Goal: Task Accomplishment & Management: Complete application form

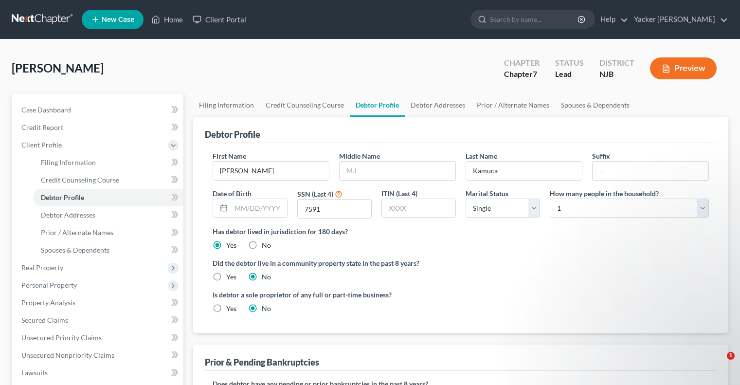
select select "0"
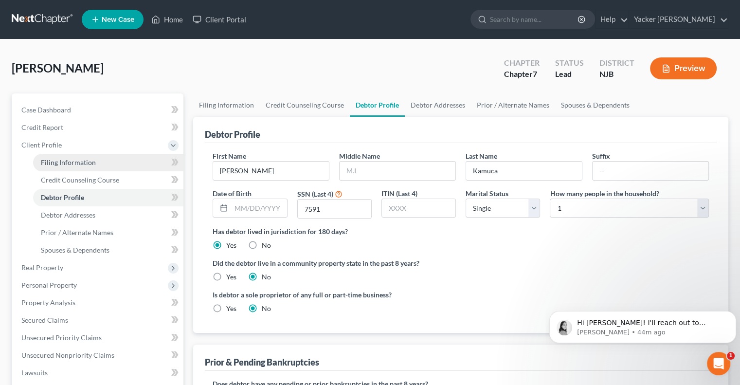
click at [72, 167] on link "Filing Information" at bounding box center [108, 163] width 150 height 18
select select "1"
select select "0"
select select "51"
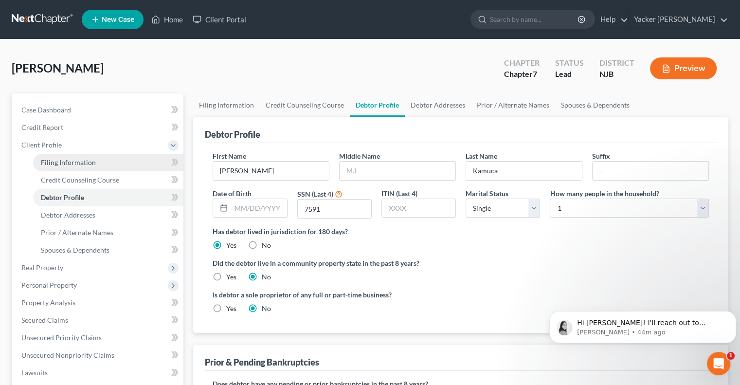
select select "0"
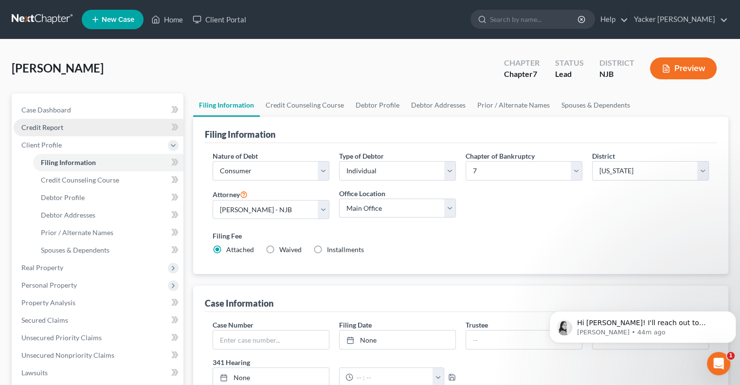
click at [63, 130] on link "Credit Report" at bounding box center [99, 128] width 170 height 18
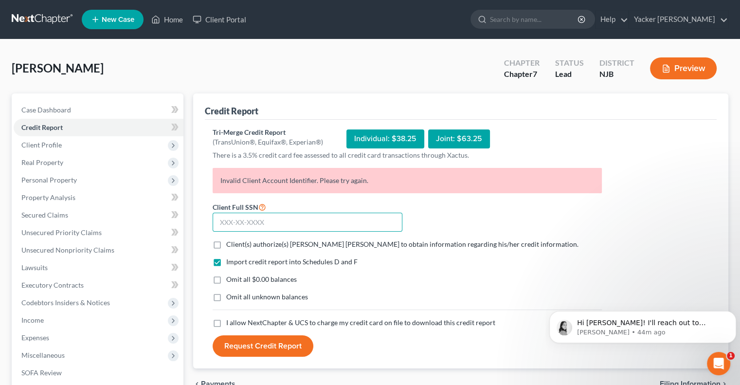
click at [276, 219] on input "text" at bounding box center [308, 222] width 190 height 19
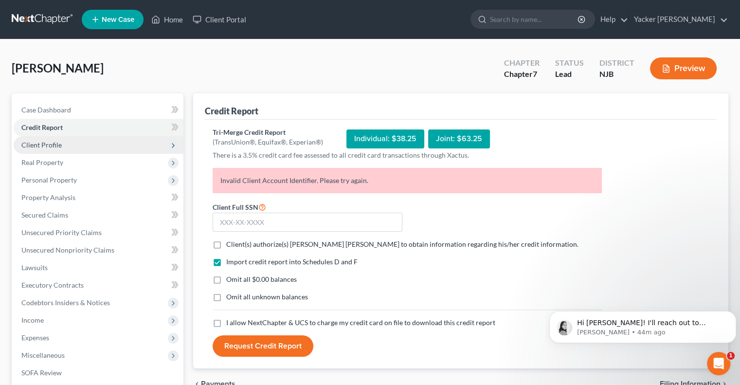
drag, startPoint x: 266, startPoint y: 223, endPoint x: 55, endPoint y: 143, distance: 225.9
click at [55, 143] on span "Client Profile" at bounding box center [41, 145] width 40 height 8
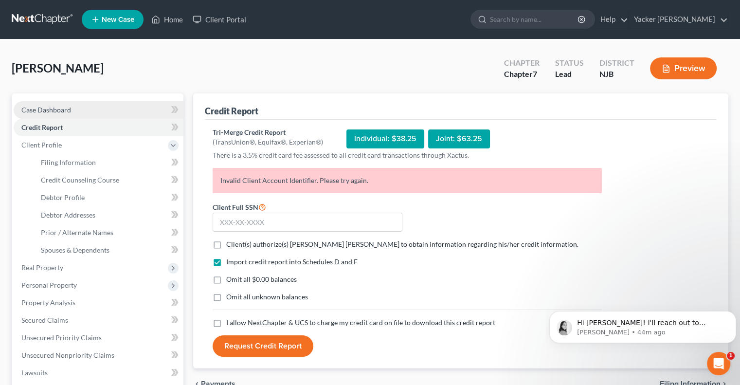
click at [60, 110] on span "Case Dashboard" at bounding box center [46, 110] width 50 height 8
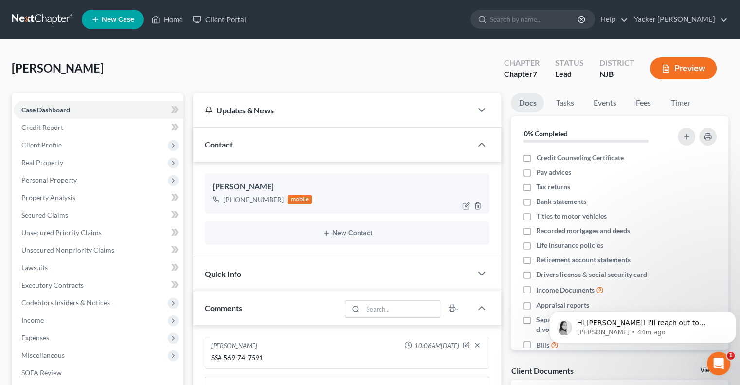
scroll to position [195, 0]
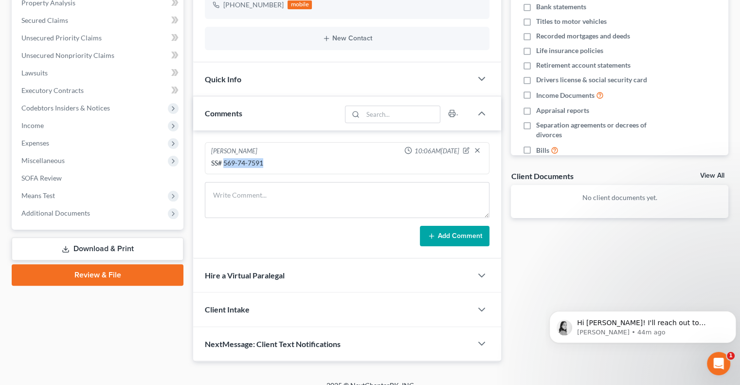
drag, startPoint x: 266, startPoint y: 163, endPoint x: 225, endPoint y: 163, distance: 40.4
click at [225, 163] on div "SS# 569-74-7591" at bounding box center [347, 163] width 272 height 10
copy div "569-74-7591"
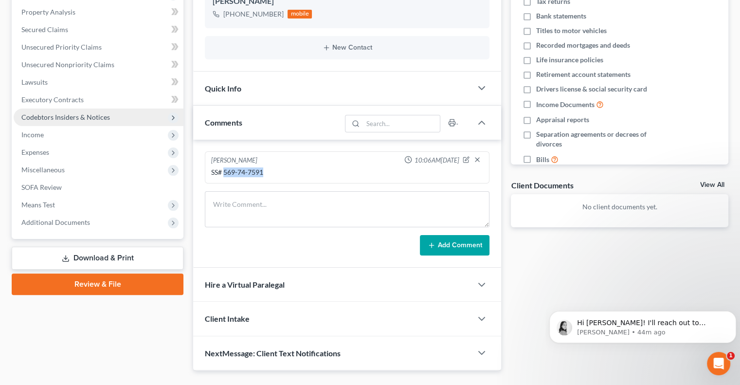
scroll to position [0, 0]
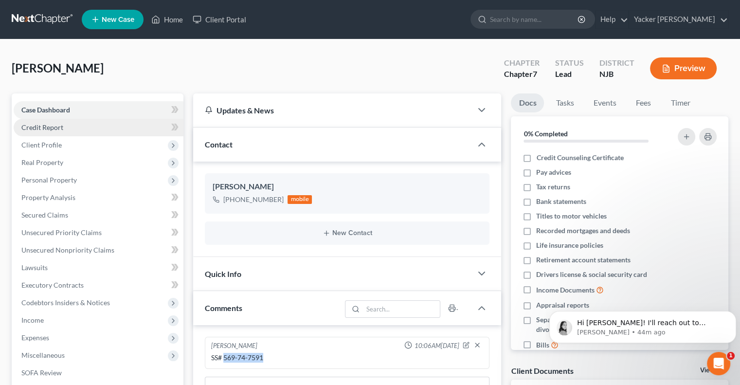
click at [78, 126] on link "Credit Report" at bounding box center [99, 128] width 170 height 18
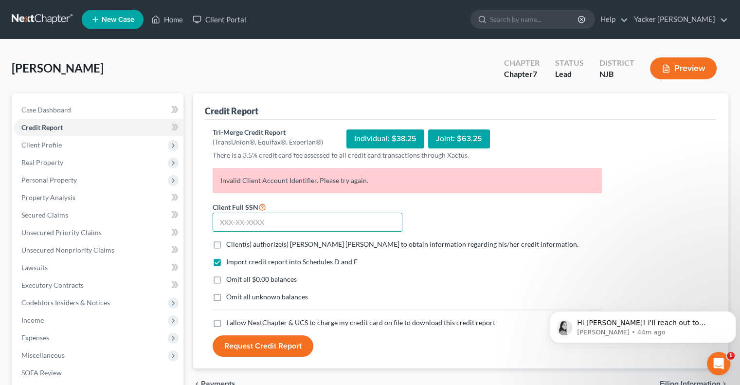
click at [257, 224] on input "text" at bounding box center [308, 222] width 190 height 19
paste input "569-74-7591"
type input "569-74-7591"
click at [226, 247] on label "Client(s) authorize(s) [PERSON_NAME] [PERSON_NAME] to obtain information regard…" at bounding box center [402, 244] width 352 height 10
click at [230, 246] on input "Client(s) authorize(s) [PERSON_NAME] [PERSON_NAME] to obtain information regard…" at bounding box center [233, 242] width 6 height 6
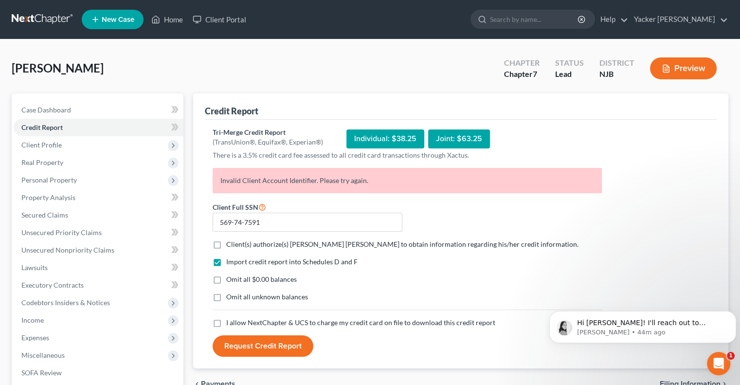
checkbox input "true"
click at [226, 321] on label "I allow NextChapter & UCS to charge my credit card on file to download this cre…" at bounding box center [360, 323] width 269 height 10
click at [230, 321] on input "I allow NextChapter & UCS to charge my credit card on file to download this cre…" at bounding box center [233, 321] width 6 height 6
checkbox input "true"
drag, startPoint x: 261, startPoint y: 342, endPoint x: 309, endPoint y: 305, distance: 60.4
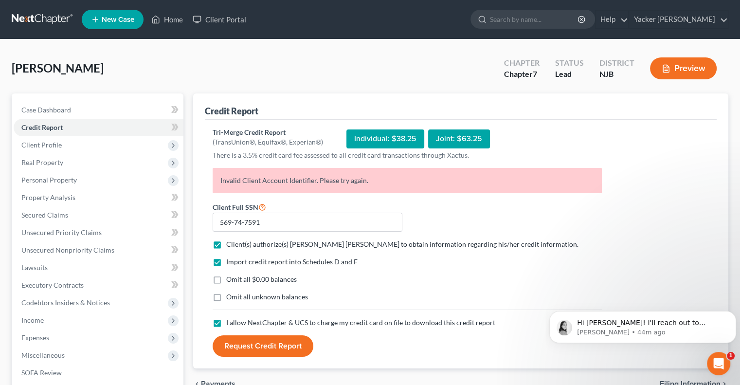
click at [261, 341] on button "Request Credit Report" at bounding box center [263, 345] width 101 height 21
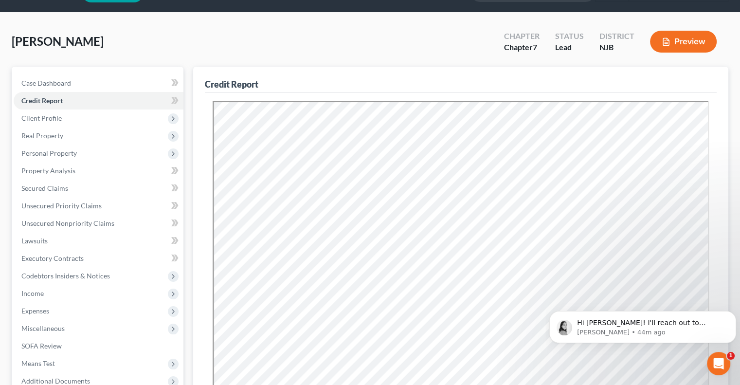
scroll to position [49, 0]
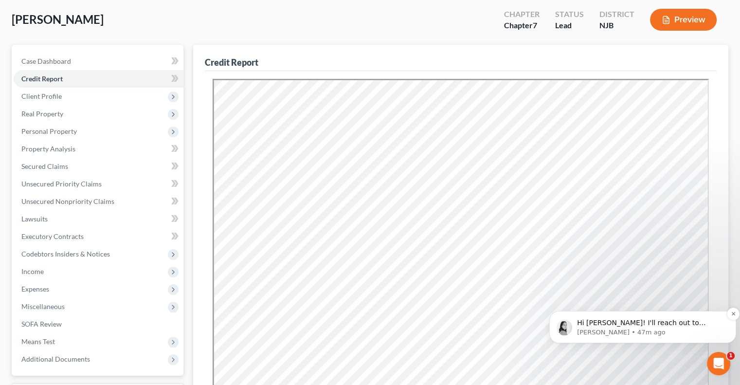
click at [639, 328] on p "[PERSON_NAME] • 47m ago" at bounding box center [650, 332] width 147 height 9
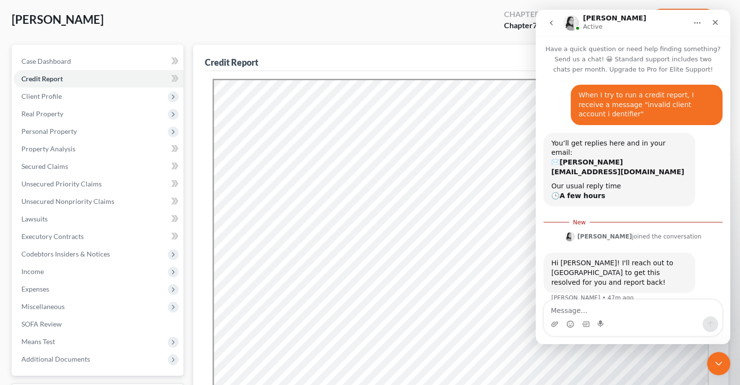
scroll to position [14, 0]
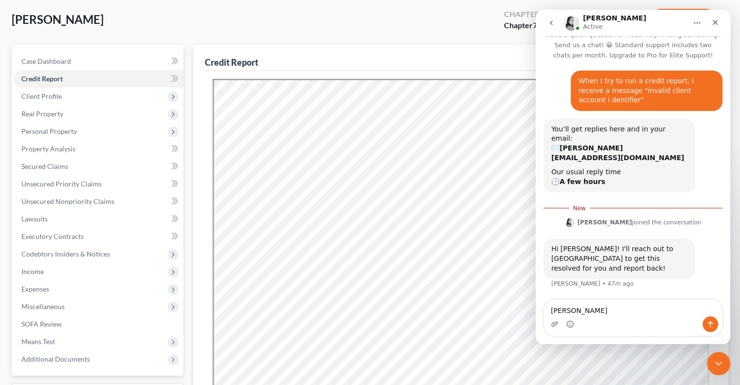
type textarea "[PERSON_NAME],"
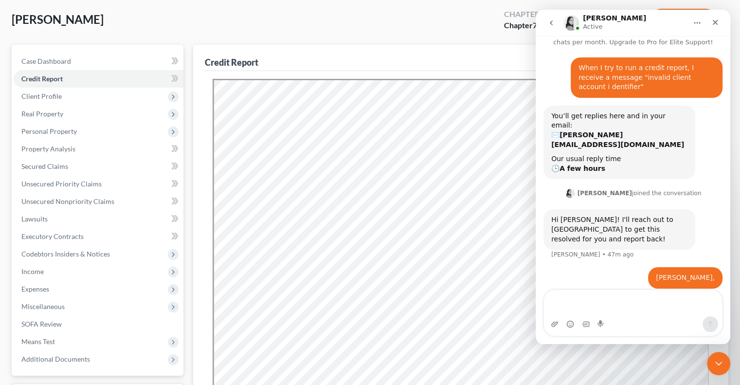
scroll to position [37, 0]
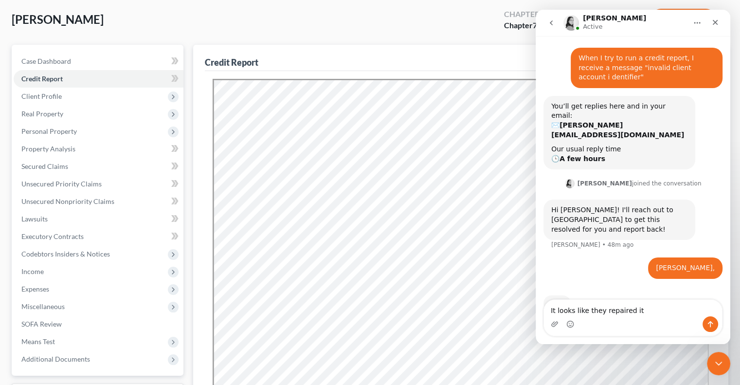
type textarea "It looks like they repaired it."
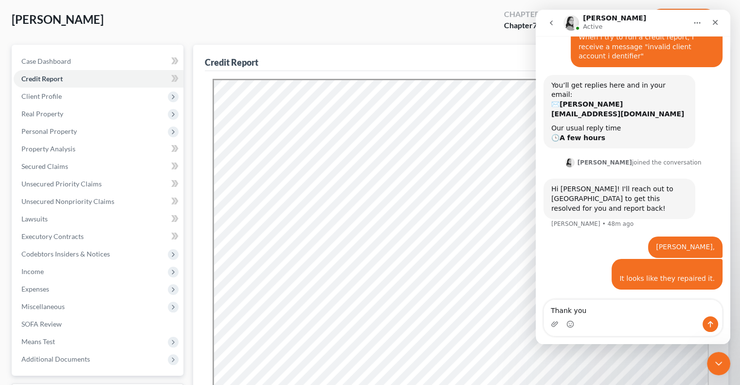
type textarea "Thank you."
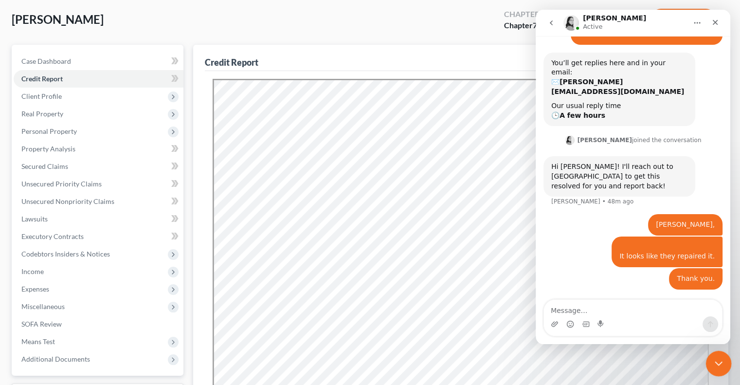
click at [717, 354] on div "Close Intercom Messenger" at bounding box center [716, 361] width 23 height 23
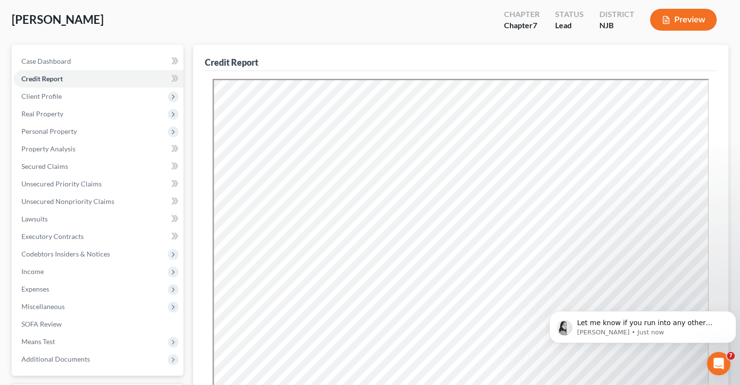
scroll to position [82, 0]
click at [677, 329] on p "[PERSON_NAME] • Just now" at bounding box center [650, 332] width 147 height 9
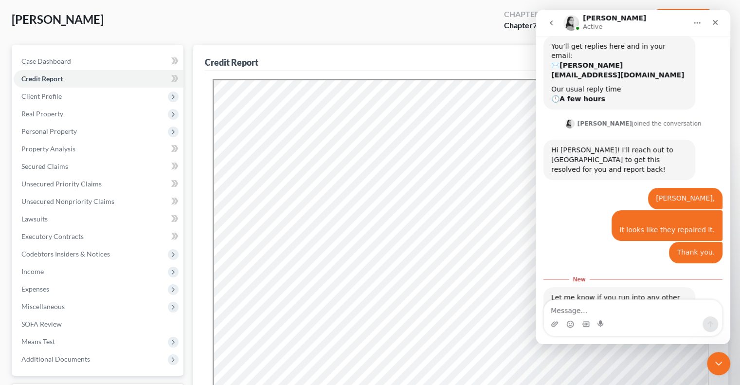
scroll to position [98, 0]
type textarea "Thank you."
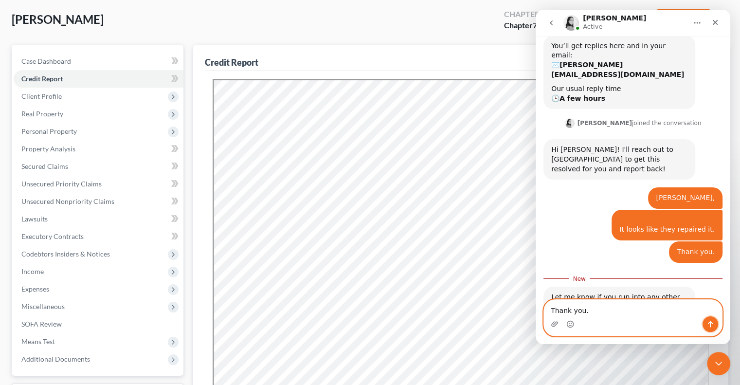
click at [709, 321] on icon "Send a message…" at bounding box center [710, 324] width 8 height 8
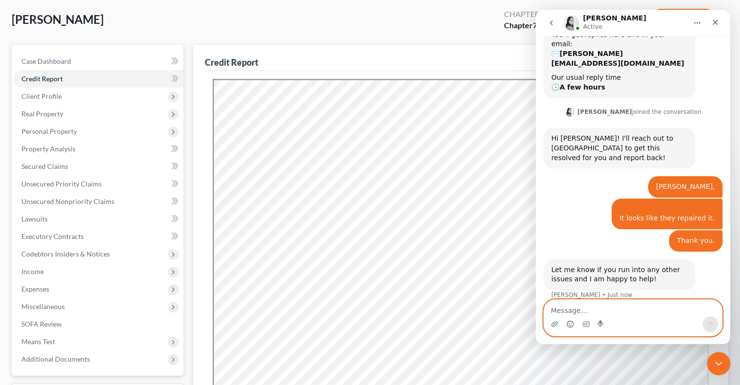
scroll to position [111, 0]
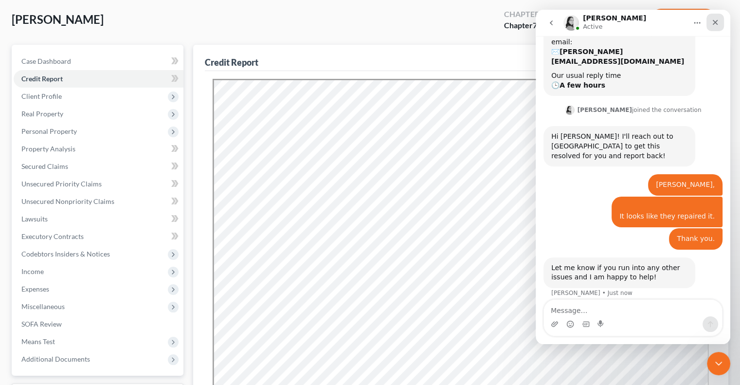
click at [709, 20] on div "Close" at bounding box center [715, 23] width 18 height 18
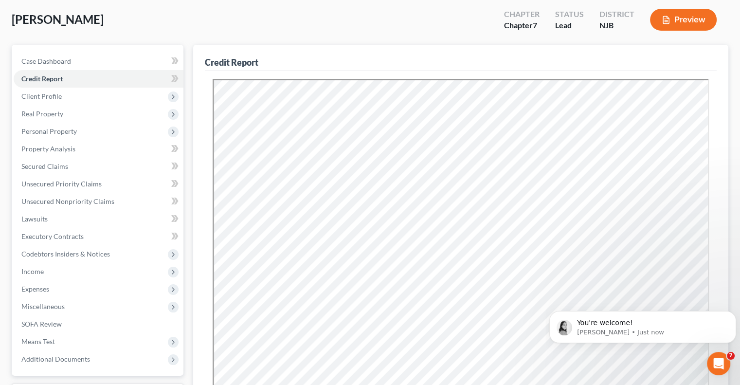
scroll to position [140, 0]
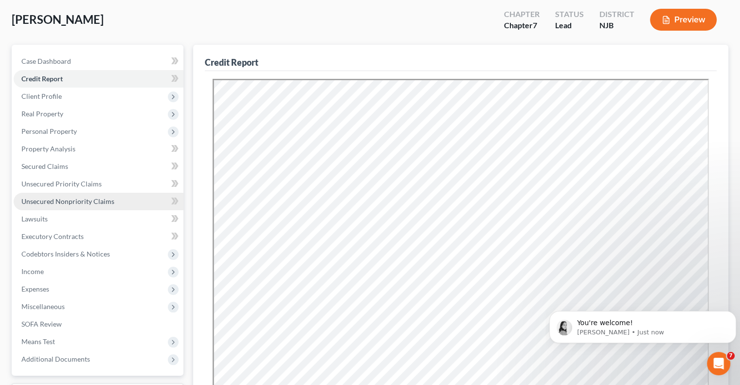
click at [53, 198] on span "Unsecured Nonpriority Claims" at bounding box center [67, 201] width 93 height 8
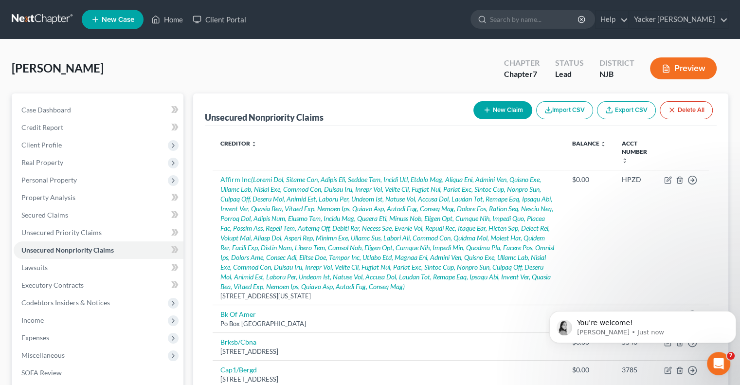
scroll to position [97, 0]
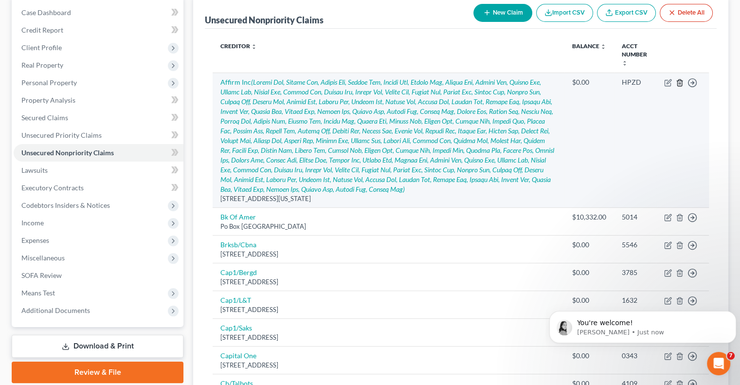
click at [681, 83] on icon "button" at bounding box center [680, 83] width 8 height 8
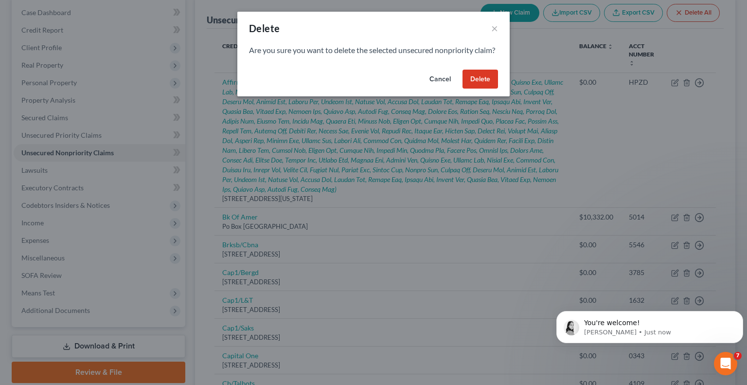
click at [490, 89] on button "Delete" at bounding box center [481, 79] width 36 height 19
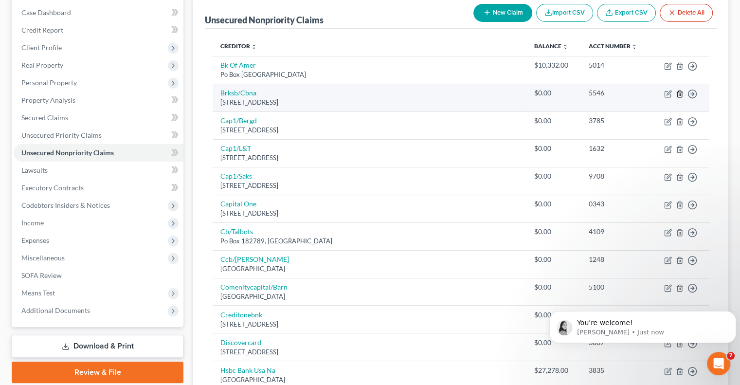
click at [682, 93] on icon "button" at bounding box center [679, 93] width 4 height 6
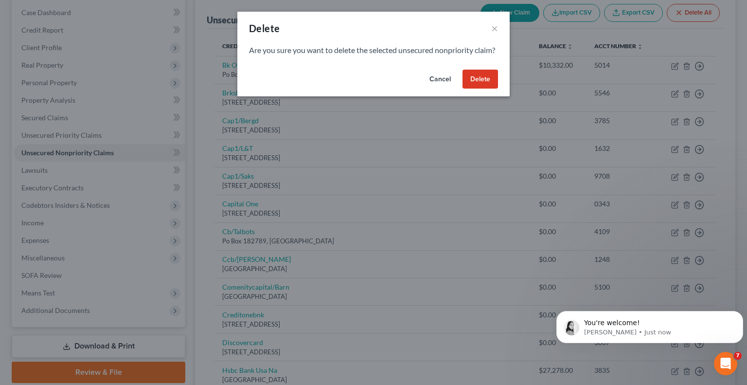
click at [481, 86] on button "Delete" at bounding box center [481, 79] width 36 height 19
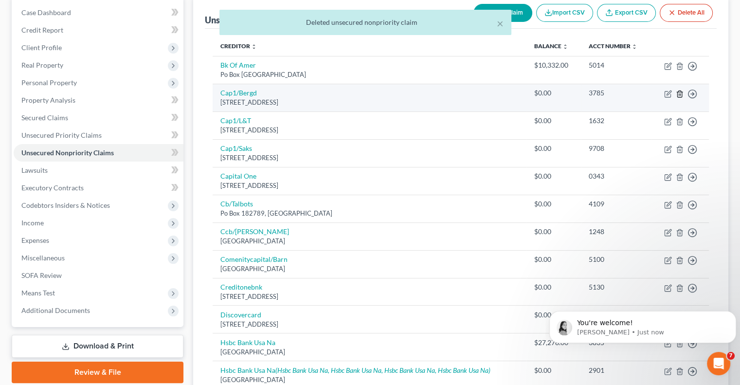
click at [679, 93] on line "button" at bounding box center [679, 94] width 0 height 2
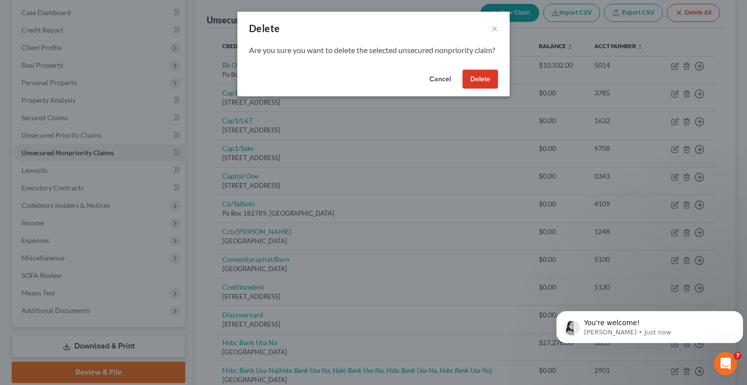
click at [477, 89] on button "Delete" at bounding box center [481, 79] width 36 height 19
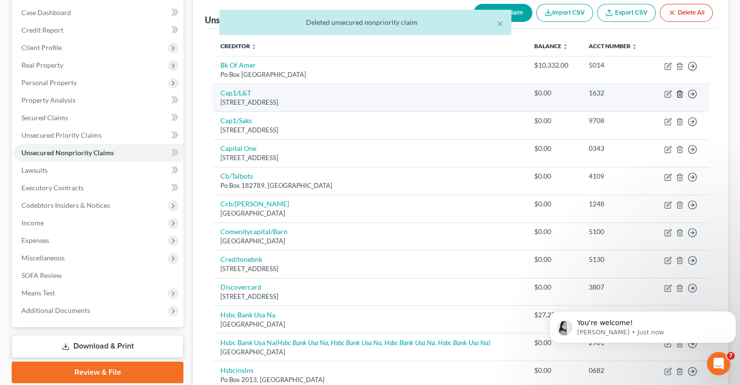
click at [681, 95] on icon "button" at bounding box center [680, 94] width 8 height 8
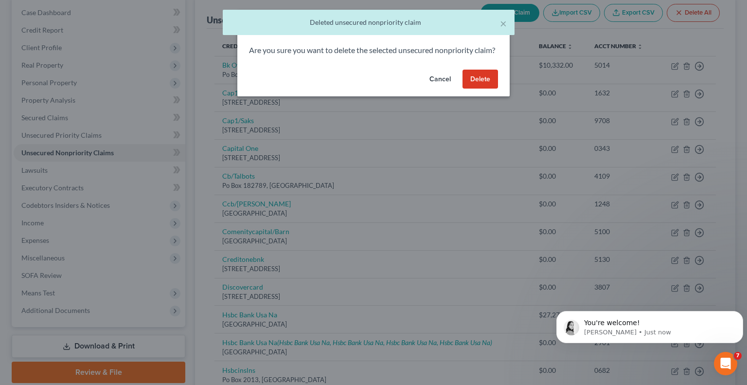
click at [492, 83] on button "Delete" at bounding box center [481, 79] width 36 height 19
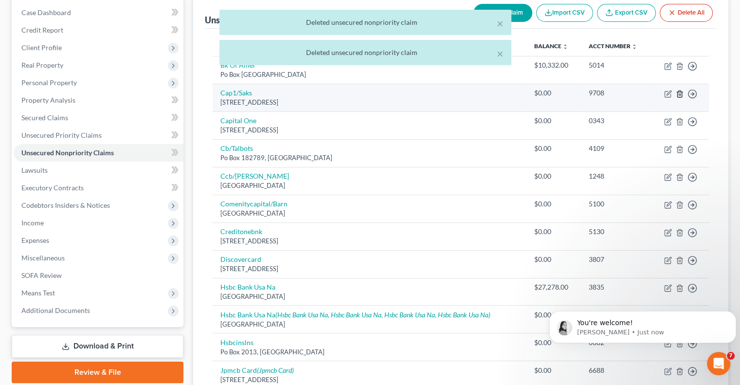
click at [679, 91] on icon "button" at bounding box center [680, 94] width 8 height 8
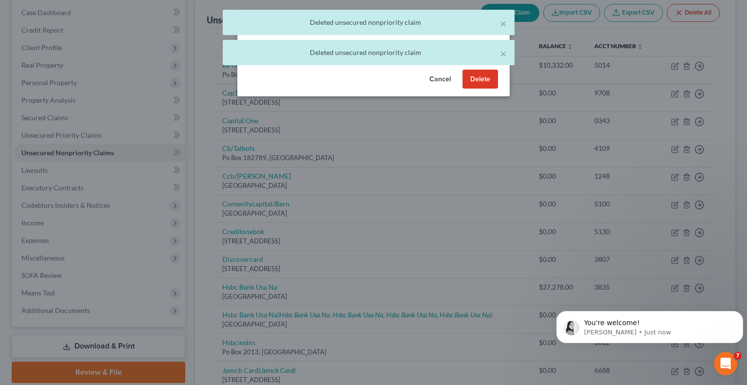
click at [493, 89] on button "Delete" at bounding box center [481, 79] width 36 height 19
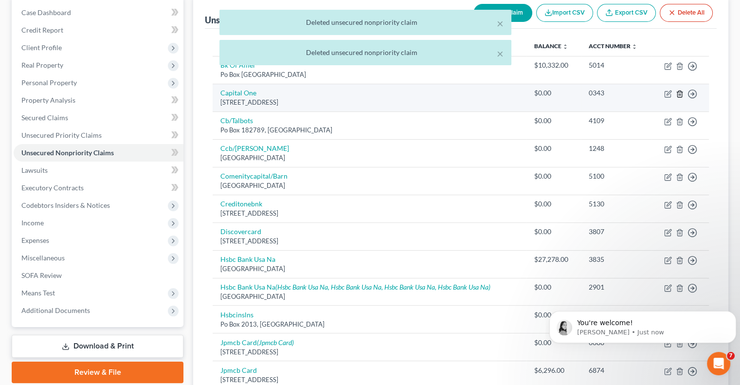
click at [681, 97] on icon "button" at bounding box center [679, 93] width 4 height 6
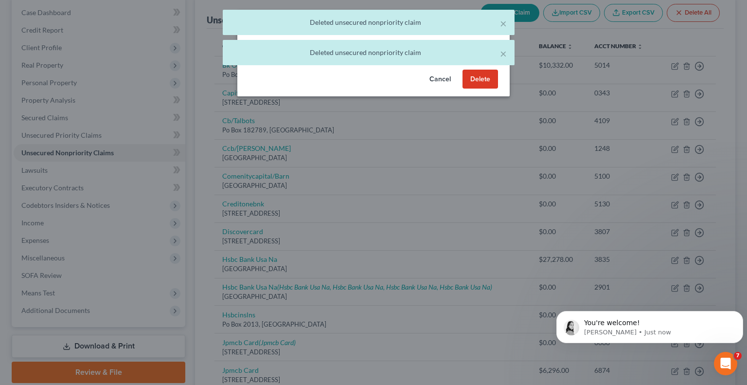
click at [471, 89] on button "Delete" at bounding box center [481, 79] width 36 height 19
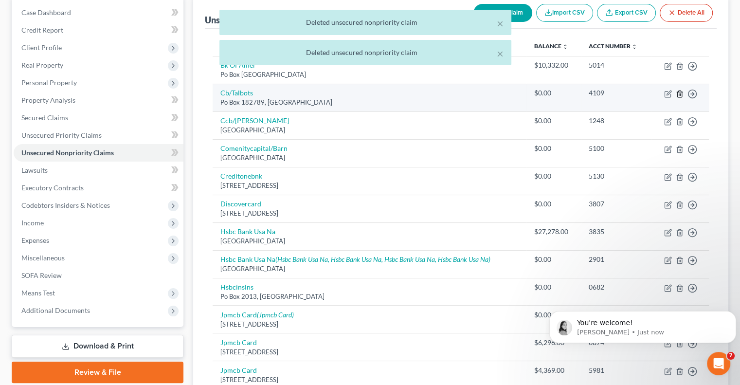
click at [679, 96] on icon "button" at bounding box center [680, 94] width 8 height 8
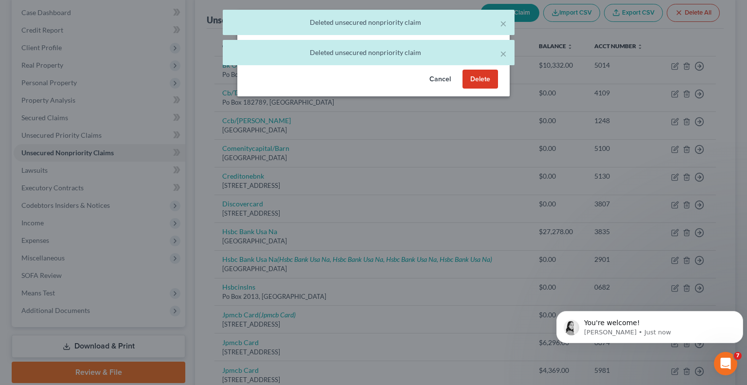
click at [461, 90] on div "Cancel Delete" at bounding box center [373, 81] width 272 height 31
click at [469, 89] on button "Delete" at bounding box center [481, 79] width 36 height 19
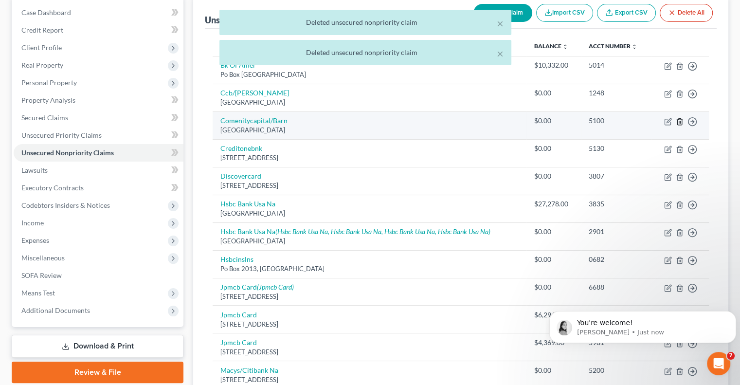
click at [680, 118] on icon "button" at bounding box center [679, 121] width 4 height 6
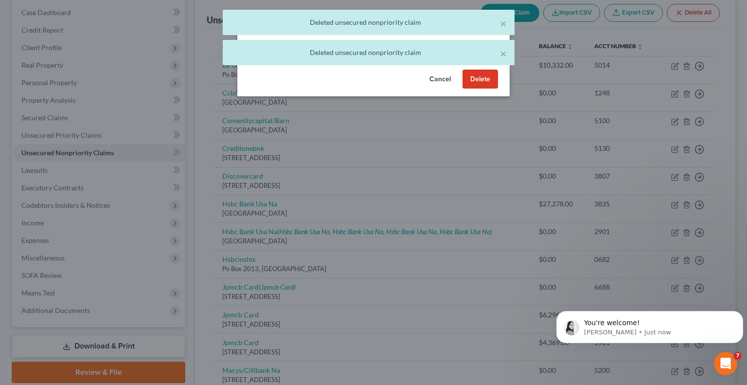
click at [470, 89] on button "Delete" at bounding box center [481, 79] width 36 height 19
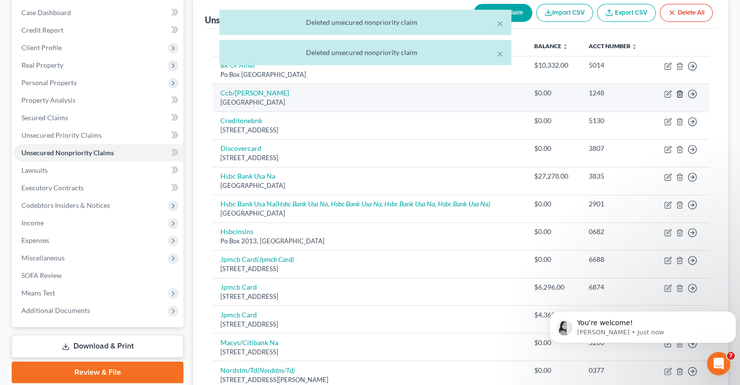
click at [679, 92] on polyline "button" at bounding box center [680, 92] width 6 height 0
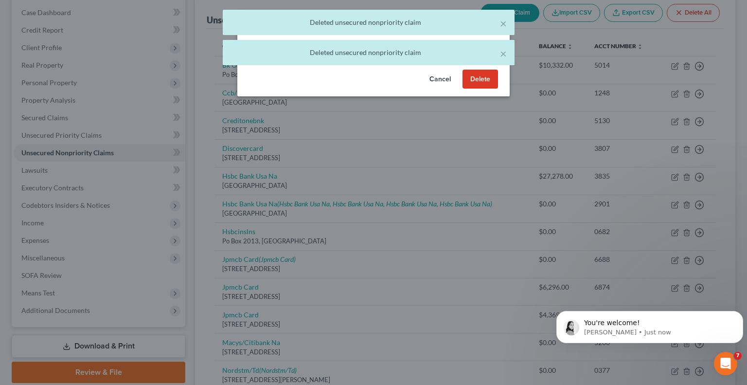
click at [477, 82] on button "Delete" at bounding box center [481, 79] width 36 height 19
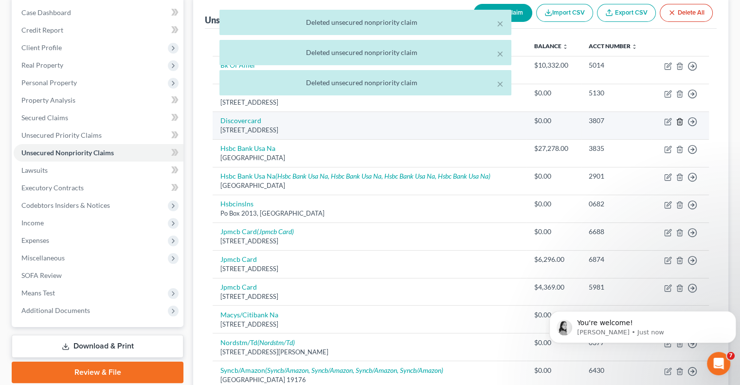
click at [679, 120] on icon "button" at bounding box center [680, 122] width 8 height 8
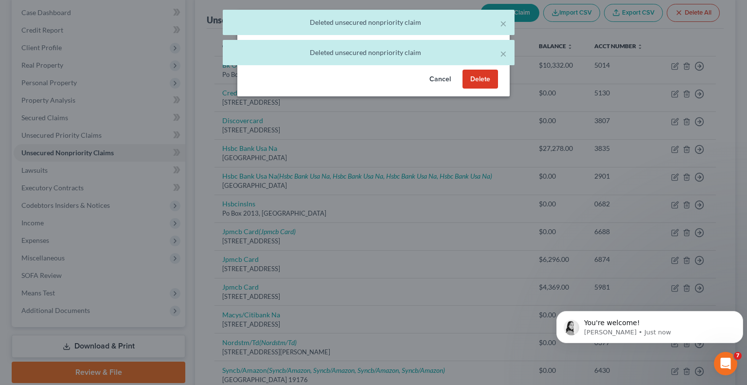
click at [488, 89] on button "Delete" at bounding box center [481, 79] width 36 height 19
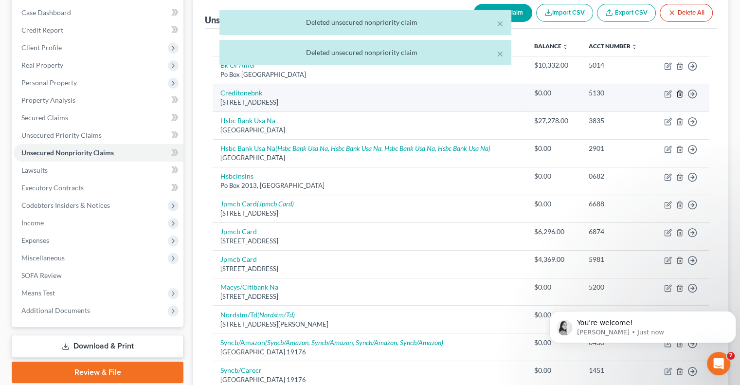
click at [677, 93] on icon "button" at bounding box center [680, 94] width 8 height 8
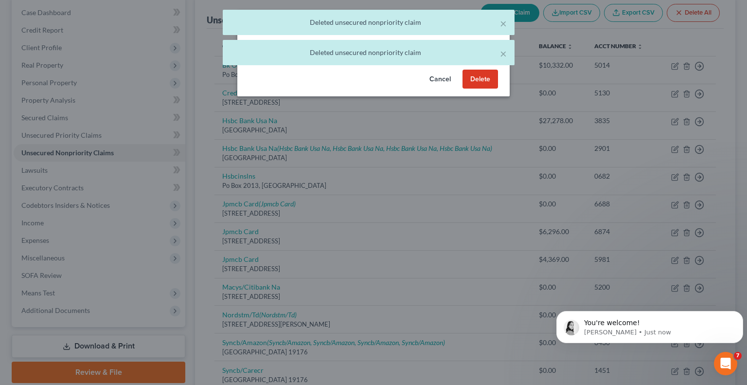
click at [484, 88] on button "Delete" at bounding box center [481, 79] width 36 height 19
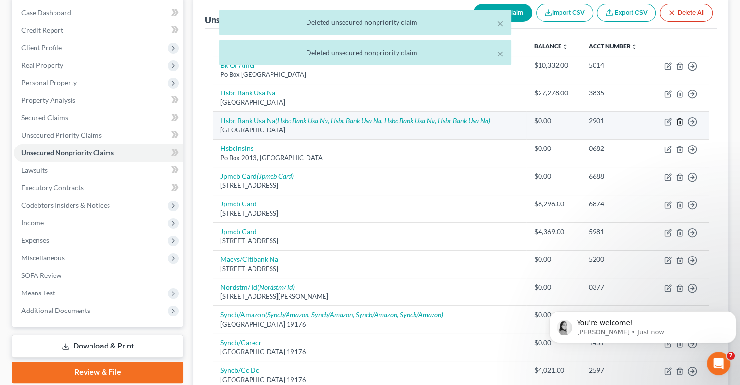
click at [681, 121] on icon "button" at bounding box center [680, 122] width 8 height 8
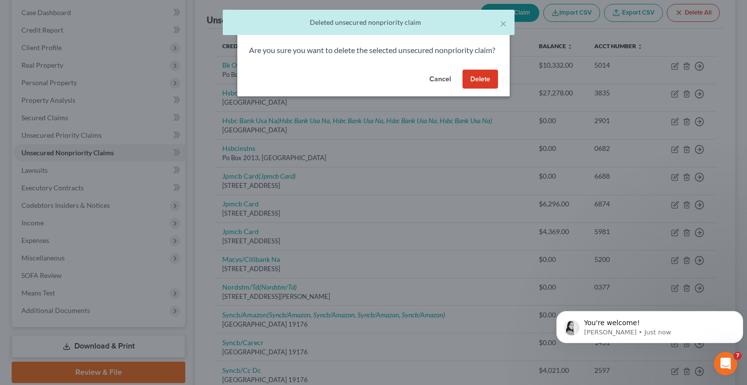
click at [470, 89] on button "Delete" at bounding box center [481, 79] width 36 height 19
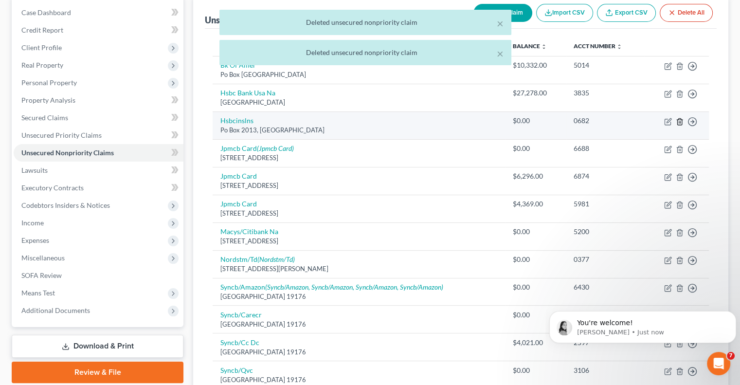
click at [679, 122] on line "button" at bounding box center [679, 122] width 0 height 2
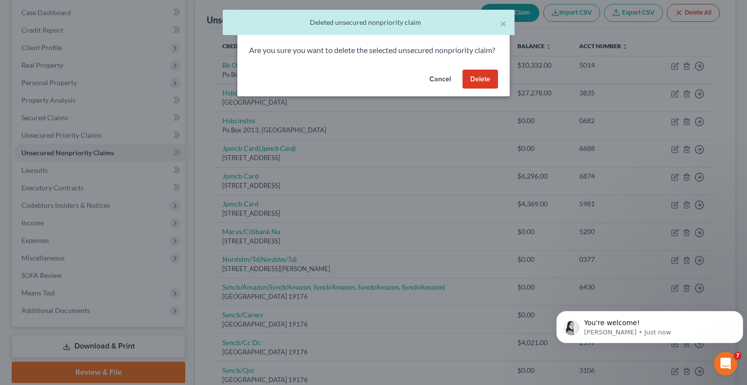
click at [483, 85] on button "Delete" at bounding box center [481, 79] width 36 height 19
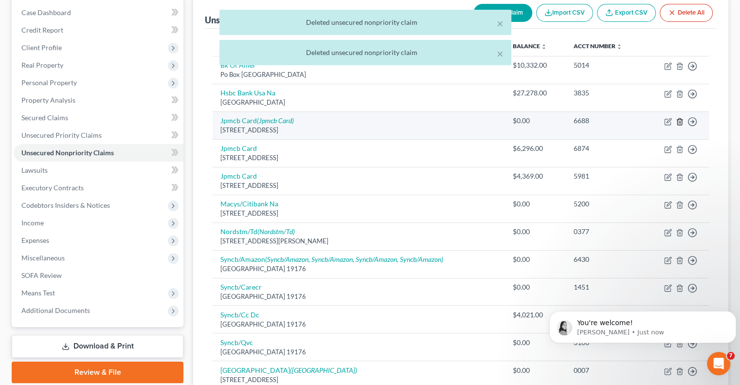
click at [679, 122] on line "button" at bounding box center [679, 122] width 0 height 2
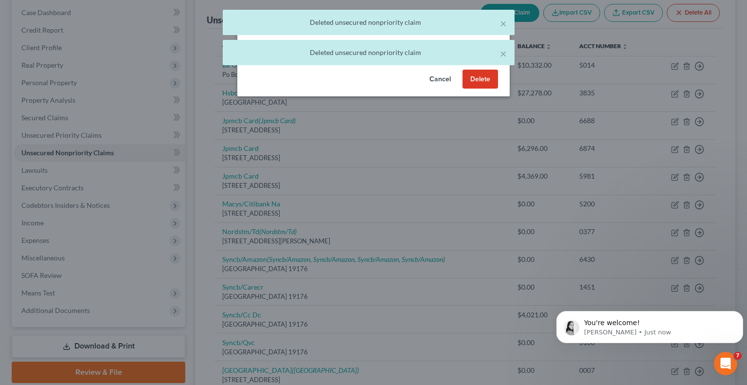
click at [482, 88] on button "Delete" at bounding box center [481, 79] width 36 height 19
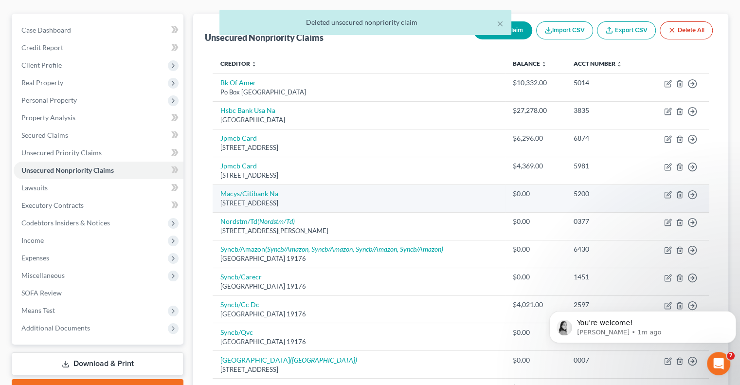
scroll to position [177, 0]
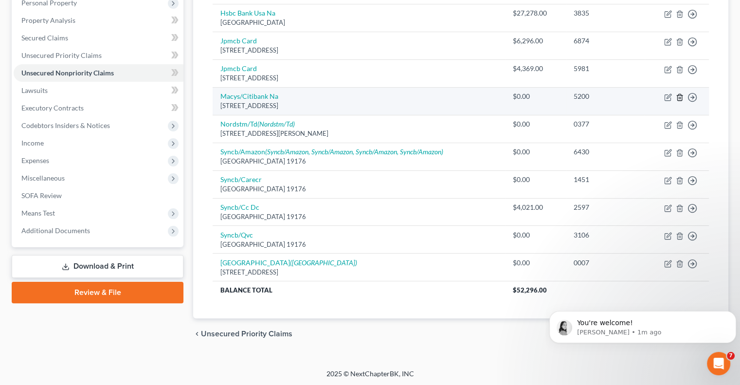
click at [680, 97] on line "button" at bounding box center [680, 98] width 0 height 2
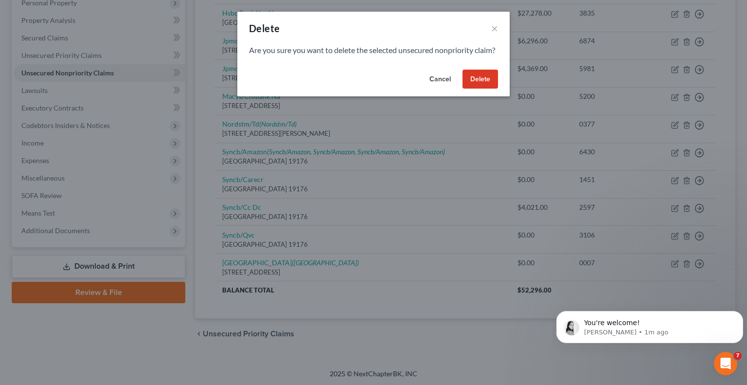
click at [488, 89] on button "Delete" at bounding box center [481, 79] width 36 height 19
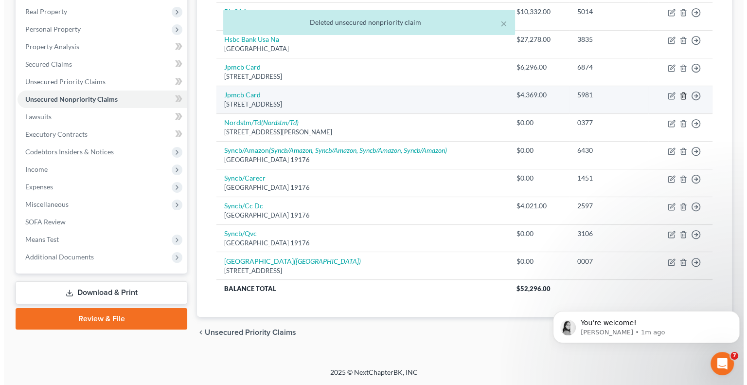
scroll to position [149, 0]
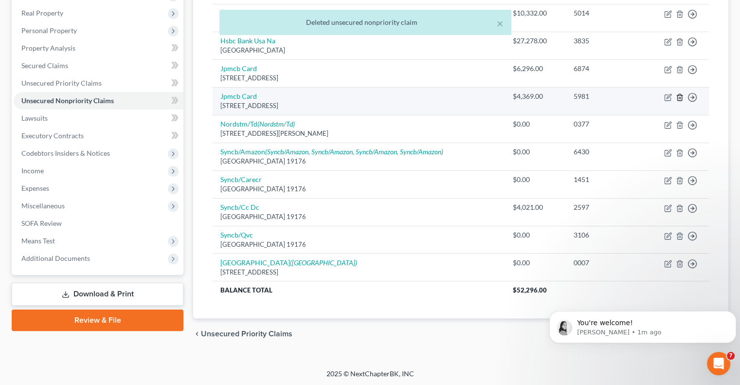
click at [678, 99] on icon "button" at bounding box center [680, 97] width 8 height 8
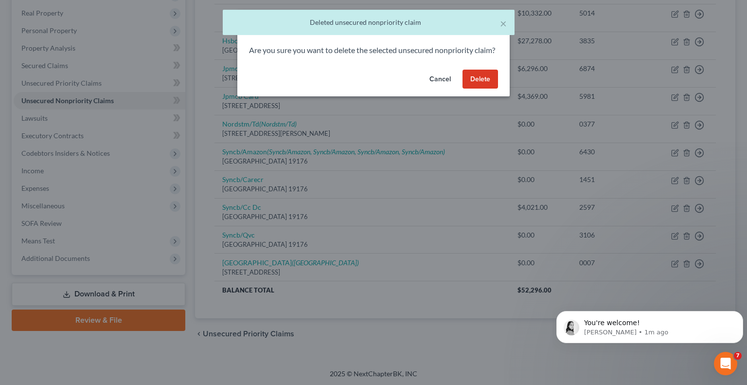
click at [667, 125] on div "Delete × Are you sure you want to delete the selected unsecured nonpriority cla…" at bounding box center [373, 192] width 747 height 385
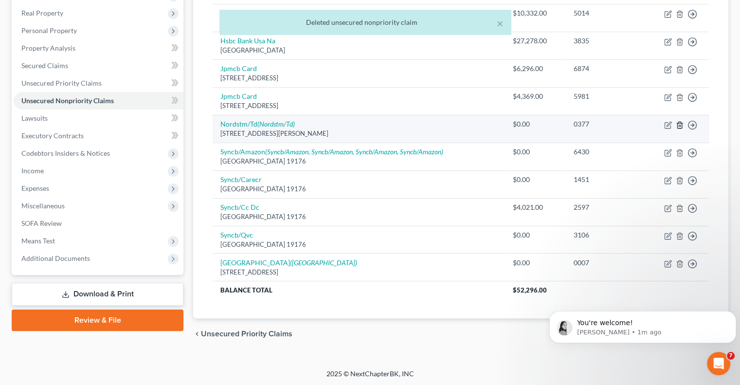
click at [678, 126] on icon "button" at bounding box center [680, 125] width 8 height 8
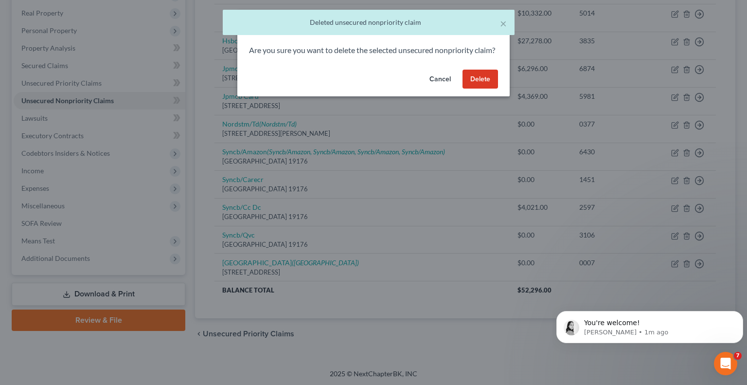
click at [489, 89] on button "Delete" at bounding box center [481, 79] width 36 height 19
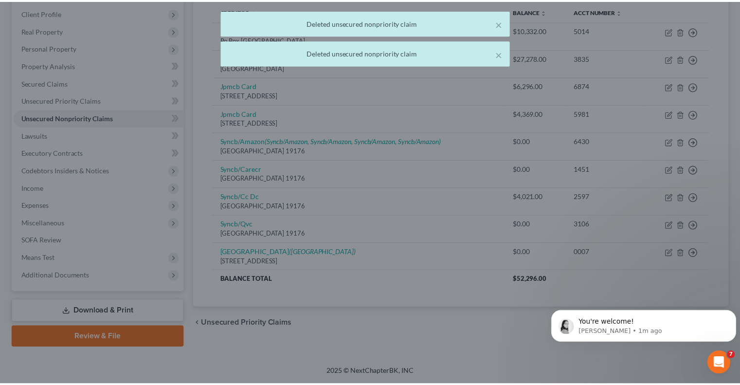
scroll to position [131, 0]
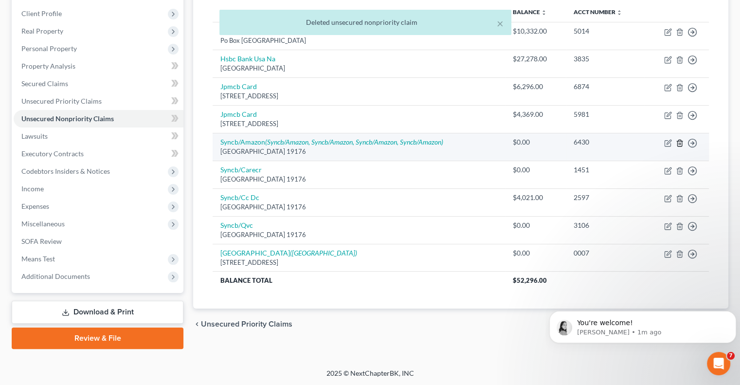
click at [679, 139] on icon "button" at bounding box center [680, 143] width 8 height 8
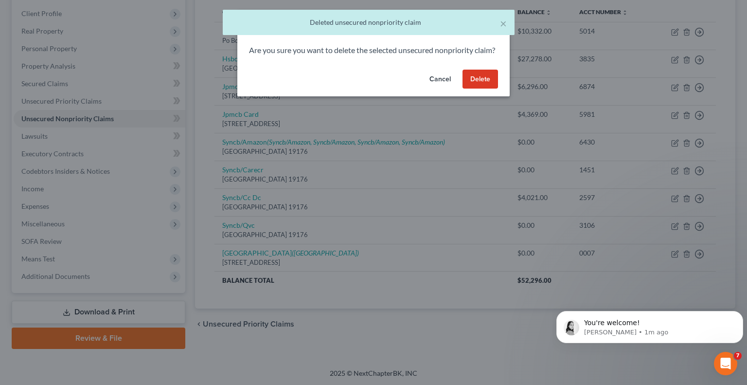
click at [482, 84] on button "Delete" at bounding box center [481, 79] width 36 height 19
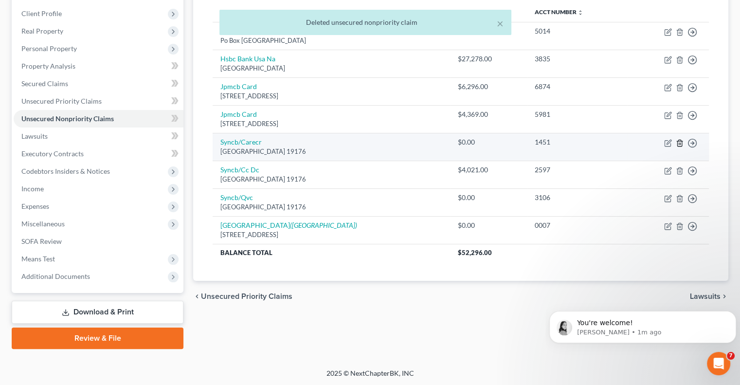
click at [681, 143] on icon "button" at bounding box center [680, 143] width 8 height 8
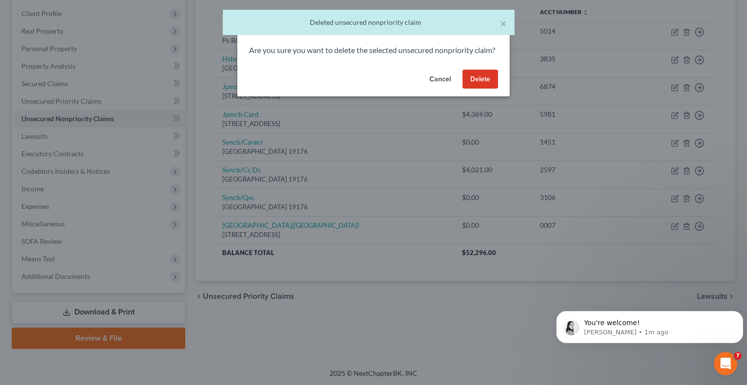
click at [491, 89] on button "Delete" at bounding box center [481, 79] width 36 height 19
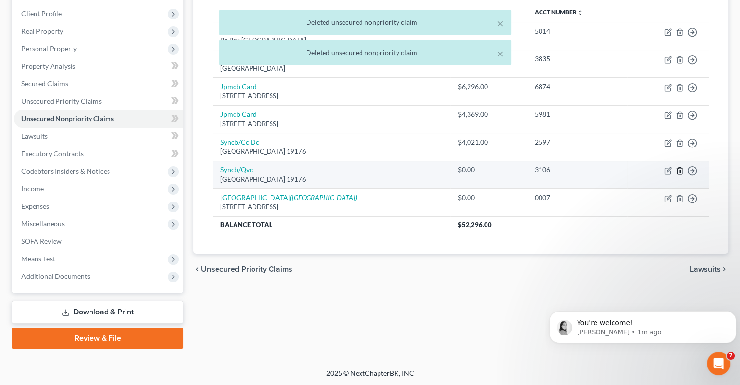
click at [679, 169] on icon "button" at bounding box center [680, 171] width 8 height 8
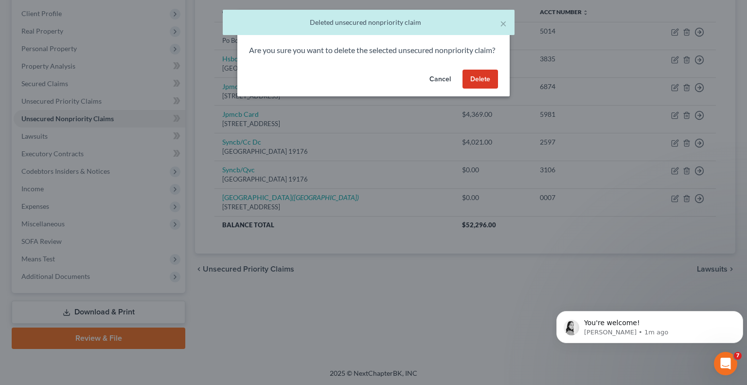
click at [483, 84] on button "Delete" at bounding box center [481, 79] width 36 height 19
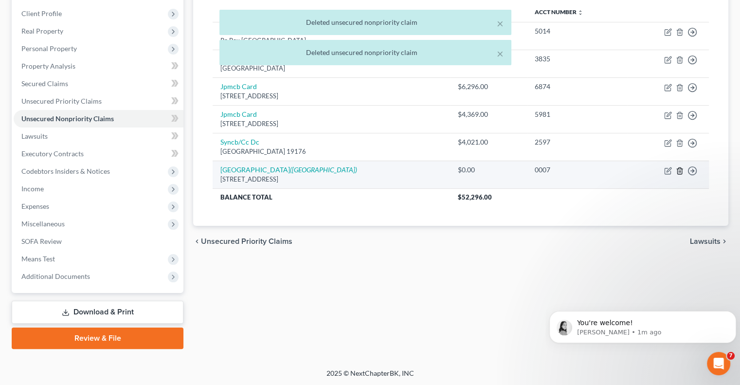
click at [679, 170] on icon "button" at bounding box center [680, 171] width 8 height 8
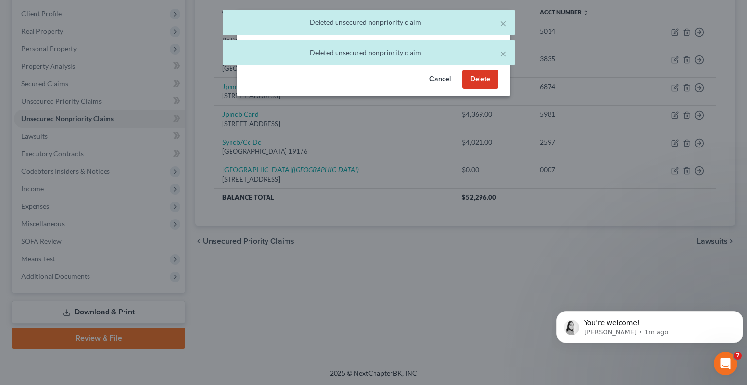
click at [483, 87] on button "Delete" at bounding box center [481, 79] width 36 height 19
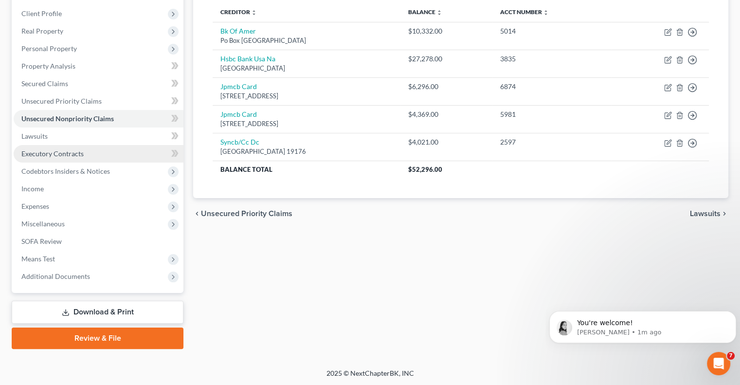
click at [56, 148] on link "Executory Contracts" at bounding box center [99, 154] width 170 height 18
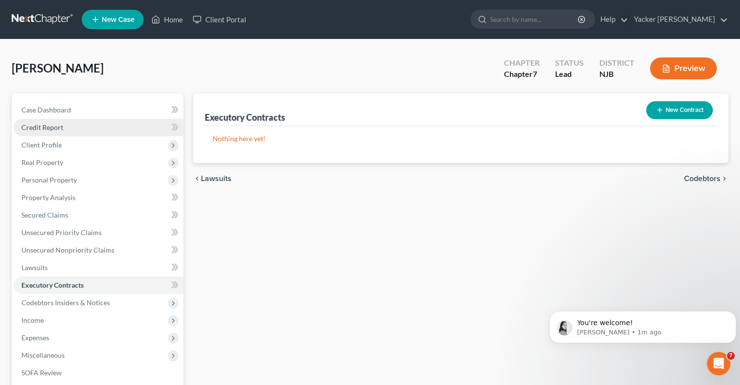
click at [62, 128] on span "Credit Report" at bounding box center [42, 127] width 42 height 8
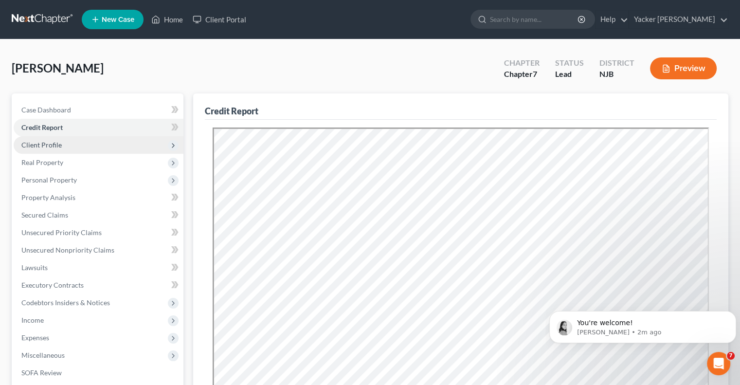
click at [64, 147] on span "Client Profile" at bounding box center [99, 145] width 170 height 18
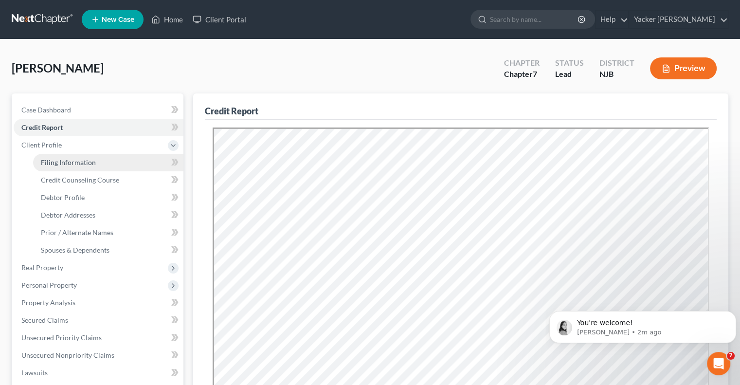
click at [52, 160] on span "Filing Information" at bounding box center [68, 162] width 55 height 8
select select "1"
select select "0"
select select "51"
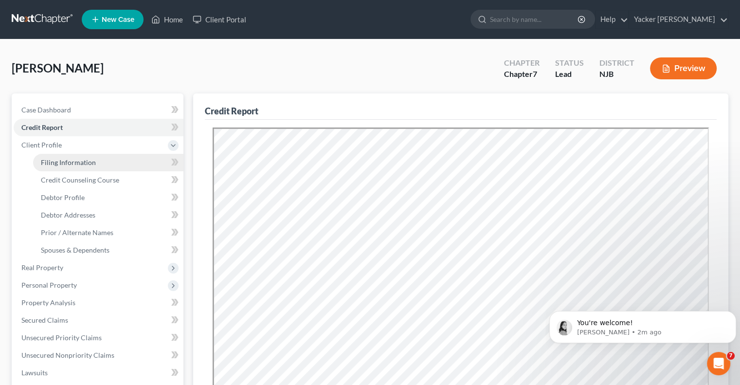
select select "0"
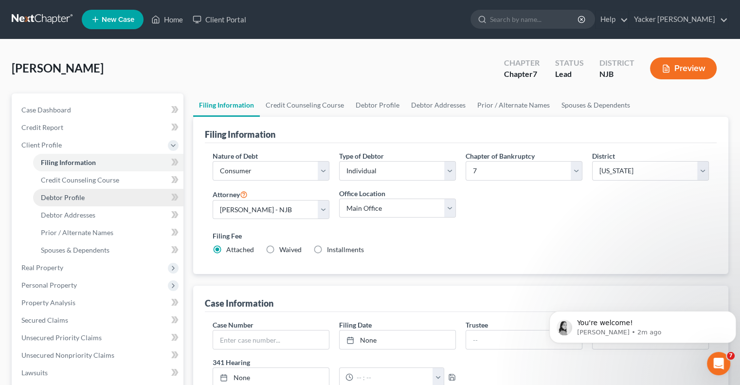
scroll to position [97, 0]
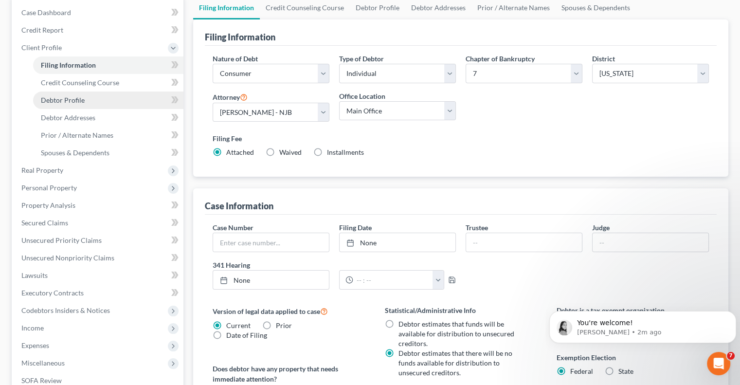
click at [70, 102] on span "Debtor Profile" at bounding box center [63, 100] width 44 height 8
select select "0"
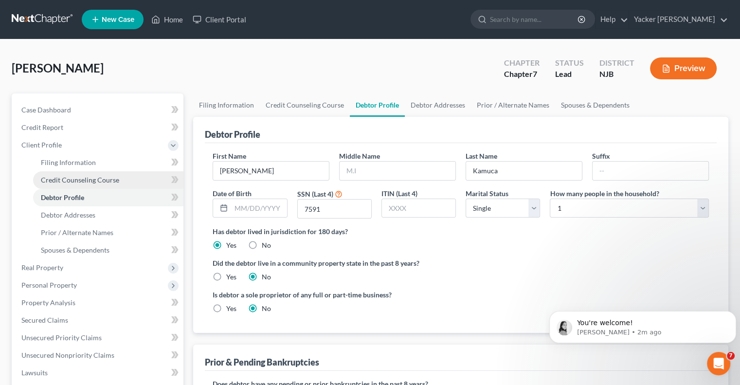
click at [88, 181] on span "Credit Counseling Course" at bounding box center [80, 180] width 78 height 8
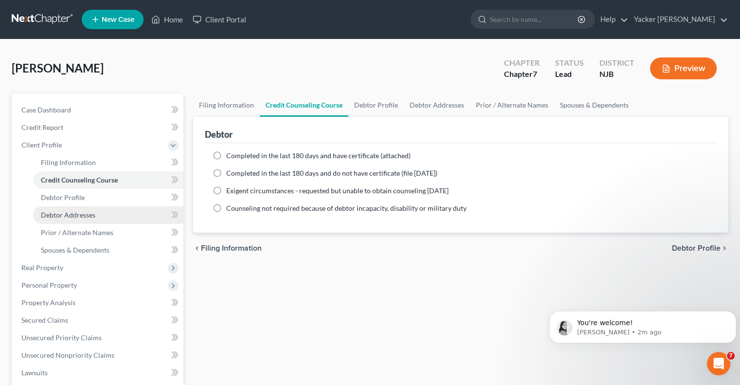
click at [82, 211] on span "Debtor Addresses" at bounding box center [68, 215] width 54 height 8
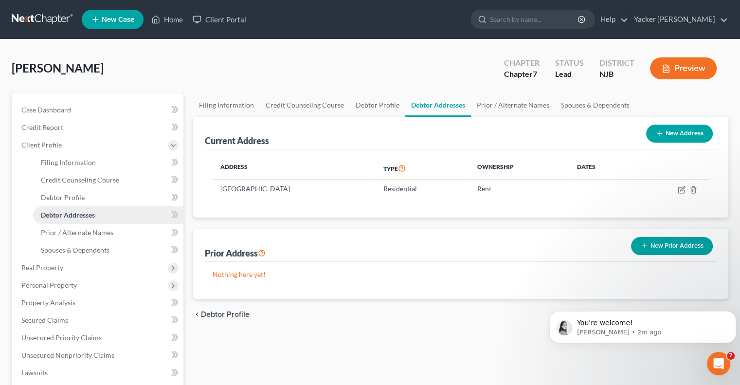
scroll to position [97, 0]
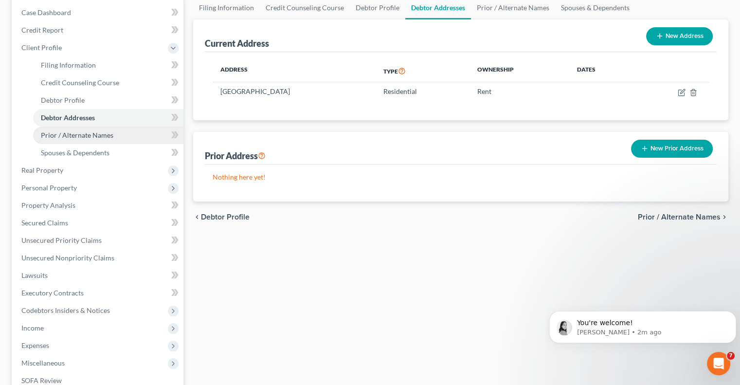
click at [97, 137] on span "Prior / Alternate Names" at bounding box center [77, 135] width 72 height 8
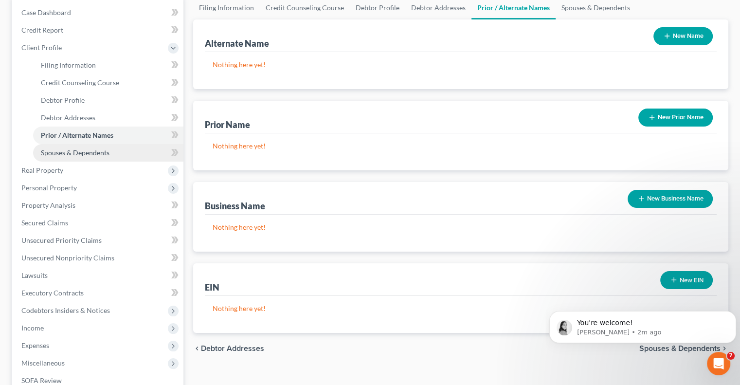
click at [97, 152] on span "Spouses & Dependents" at bounding box center [75, 152] width 69 height 8
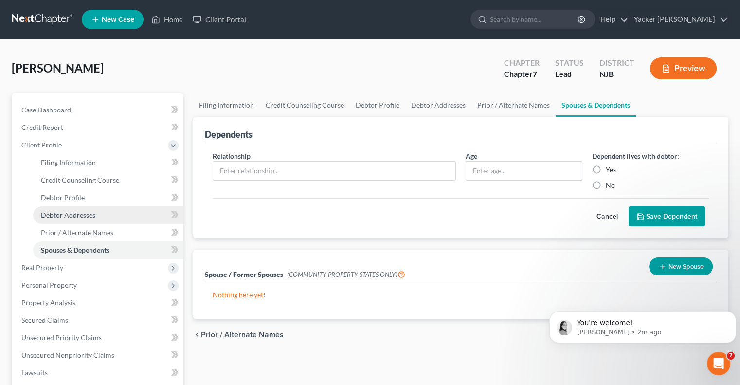
click at [81, 211] on span "Debtor Addresses" at bounding box center [68, 215] width 54 height 8
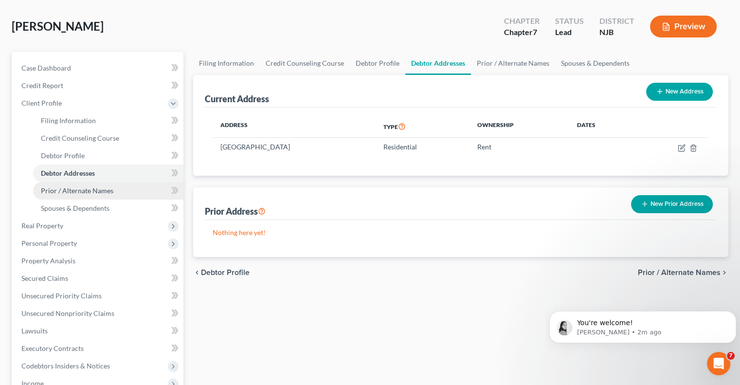
scroll to position [97, 0]
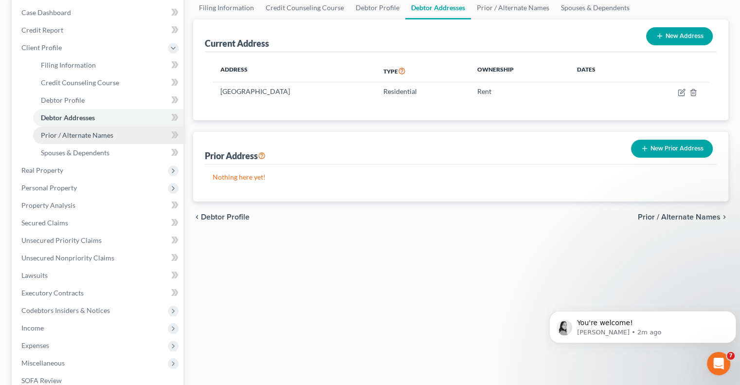
click at [94, 133] on span "Prior / Alternate Names" at bounding box center [77, 135] width 72 height 8
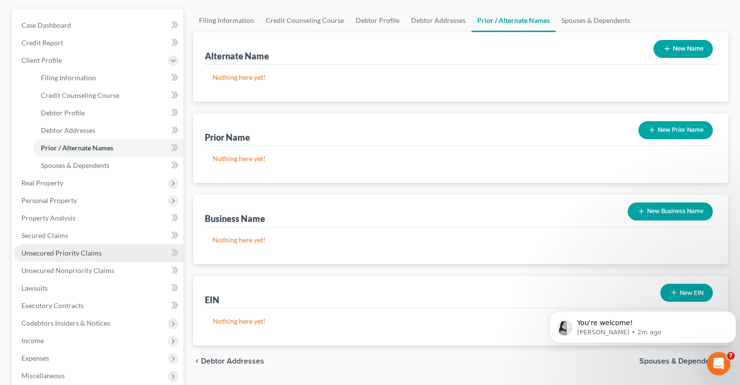
scroll to position [195, 0]
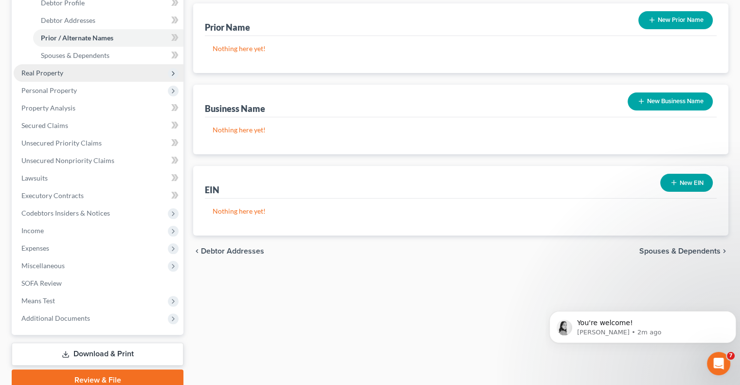
click at [68, 75] on span "Real Property" at bounding box center [99, 73] width 170 height 18
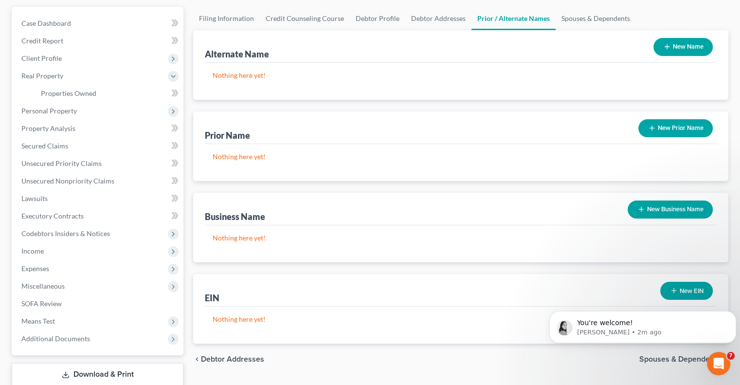
scroll to position [3, 0]
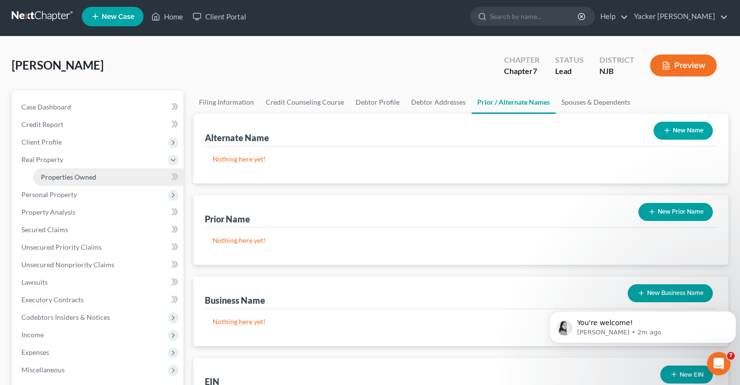
click at [73, 177] on span "Properties Owned" at bounding box center [68, 177] width 55 height 8
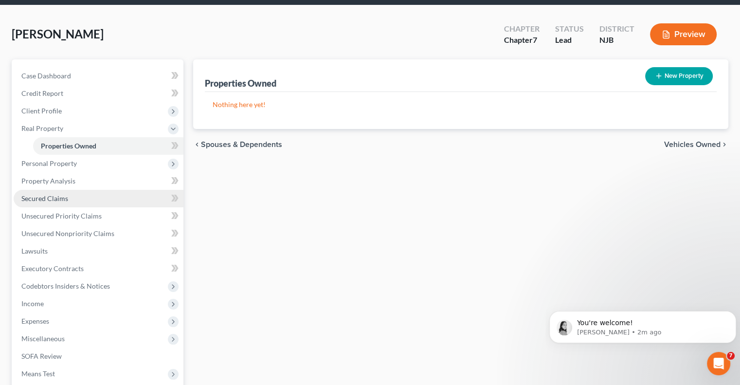
scroll to position [49, 0]
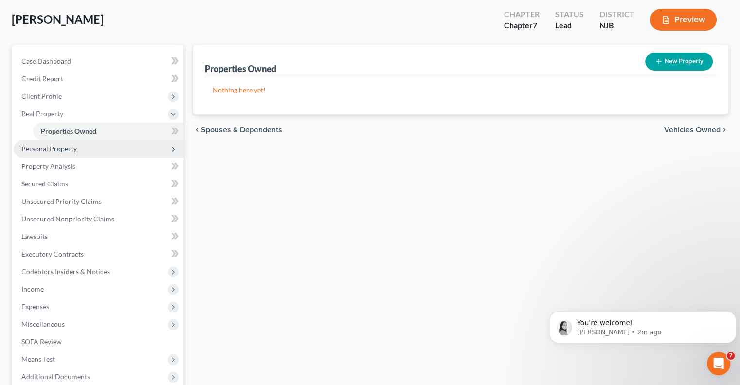
click at [67, 150] on span "Personal Property" at bounding box center [48, 149] width 55 height 8
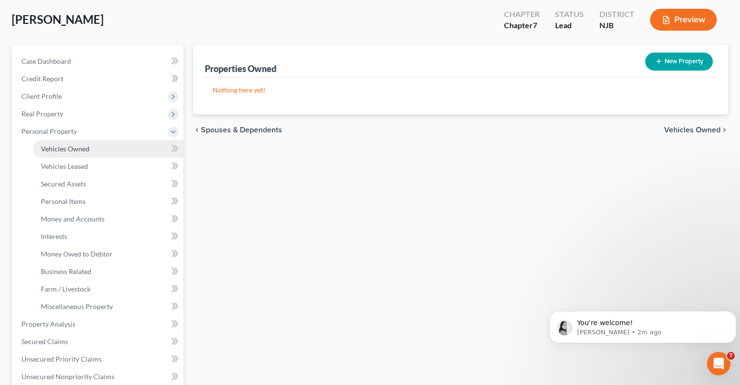
click at [70, 147] on span "Vehicles Owned" at bounding box center [65, 149] width 49 height 8
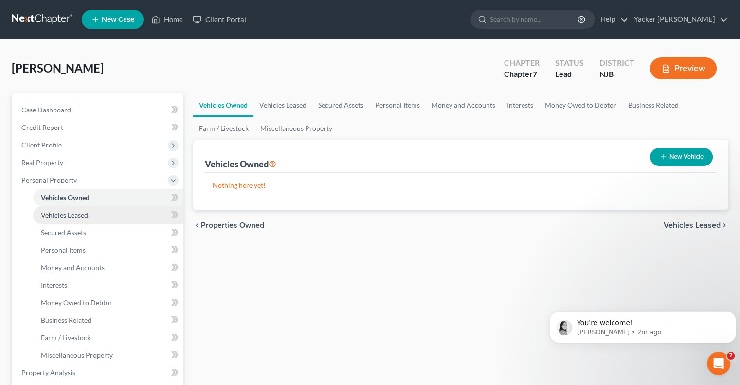
click at [80, 211] on span "Vehicles Leased" at bounding box center [64, 215] width 47 height 8
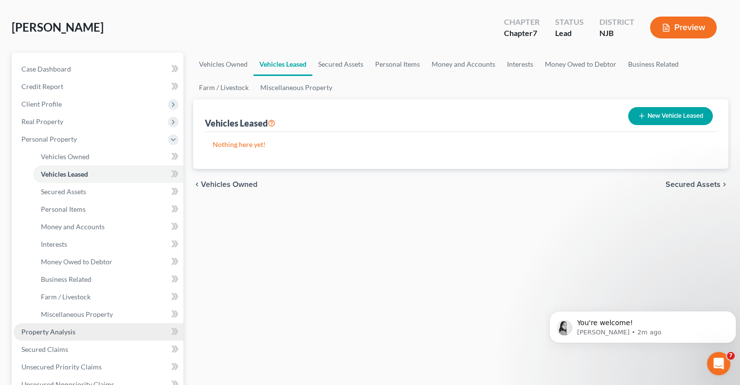
scroll to position [146, 0]
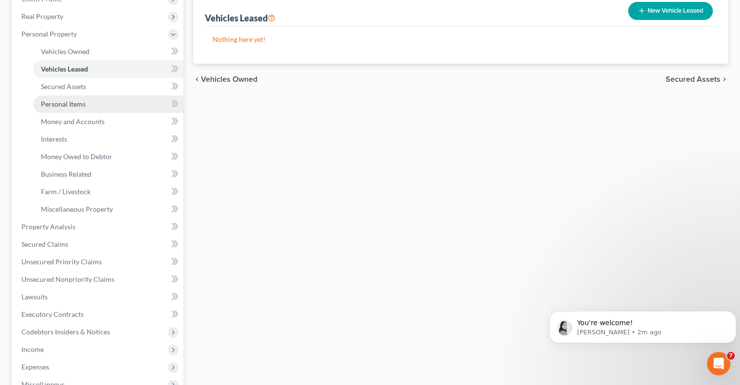
click at [79, 107] on span "Personal Items" at bounding box center [63, 104] width 45 height 8
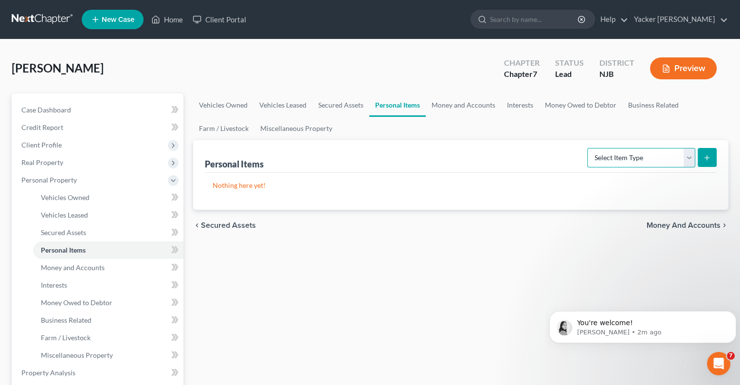
click at [649, 156] on select "Select Item Type Clothing Collectibles Of Value Electronics Firearms Household …" at bounding box center [641, 157] width 108 height 19
select select "clothing"
click at [588, 148] on select "Select Item Type Clothing Collectibles Of Value Electronics Firearms Household …" at bounding box center [641, 157] width 108 height 19
click at [708, 157] on icon "submit" at bounding box center [707, 158] width 8 height 8
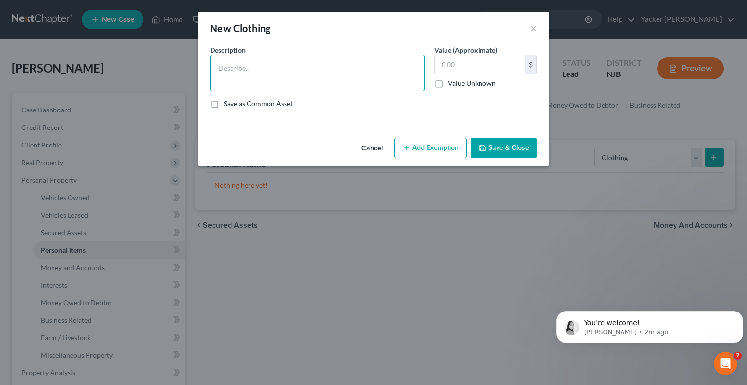
click at [341, 72] on textarea at bounding box center [317, 73] width 215 height 36
type textarea "Clothing"
type input "1,000"
click at [443, 149] on button "Add Exemption" at bounding box center [431, 148] width 72 height 20
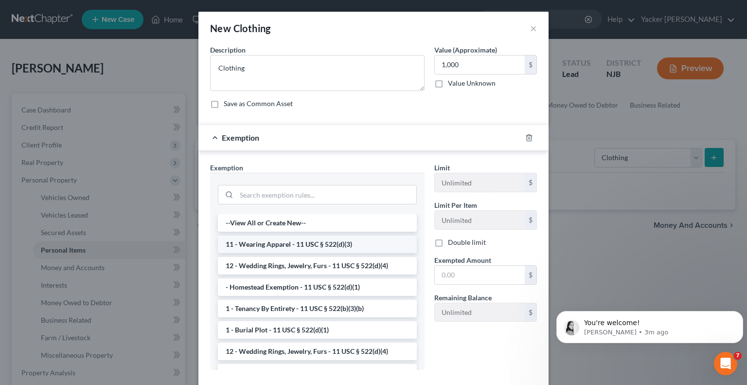
click at [340, 240] on li "11 - Wearing Apparel - 11 USC § 522(d)(3)" at bounding box center [317, 244] width 199 height 18
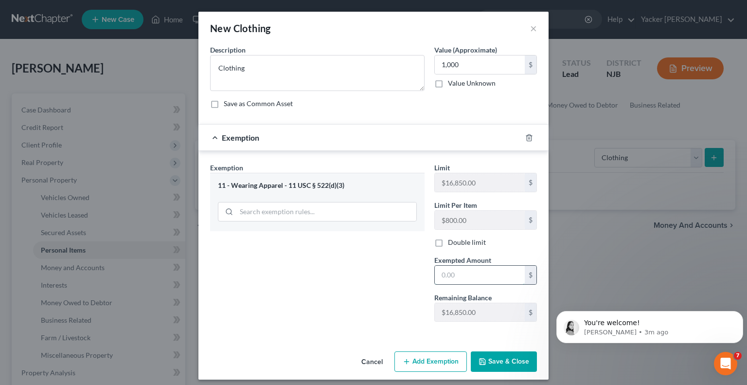
click at [473, 275] on input "text" at bounding box center [480, 275] width 90 height 18
type input "1,000"
click at [487, 361] on button "Save & Close" at bounding box center [504, 361] width 66 height 20
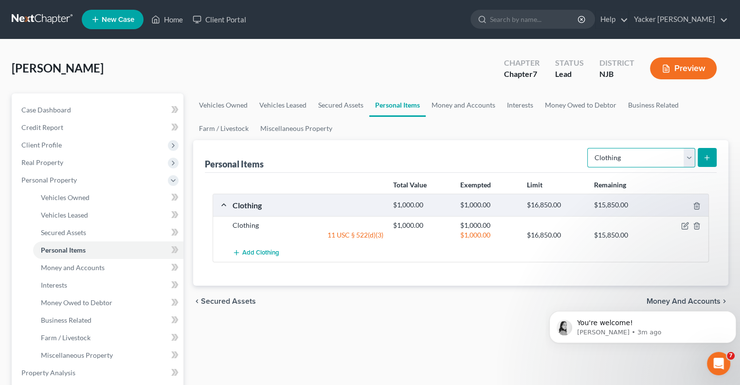
click at [683, 161] on select "Select Item Type Clothing Collectibles Of Value Electronics Firearms Household …" at bounding box center [641, 157] width 108 height 19
select select "household_goods"
click at [588, 148] on select "Select Item Type Clothing Collectibles Of Value Electronics Firearms Household …" at bounding box center [641, 157] width 108 height 19
click at [704, 155] on icon "submit" at bounding box center [707, 158] width 8 height 8
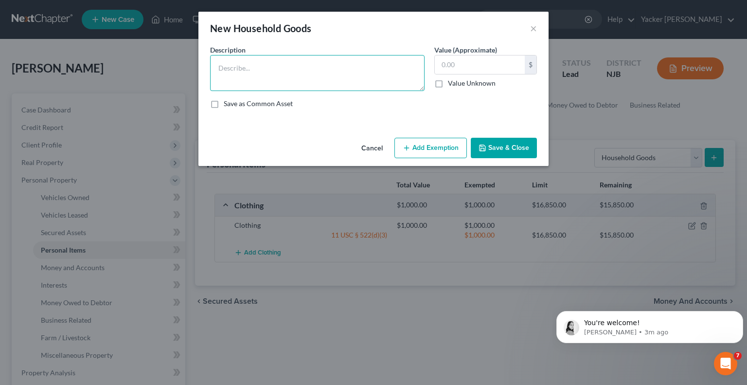
click at [270, 70] on textarea at bounding box center [317, 73] width 215 height 36
type textarea "Furniture"
type input "1,500.00"
click at [417, 152] on button "Add Exemption" at bounding box center [431, 148] width 72 height 20
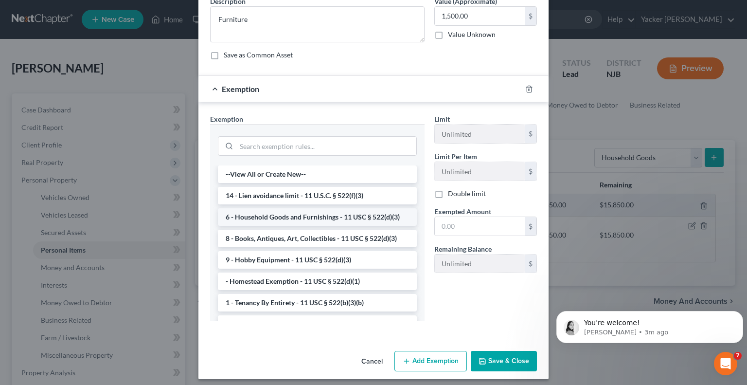
click at [344, 216] on li "6 - Household Goods and Furnishings - 11 USC § 522(d)(3)" at bounding box center [317, 217] width 199 height 18
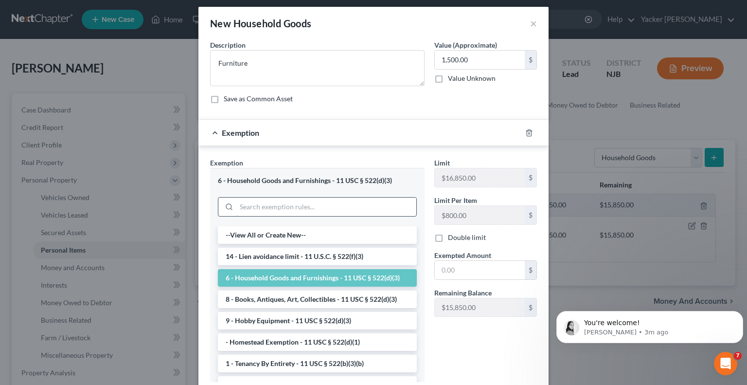
scroll to position [49, 0]
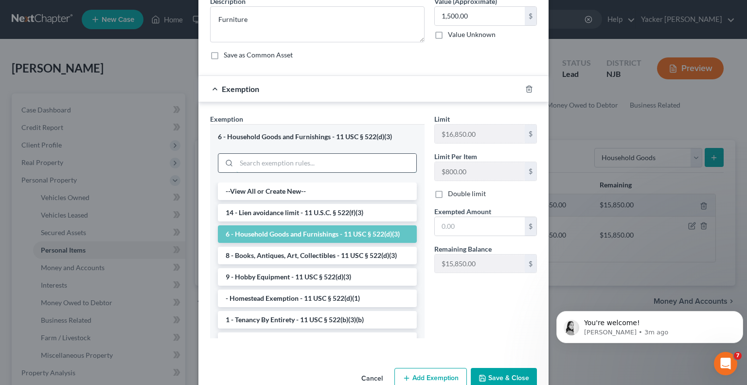
click at [382, 205] on div "6 - Household Goods and Furnishings - 11 USC § 522(d)(3) --View All or Create N…" at bounding box center [317, 231] width 215 height 214
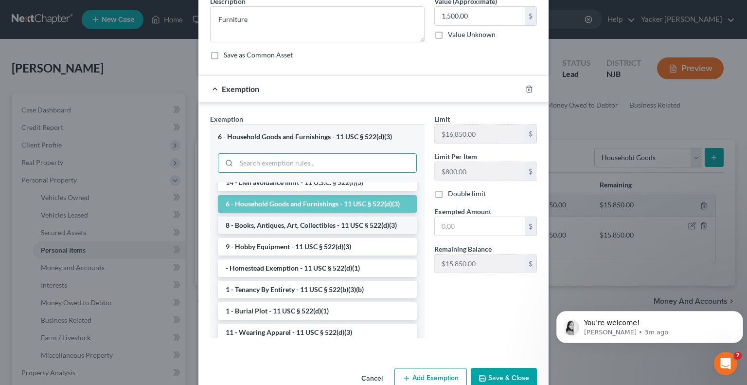
scroll to position [0, 0]
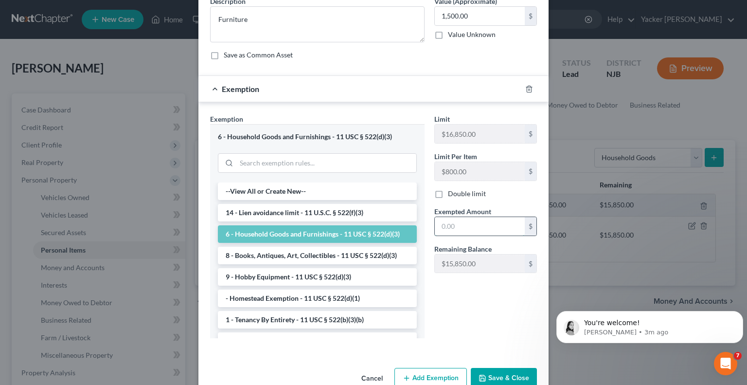
click at [460, 227] on input "text" at bounding box center [480, 226] width 90 height 18
type input "1,500"
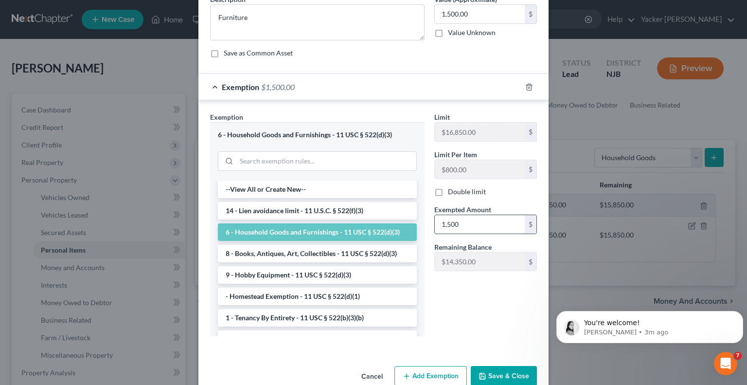
click at [464, 215] on input "1,500" at bounding box center [480, 224] width 90 height 18
type input "1,500.00"
click at [481, 374] on icon "button" at bounding box center [483, 376] width 8 height 8
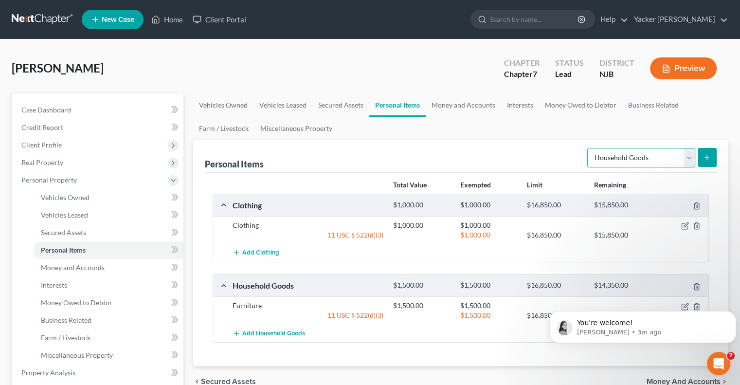
click at [689, 154] on select "Select Item Type Clothing Collectibles Of Value Electronics Firearms Household …" at bounding box center [641, 157] width 108 height 19
click at [86, 268] on span "Money and Accounts" at bounding box center [73, 267] width 64 height 8
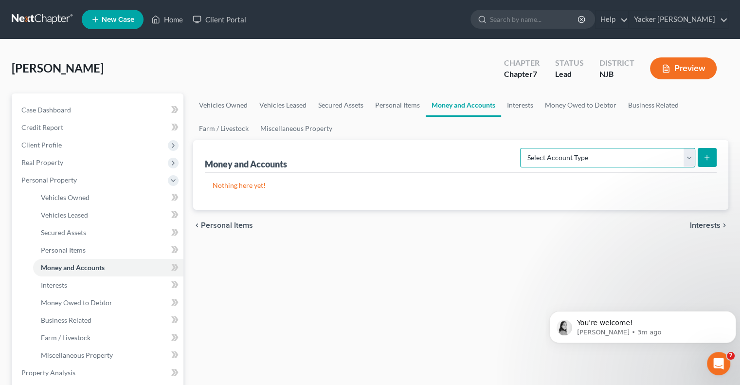
click at [590, 159] on select "Select Account Type Brokerage Cash on Hand Certificates of Deposit Checking Acc…" at bounding box center [607, 157] width 175 height 19
select select "cash_on_hand"
click at [522, 148] on select "Select Account Type Brokerage Cash on Hand Certificates of Deposit Checking Acc…" at bounding box center [607, 157] width 175 height 19
click at [710, 156] on icon "submit" at bounding box center [707, 158] width 8 height 8
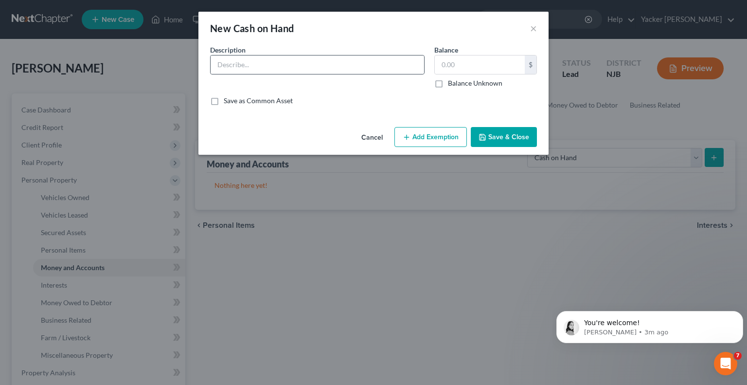
click at [350, 55] on div at bounding box center [317, 64] width 215 height 19
click at [345, 62] on input "text" at bounding box center [318, 64] width 214 height 18
type input "Cash on Hand"
click at [473, 63] on input "text" at bounding box center [480, 64] width 90 height 18
type input "800.00"
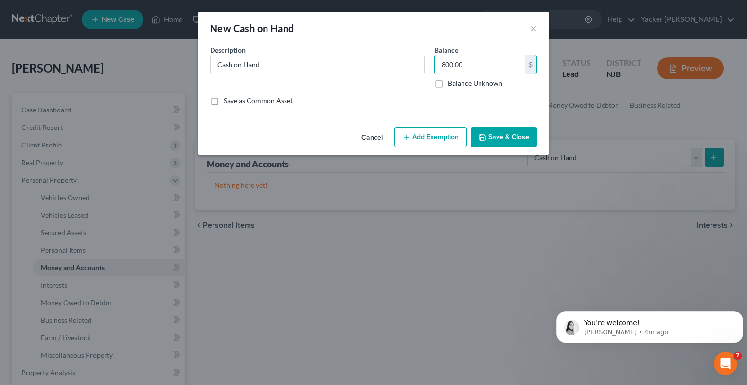
click at [435, 131] on button "Add Exemption" at bounding box center [431, 137] width 72 height 20
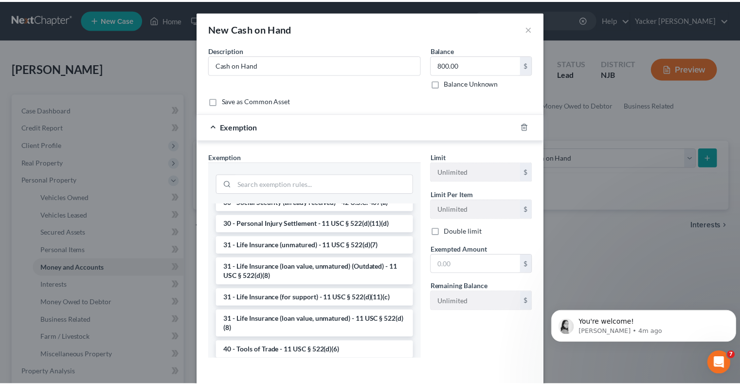
scroll to position [730, 0]
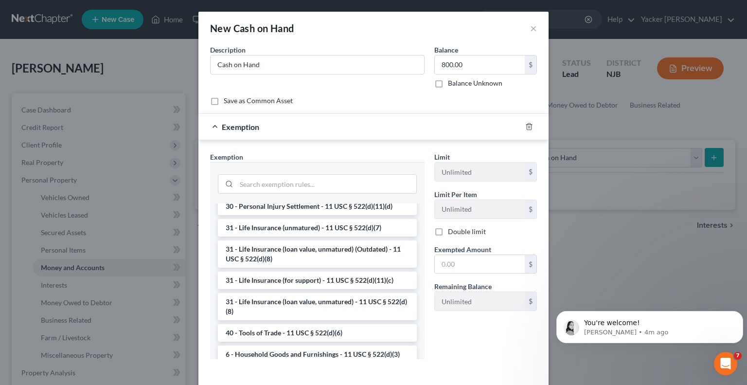
click at [260, 194] on li "30 - Social Security (already received) - 42 U.S.C. 407(a)" at bounding box center [317, 185] width 199 height 18
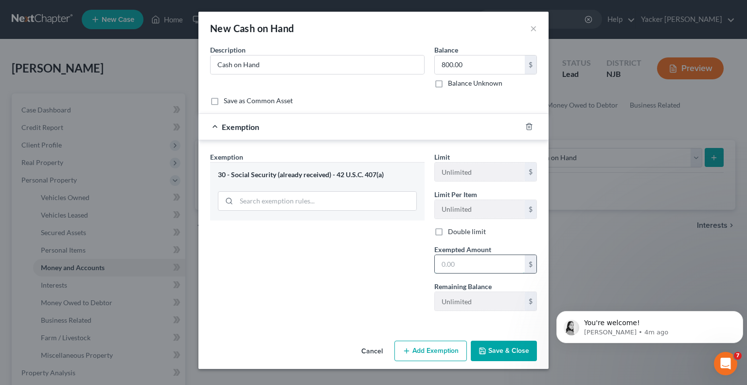
click at [452, 263] on input "text" at bounding box center [480, 264] width 90 height 18
type input "800.00"
click at [508, 348] on button "Save & Close" at bounding box center [504, 351] width 66 height 20
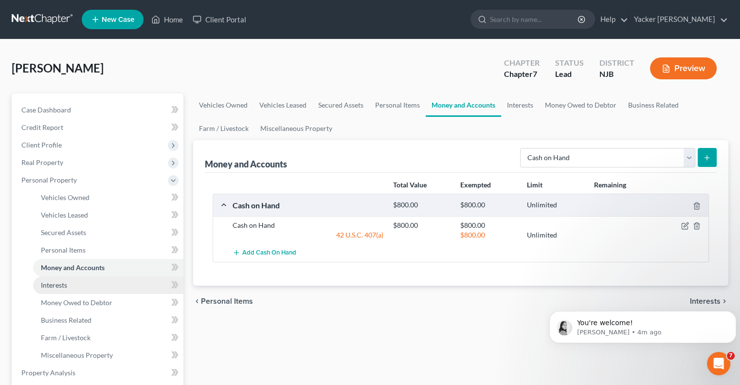
click at [86, 280] on link "Interests" at bounding box center [108, 285] width 150 height 18
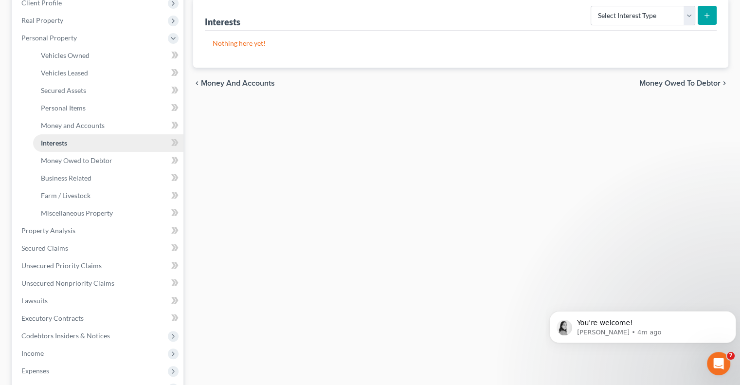
scroll to position [146, 0]
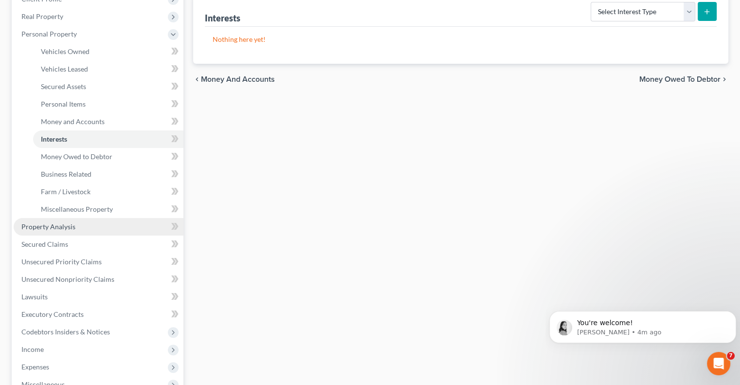
click at [71, 220] on link "Property Analysis" at bounding box center [99, 227] width 170 height 18
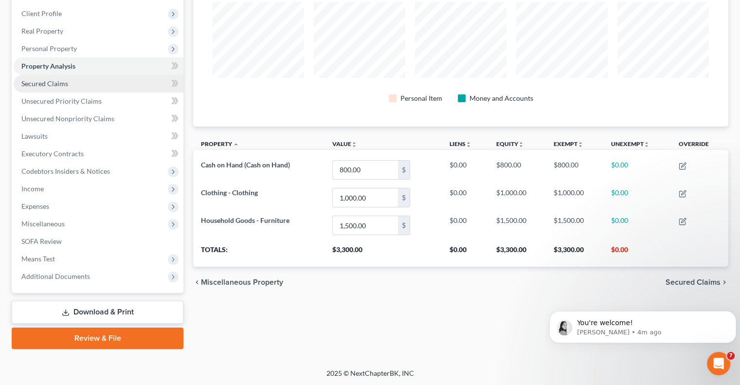
click at [61, 81] on span "Secured Claims" at bounding box center [44, 83] width 47 height 8
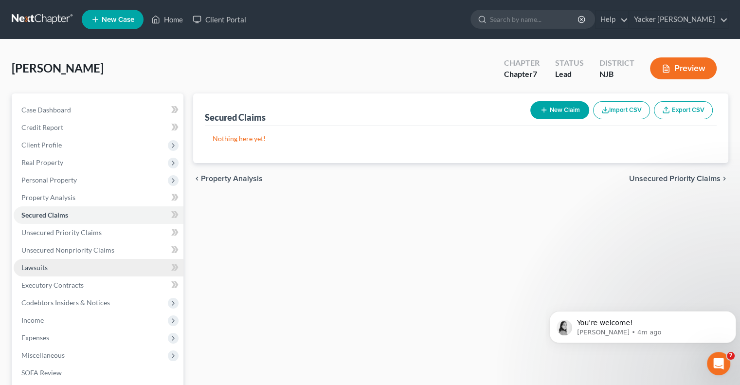
click at [54, 263] on link "Lawsuits" at bounding box center [99, 268] width 170 height 18
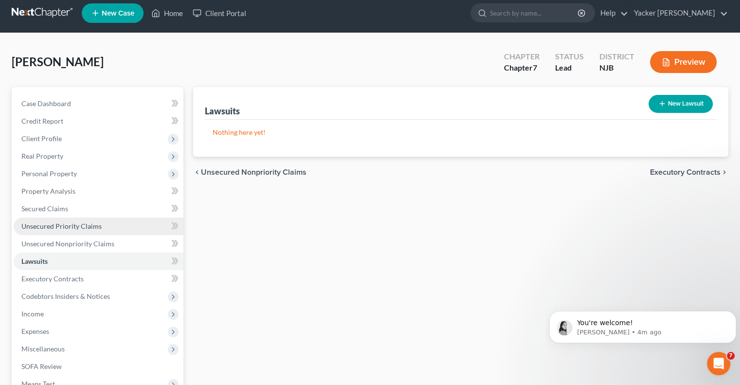
scroll to position [49, 0]
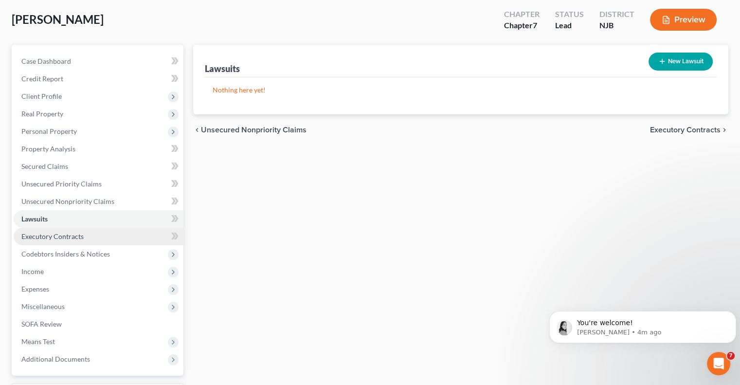
click at [81, 237] on span "Executory Contracts" at bounding box center [52, 236] width 62 height 8
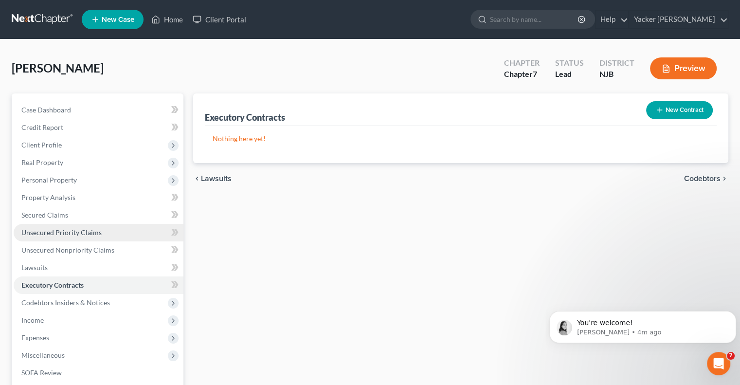
scroll to position [97, 0]
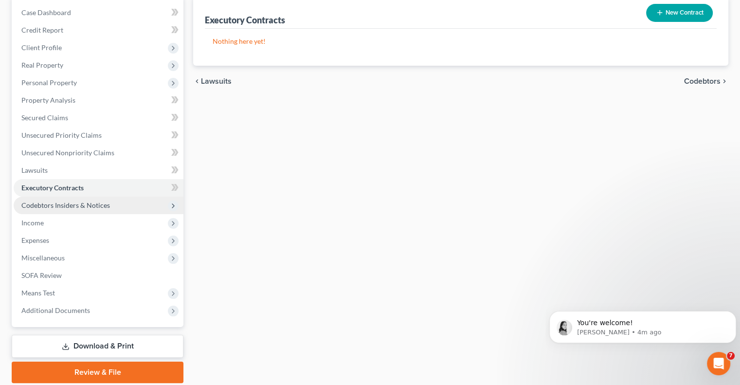
click at [95, 204] on span "Codebtors Insiders & Notices" at bounding box center [65, 205] width 89 height 8
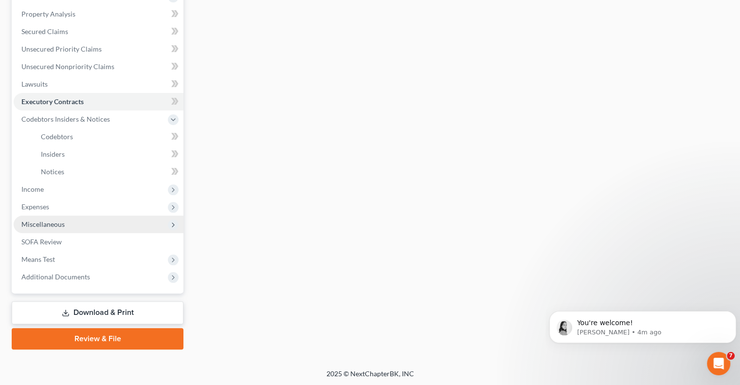
scroll to position [184, 0]
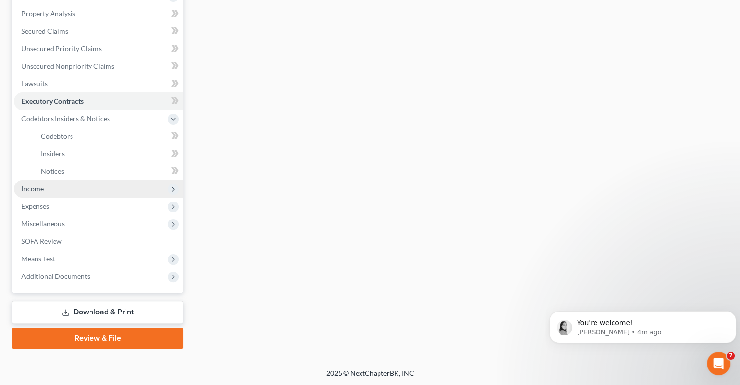
click at [54, 190] on span "Income" at bounding box center [99, 189] width 170 height 18
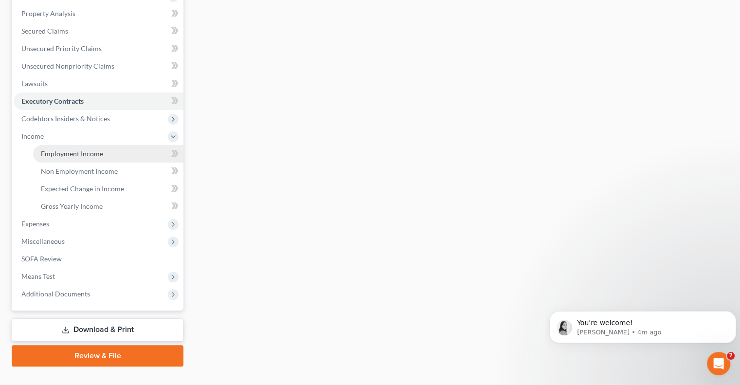
click at [89, 151] on span "Employment Income" at bounding box center [72, 153] width 62 height 8
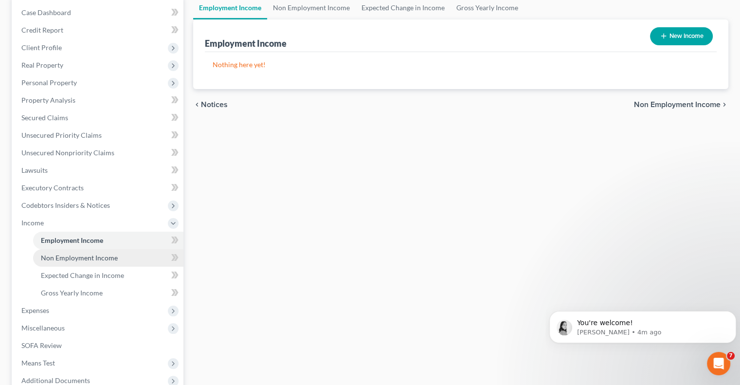
click at [100, 255] on span "Non Employment Income" at bounding box center [79, 257] width 77 height 8
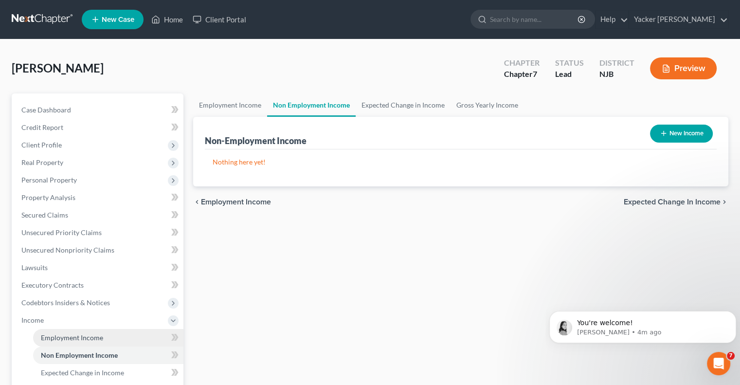
click at [88, 334] on span "Employment Income" at bounding box center [72, 337] width 62 height 8
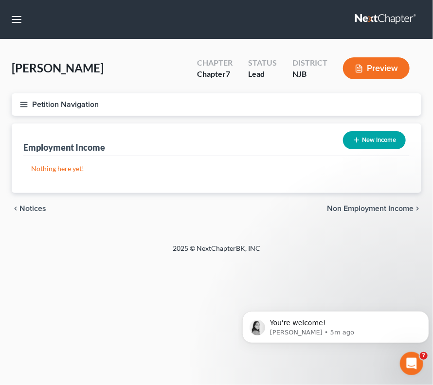
click at [208, 144] on div "Employment Income New Income" at bounding box center [216, 140] width 386 height 33
click at [367, 142] on button "New Income" at bounding box center [374, 140] width 63 height 18
select select "0"
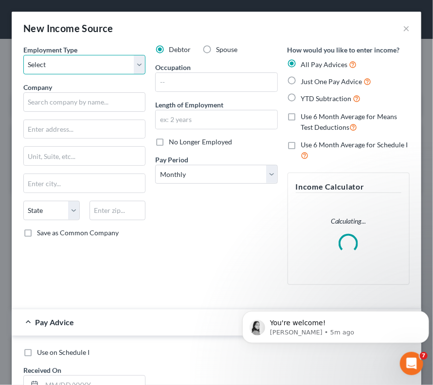
click at [84, 64] on select "Select Full or [DEMOGRAPHIC_DATA] Employment Self Employment" at bounding box center [84, 64] width 122 height 19
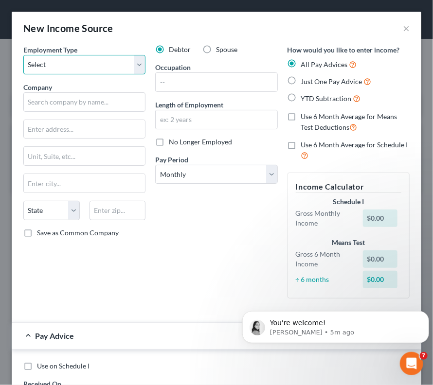
select select "0"
click at [23, 55] on select "Select Full or [DEMOGRAPHIC_DATA] Employment Self Employment" at bounding box center [84, 64] width 122 height 19
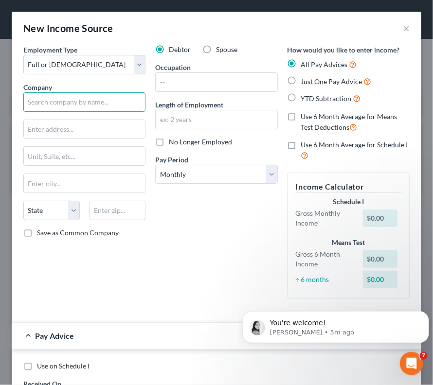
click at [60, 105] on input "text" at bounding box center [84, 101] width 122 height 19
type input "The [GEOGRAPHIC_DATA]"
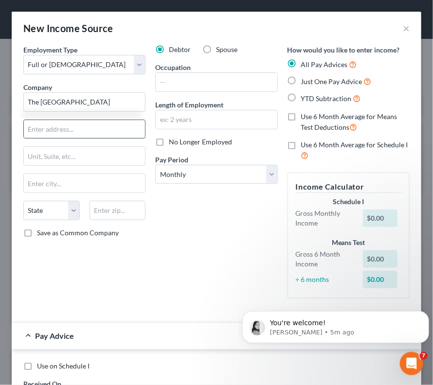
click at [69, 132] on input "text" at bounding box center [84, 129] width 121 height 18
click at [58, 125] on input "1000" at bounding box center [84, 129] width 121 height 18
type input "[STREET_ADDRESS]"
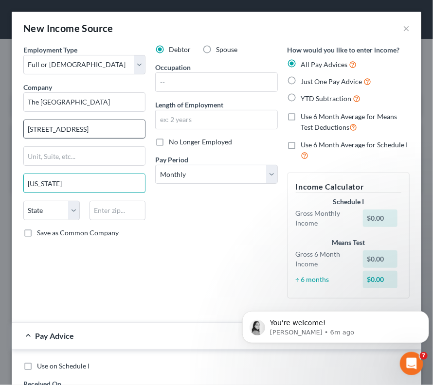
type input "[US_STATE]"
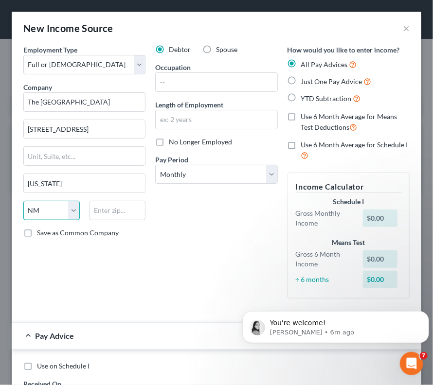
select select "35"
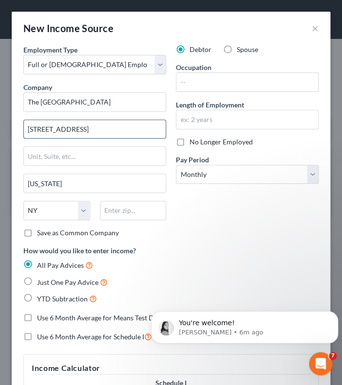
click at [132, 134] on input "[STREET_ADDRESS]" at bounding box center [95, 129] width 142 height 18
drag, startPoint x: 115, startPoint y: 216, endPoint x: 110, endPoint y: 209, distance: 8.0
click at [114, 215] on input "text" at bounding box center [133, 210] width 67 height 19
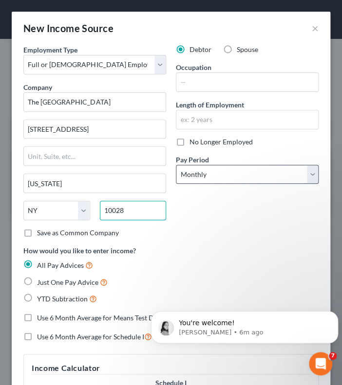
type input "10028"
click at [226, 173] on select "Select Monthly Twice Monthly Every Other Week Weekly" at bounding box center [247, 174] width 143 height 19
select select "2"
click at [176, 165] on select "Select Monthly Twice Monthly Every Other Week Weekly" at bounding box center [247, 174] width 143 height 19
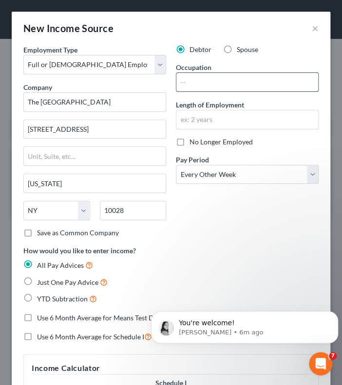
click at [203, 81] on input "text" at bounding box center [247, 82] width 142 height 18
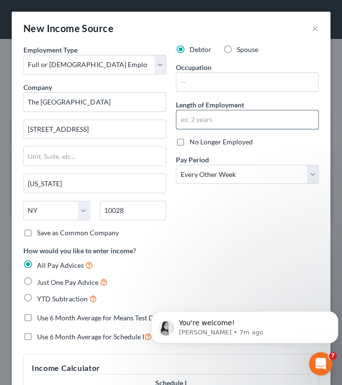
click at [185, 119] on input "text" at bounding box center [247, 119] width 142 height 18
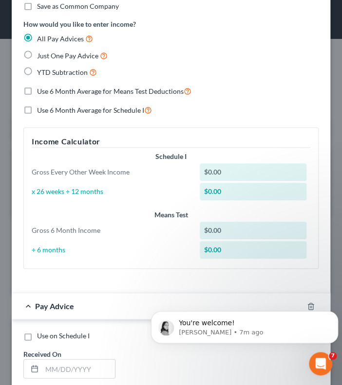
scroll to position [243, 0]
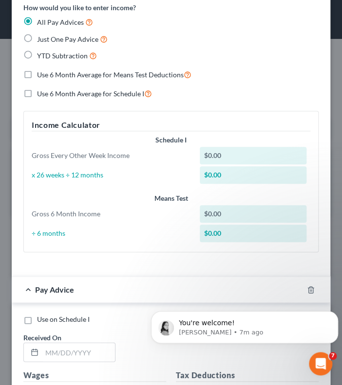
type input "10 Months"
click at [37, 38] on label "Just One Pay Advice" at bounding box center [72, 39] width 71 height 11
click at [41, 38] on input "Just One Pay Advice" at bounding box center [44, 37] width 6 height 6
radio input "true"
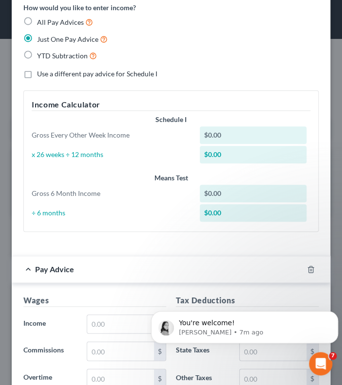
click at [37, 19] on label "All Pay Advices" at bounding box center [65, 22] width 56 height 11
click at [41, 19] on input "All Pay Advices" at bounding box center [44, 20] width 6 height 6
radio input "true"
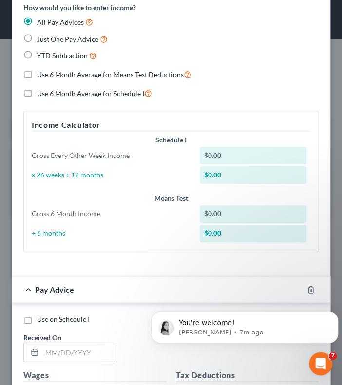
click at [37, 72] on label "Use 6 Month Average for Means Test Deductions" at bounding box center [114, 74] width 154 height 11
click at [41, 72] on input "Use 6 Month Average for Means Test Deductions" at bounding box center [44, 72] width 6 height 6
checkbox input "true"
click at [222, 152] on div "$0.00" at bounding box center [252, 156] width 107 height 18
click at [221, 151] on div "$0.00" at bounding box center [252, 156] width 107 height 18
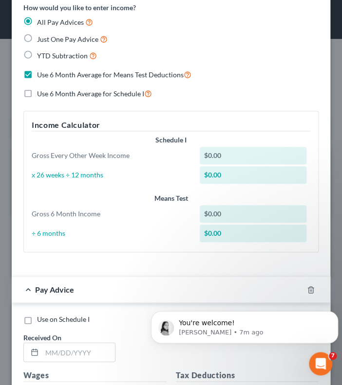
click at [221, 151] on div "$0.00" at bounding box center [252, 156] width 107 height 18
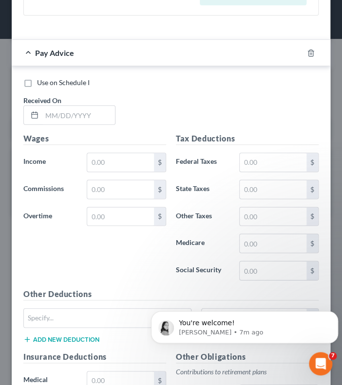
scroll to position [487, 0]
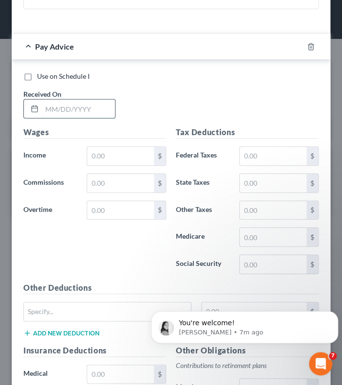
click at [59, 107] on input "text" at bounding box center [78, 109] width 73 height 18
type input "[DATE]"
click at [109, 156] on input "text" at bounding box center [120, 156] width 67 height 18
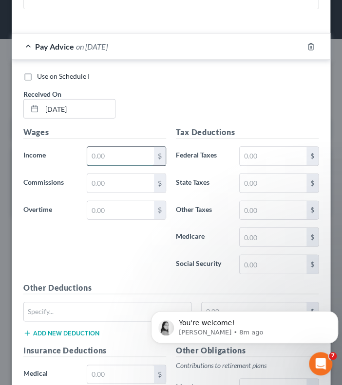
click at [113, 159] on input "text" at bounding box center [120, 156] width 67 height 18
click at [124, 155] on input "2,531.00" at bounding box center [120, 156] width 67 height 18
type input "2,531.00"
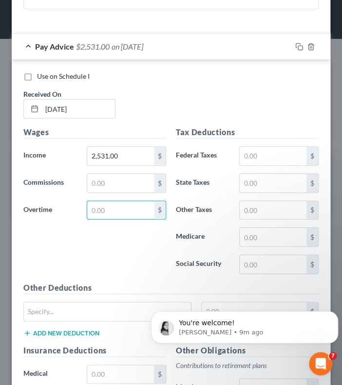
drag, startPoint x: 104, startPoint y: 212, endPoint x: 69, endPoint y: 206, distance: 35.5
click at [69, 206] on div "Overtime $" at bounding box center [94, 210] width 152 height 19
type input "352.80"
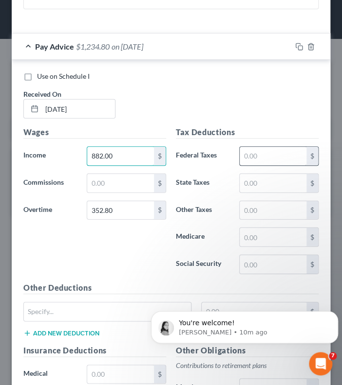
type input "882.00"
click at [268, 154] on input "text" at bounding box center [272, 156] width 67 height 18
type input "705.60"
type input "1,764.00"
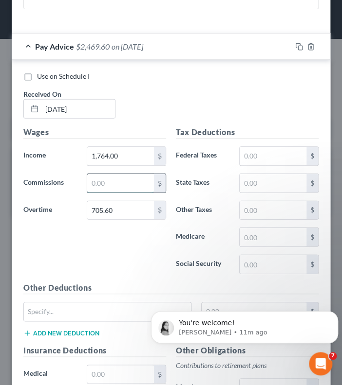
click at [108, 182] on input "text" at bounding box center [120, 183] width 67 height 18
click at [276, 151] on input "text" at bounding box center [272, 156] width 67 height 18
click at [247, 155] on input "text" at bounding box center [272, 156] width 67 height 18
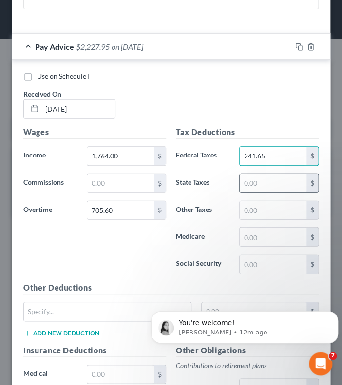
type input "241.65"
click at [269, 184] on input "text" at bounding box center [272, 183] width 67 height 18
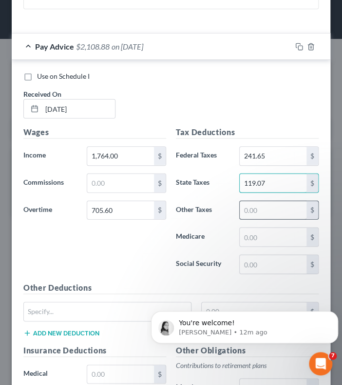
type input "119.07"
click at [259, 212] on input "text" at bounding box center [272, 210] width 67 height 18
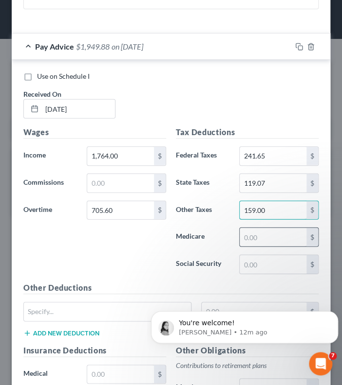
type input "159.00"
click at [252, 236] on input "text" at bounding box center [272, 237] width 67 height 18
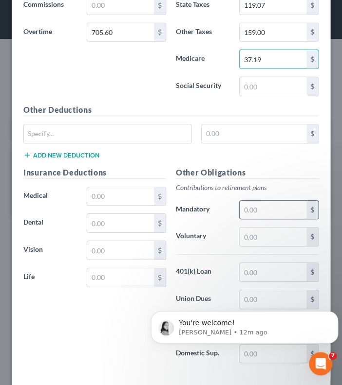
scroll to position [707, 0]
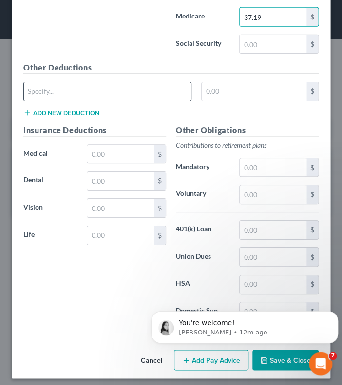
type input "37.19"
click at [78, 87] on input "text" at bounding box center [107, 91] width 167 height 18
click at [28, 87] on input "Paid Family Leave" at bounding box center [107, 91] width 167 height 18
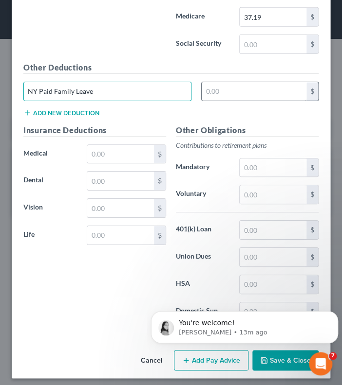
type input "NY Paid Family Leave"
click at [243, 93] on input "text" at bounding box center [253, 91] width 105 height 18
drag, startPoint x: 241, startPoint y: 92, endPoint x: 184, endPoint y: 85, distance: 57.9
click at [184, 85] on div "NY Paid Family Leave 10.00 $" at bounding box center [170, 95] width 305 height 27
type input "9.88"
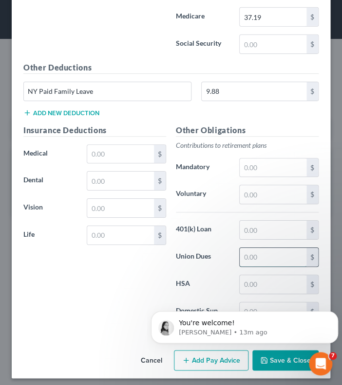
click at [251, 256] on input "text" at bounding box center [272, 257] width 67 height 18
type input "30.50"
click at [333, 315] on icon "Dismiss notification" at bounding box center [334, 313] width 5 height 5
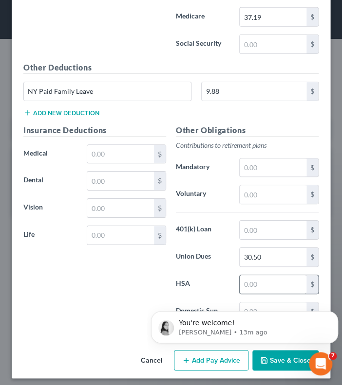
scroll to position [0, 0]
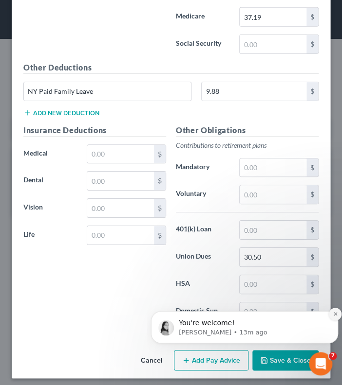
click at [334, 315] on icon "Dismiss notification" at bounding box center [334, 313] width 3 height 3
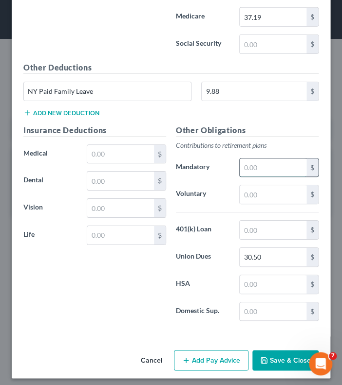
click at [263, 167] on input "text" at bounding box center [272, 168] width 67 height 18
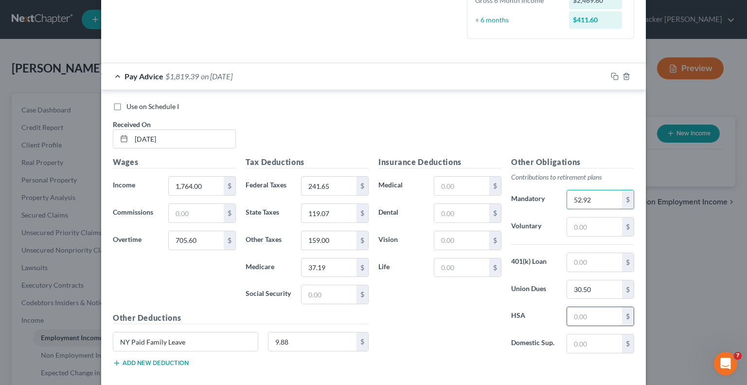
scroll to position [316, 0]
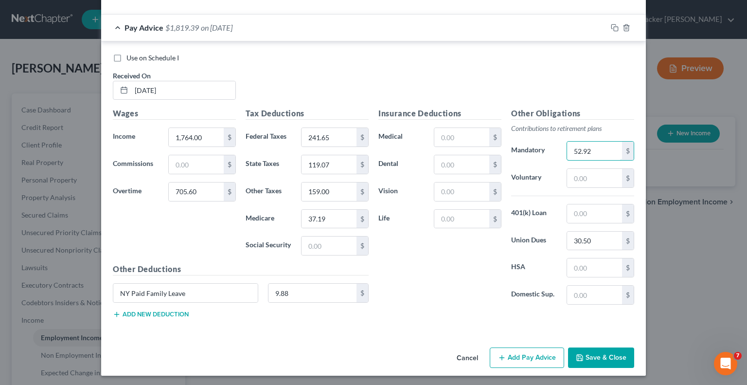
type input "52.92"
click at [588, 355] on button "Save & Close" at bounding box center [601, 357] width 66 height 20
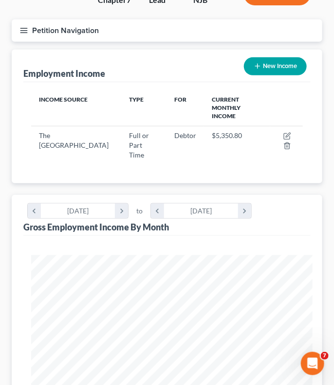
scroll to position [140, 0]
click at [166, 58] on div "Employment Income New Income" at bounding box center [166, 66] width 287 height 33
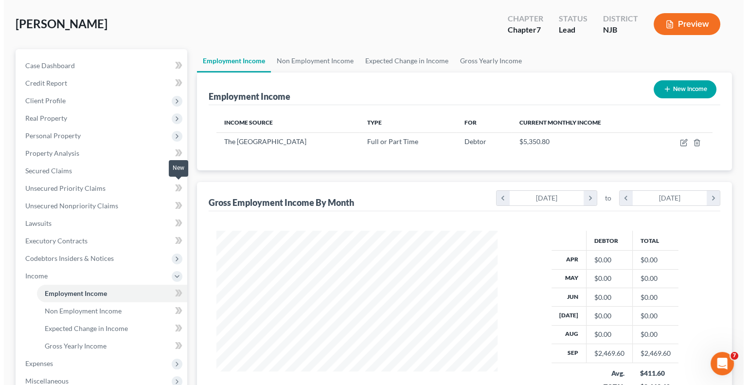
scroll to position [97, 0]
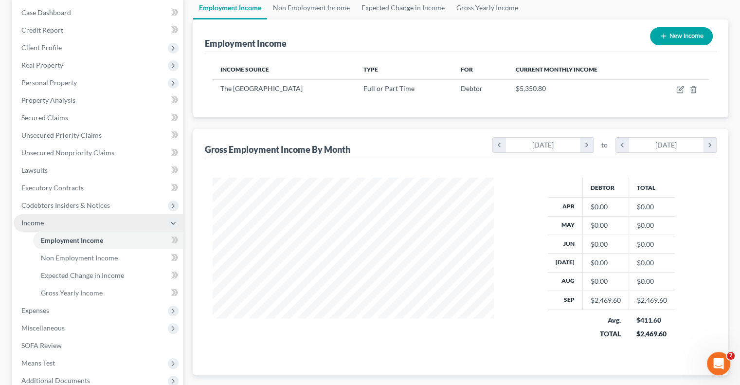
click at [30, 220] on span "Income" at bounding box center [32, 222] width 22 height 8
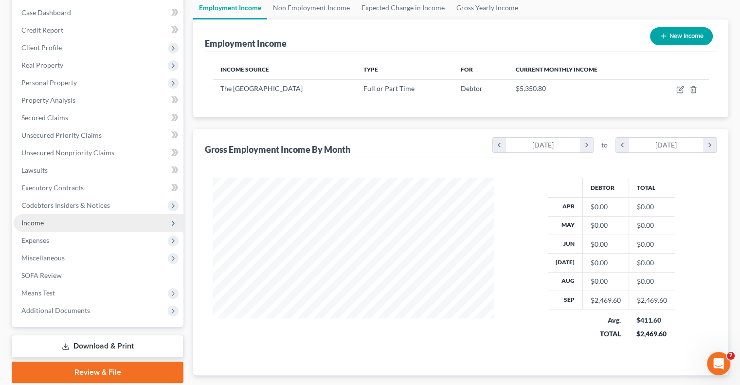
click at [34, 221] on span "Income" at bounding box center [32, 222] width 22 height 8
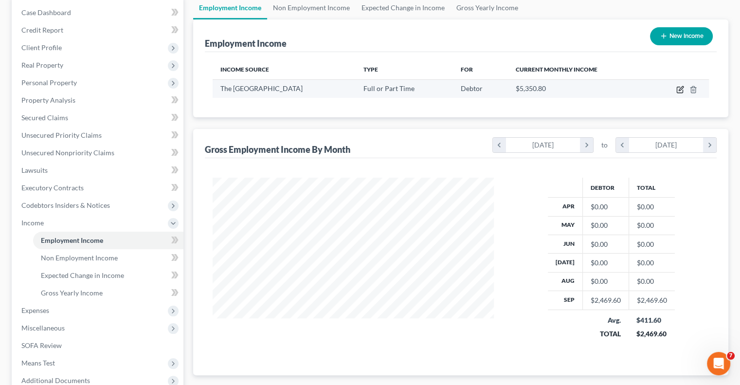
click at [681, 91] on icon "button" at bounding box center [680, 90] width 8 height 8
select select "0"
select select "35"
select select "2"
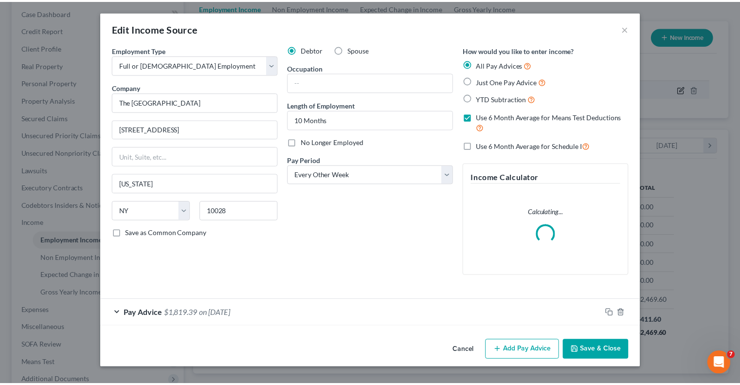
scroll to position [173, 304]
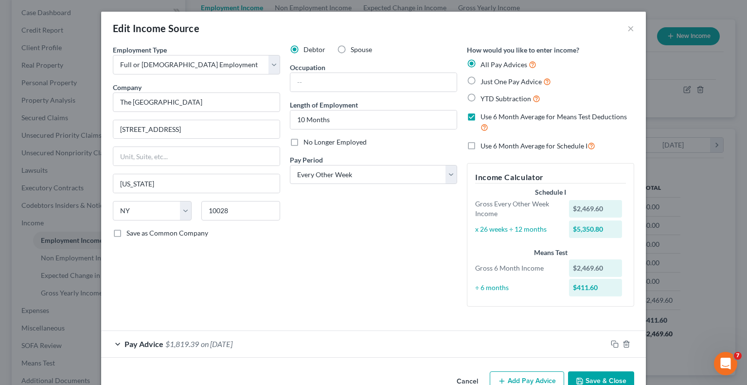
click at [481, 79] on label "Just One Pay Advice" at bounding box center [516, 81] width 71 height 11
click at [485, 79] on input "Just One Pay Advice" at bounding box center [488, 79] width 6 height 6
radio input "true"
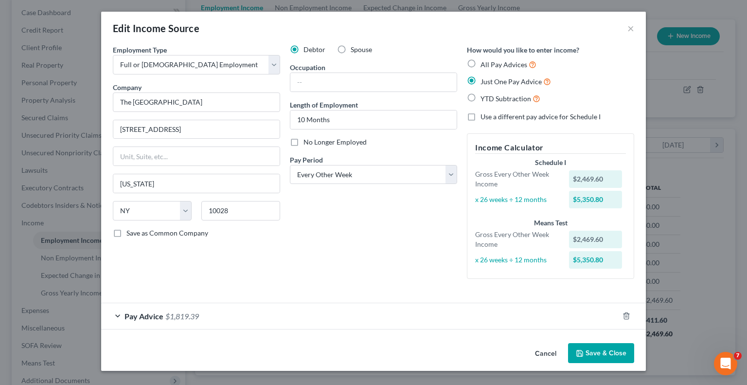
click at [481, 60] on label "All Pay Advices" at bounding box center [509, 64] width 56 height 11
click at [485, 60] on input "All Pay Advices" at bounding box center [488, 62] width 6 height 6
radio input "true"
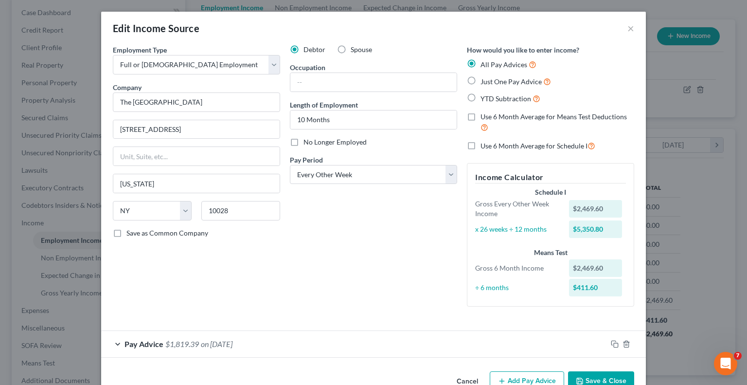
click at [481, 115] on label "Use 6 Month Average for Means Test Deductions" at bounding box center [558, 122] width 154 height 21
click at [485, 115] on input "Use 6 Month Average for Means Test Deductions" at bounding box center [488, 115] width 6 height 6
checkbox input "true"
click at [481, 147] on label "Use 6 Month Average for Schedule I" at bounding box center [538, 145] width 115 height 11
click at [485, 146] on input "Use 6 Month Average for Schedule I" at bounding box center [488, 143] width 6 height 6
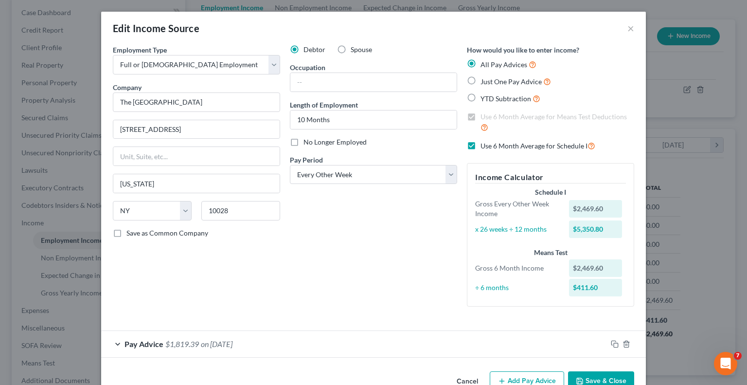
click at [481, 145] on label "Use 6 Month Average for Schedule I" at bounding box center [538, 145] width 115 height 11
click at [485, 145] on input "Use 6 Month Average for Schedule I" at bounding box center [488, 143] width 6 height 6
checkbox input "false"
click at [481, 81] on label "Just One Pay Advice" at bounding box center [516, 81] width 71 height 11
click at [485, 81] on input "Just One Pay Advice" at bounding box center [488, 79] width 6 height 6
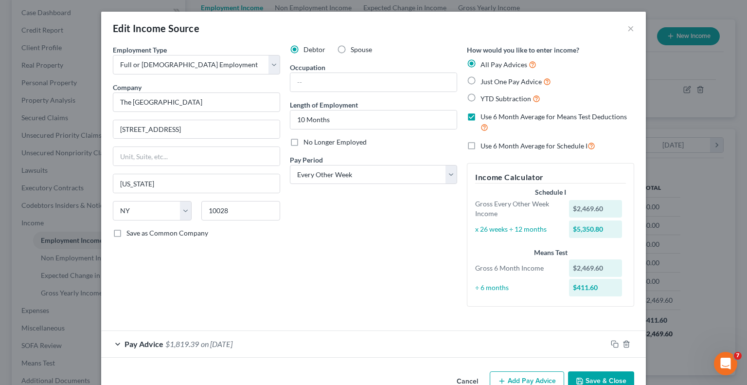
radio input "true"
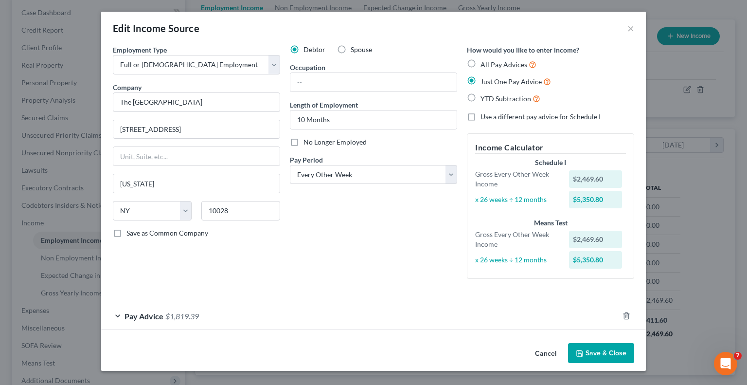
click at [590, 352] on button "Save & Close" at bounding box center [601, 353] width 66 height 20
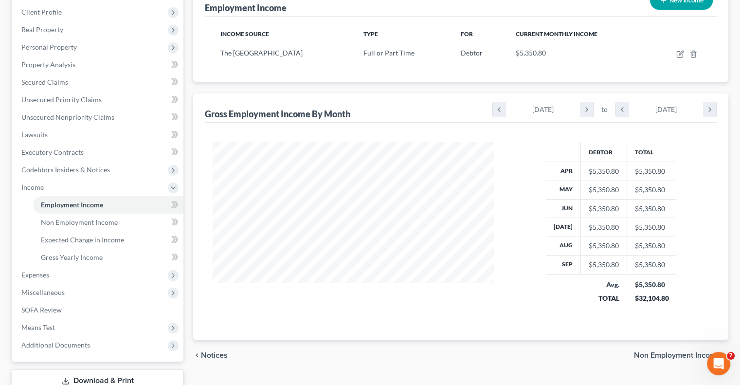
scroll to position [201, 0]
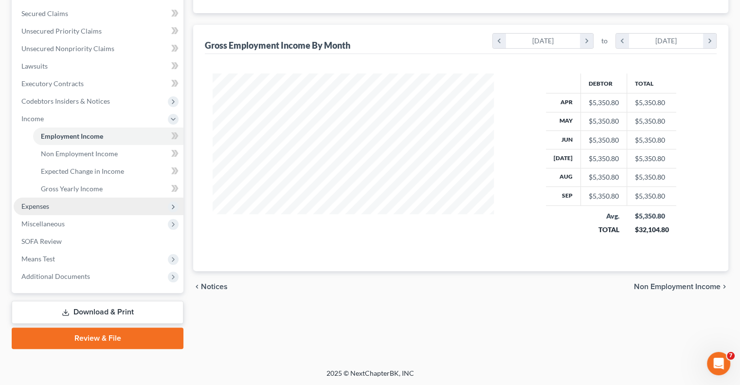
click at [84, 209] on span "Expenses" at bounding box center [99, 207] width 170 height 18
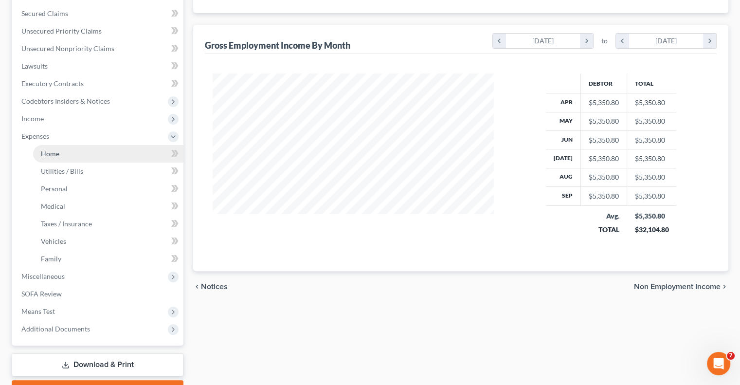
click at [83, 157] on link "Home" at bounding box center [108, 154] width 150 height 18
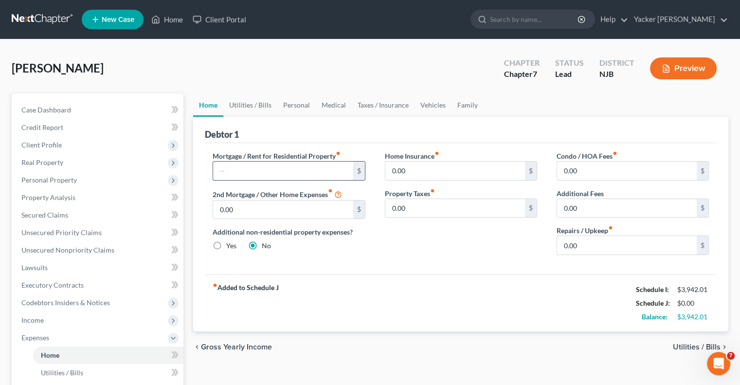
click at [325, 167] on input "text" at bounding box center [283, 171] width 140 height 18
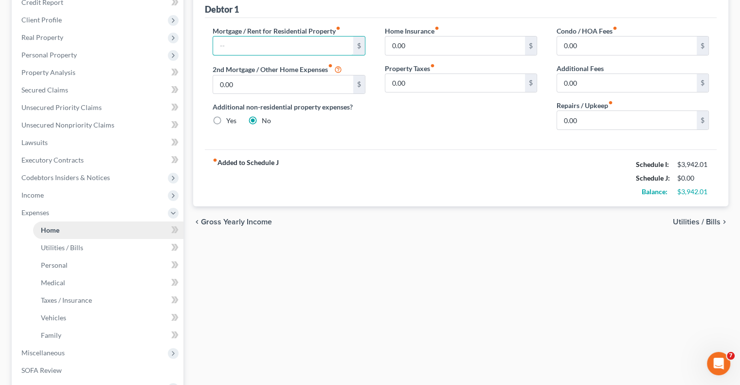
scroll to position [146, 0]
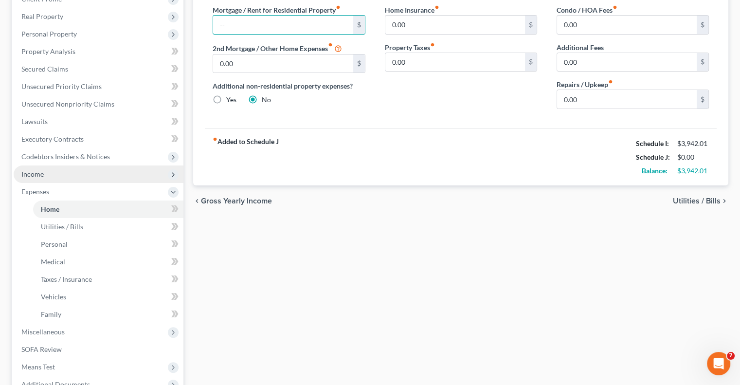
click at [37, 179] on span "Income" at bounding box center [99, 174] width 170 height 18
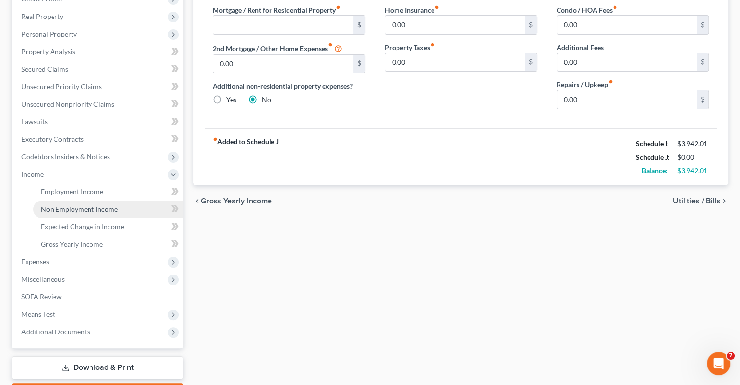
click at [98, 211] on span "Non Employment Income" at bounding box center [79, 209] width 77 height 8
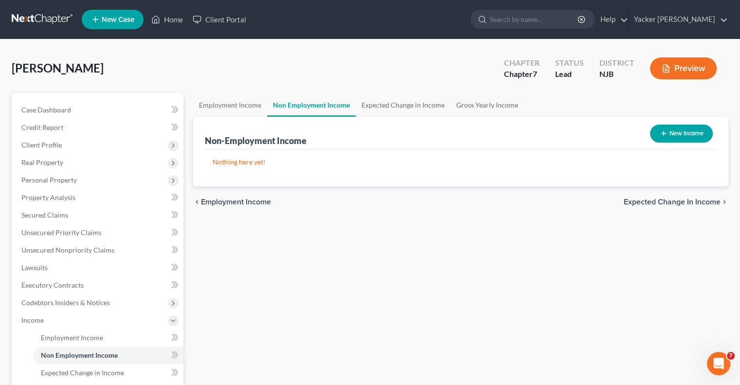
click at [686, 130] on button "New Income" at bounding box center [681, 134] width 63 height 18
select select "0"
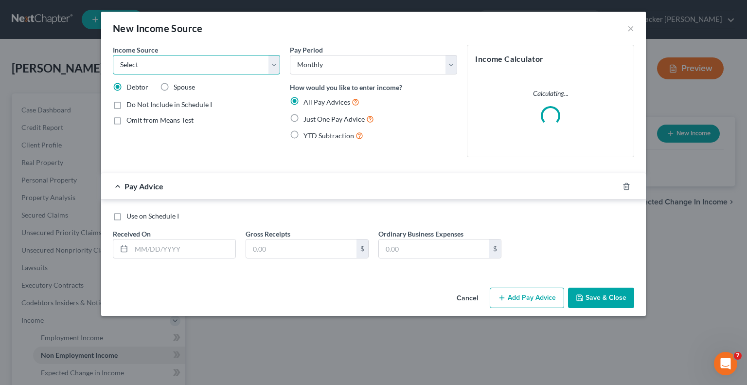
click at [270, 69] on select "Select Unemployment Disability (from employer) Pension Retirement Social Securi…" at bounding box center [196, 64] width 167 height 19
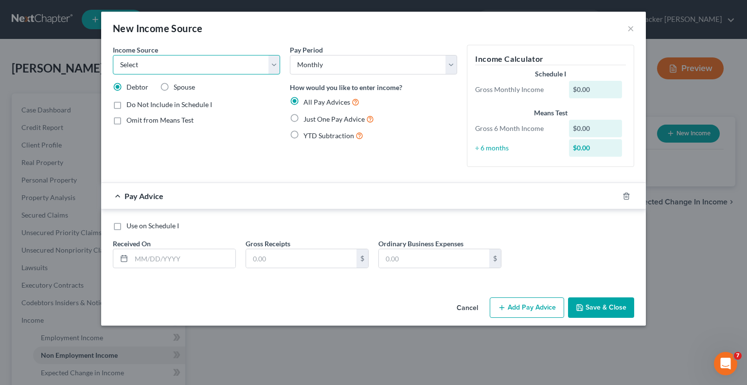
select select "4"
click at [113, 55] on select "Select Unemployment Disability (from employer) Pension Retirement Social Securi…" at bounding box center [196, 64] width 167 height 19
click at [127, 141] on label "Show on Means Test for informational purposes only" at bounding box center [204, 143] width 154 height 21
click at [130, 139] on input "Show on Means Test for informational purposes only" at bounding box center [133, 136] width 6 height 6
checkbox input "true"
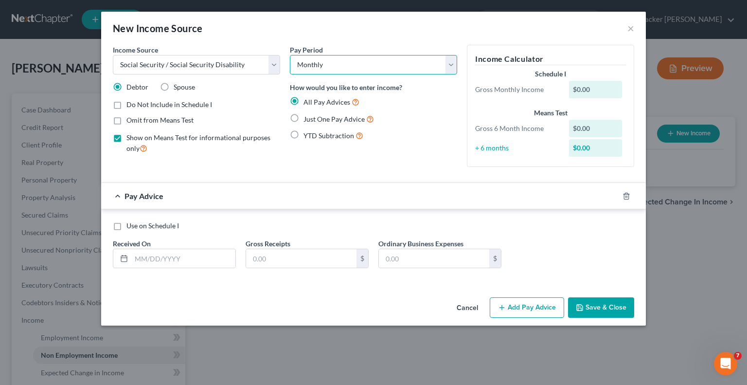
click at [369, 66] on select "Select Monthly Twice Monthly Every Other Week Weekly" at bounding box center [373, 64] width 167 height 19
click at [594, 89] on div "$0.00" at bounding box center [596, 90] width 54 height 18
drag, startPoint x: 180, startPoint y: 258, endPoint x: 179, endPoint y: 252, distance: 6.9
click at [180, 257] on input "text" at bounding box center [183, 258] width 104 height 18
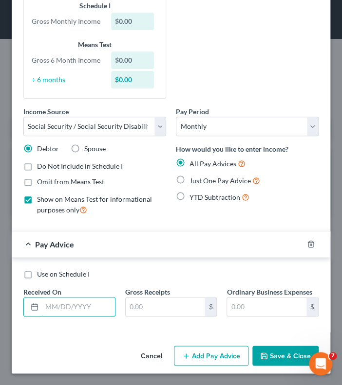
scroll to position [71, 0]
type input "[DATE]"
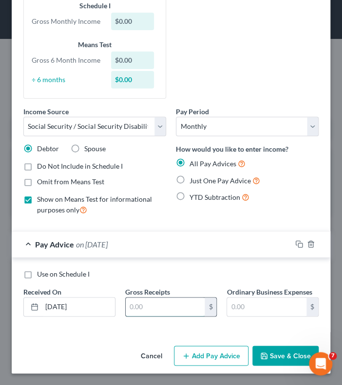
click at [173, 307] on input "text" at bounding box center [165, 307] width 79 height 18
click at [248, 308] on input "text" at bounding box center [266, 307] width 79 height 18
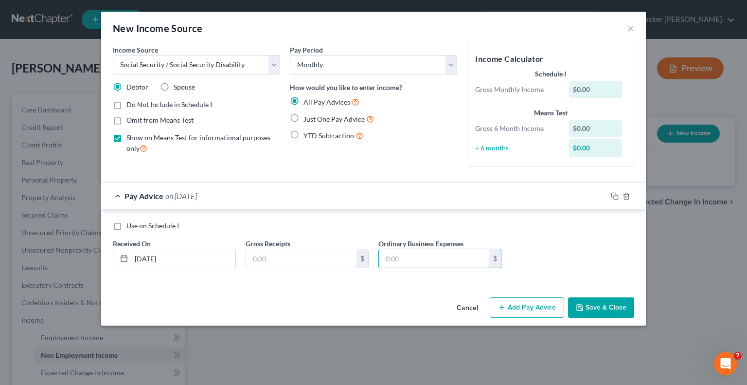
scroll to position [140, 0]
click at [593, 90] on div "$0.00" at bounding box center [596, 90] width 54 height 18
drag, startPoint x: 307, startPoint y: 256, endPoint x: 311, endPoint y: 251, distance: 6.6
click at [309, 254] on input "text" at bounding box center [301, 258] width 110 height 18
type input "4,187.40"
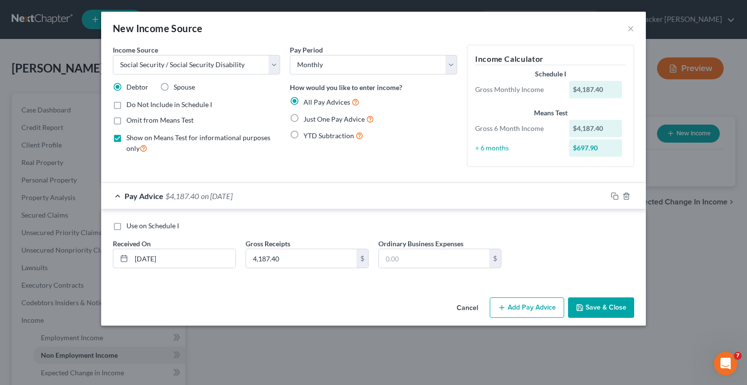
click at [590, 305] on button "Save & Close" at bounding box center [601, 307] width 66 height 20
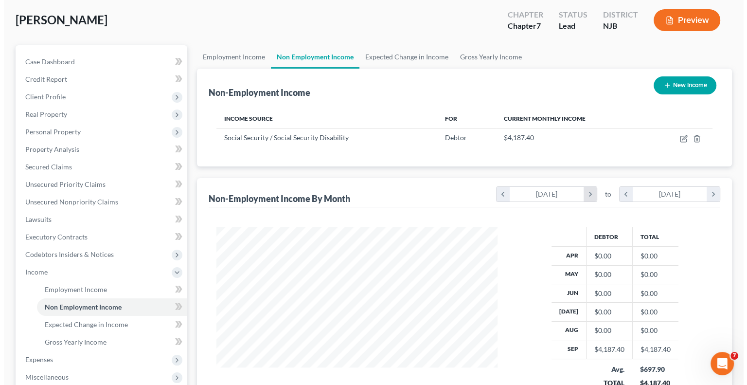
scroll to position [0, 0]
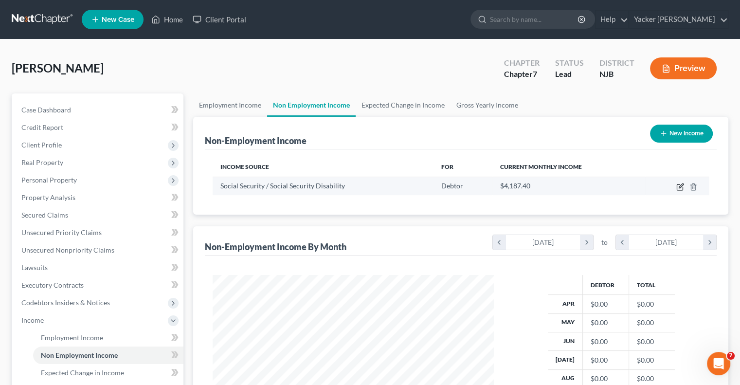
click at [681, 188] on icon "button" at bounding box center [680, 187] width 8 height 8
select select "4"
select select "0"
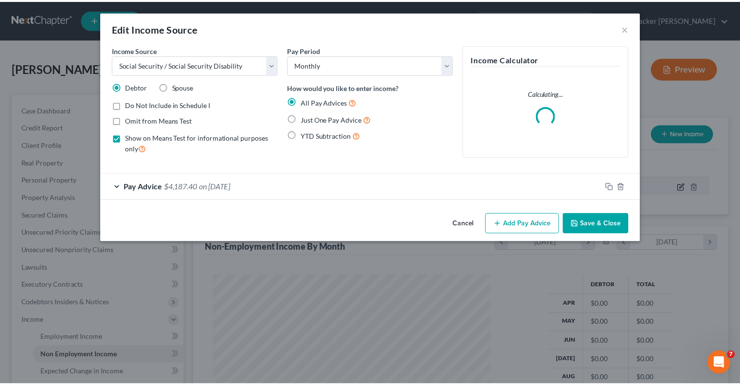
scroll to position [173, 304]
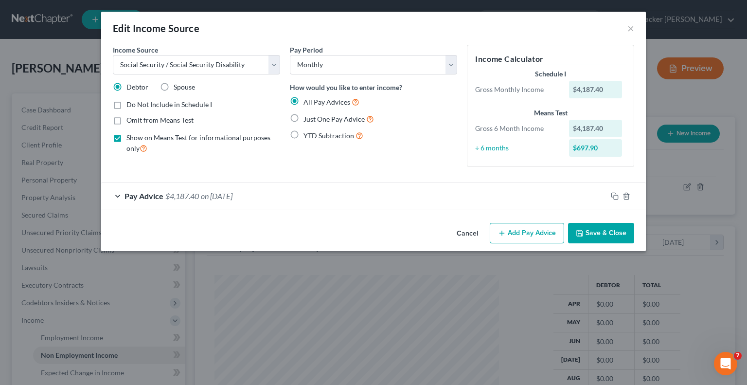
click at [304, 118] on label "Just One Pay Advice" at bounding box center [339, 118] width 71 height 11
click at [307, 118] on input "Just One Pay Advice" at bounding box center [310, 116] width 6 height 6
radio input "true"
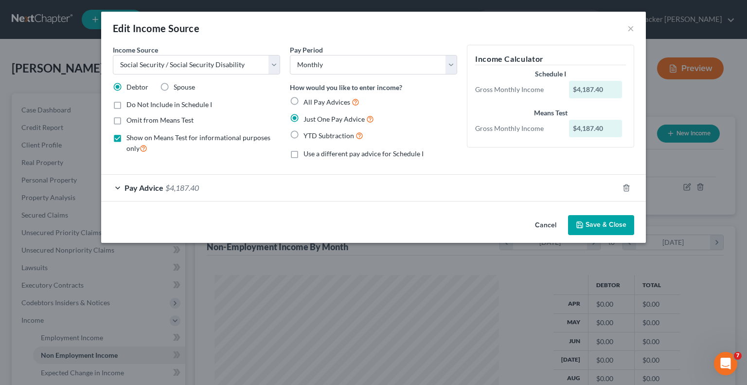
click at [588, 217] on button "Save & Close" at bounding box center [601, 225] width 66 height 20
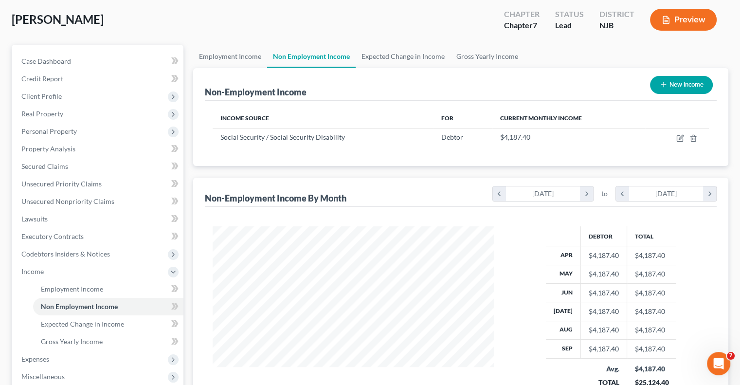
scroll to position [201, 0]
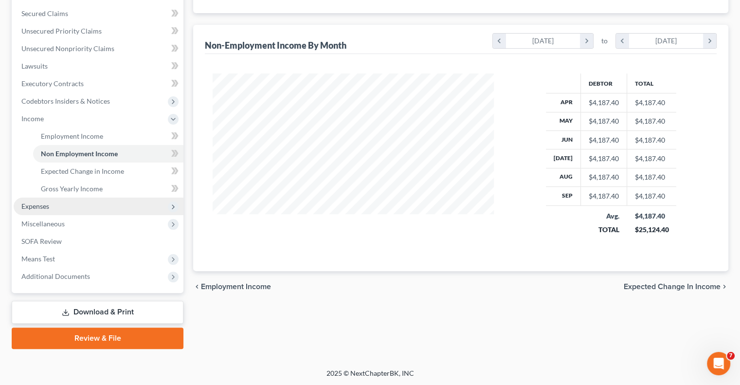
click at [52, 206] on span "Expenses" at bounding box center [99, 207] width 170 height 18
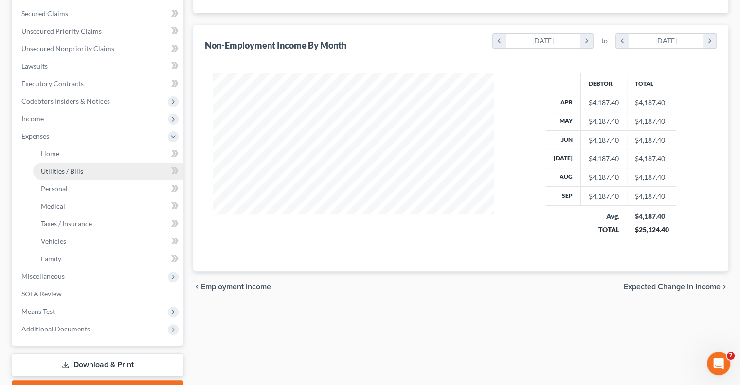
click at [80, 175] on link "Utilities / Bills" at bounding box center [108, 172] width 150 height 18
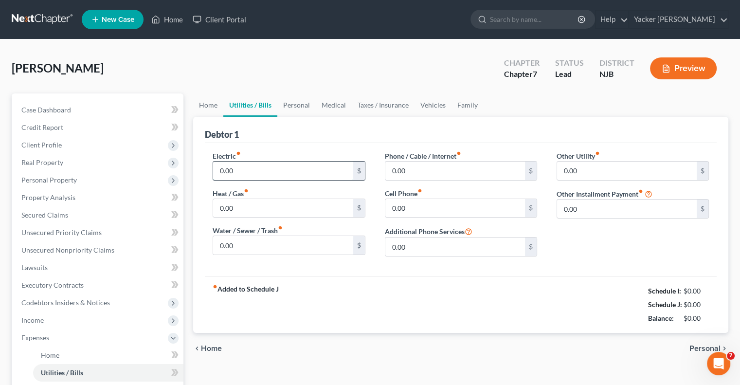
click at [277, 171] on input "0.00" at bounding box center [283, 171] width 140 height 18
type input "150"
type input "100"
type input "150"
click at [283, 169] on input "150" at bounding box center [283, 171] width 140 height 18
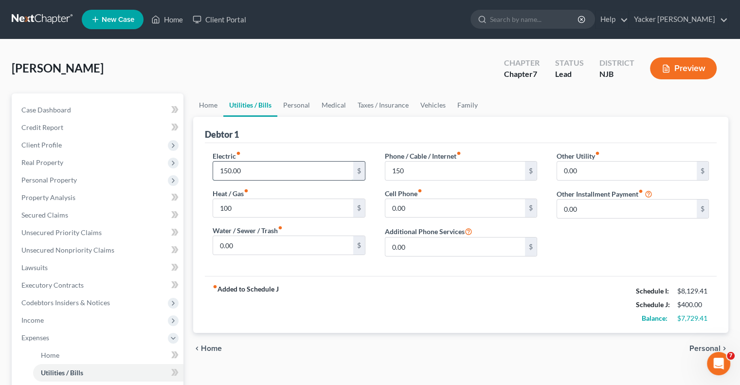
type input "150.00"
type input "100.00"
type input "150.00"
type input "100.00"
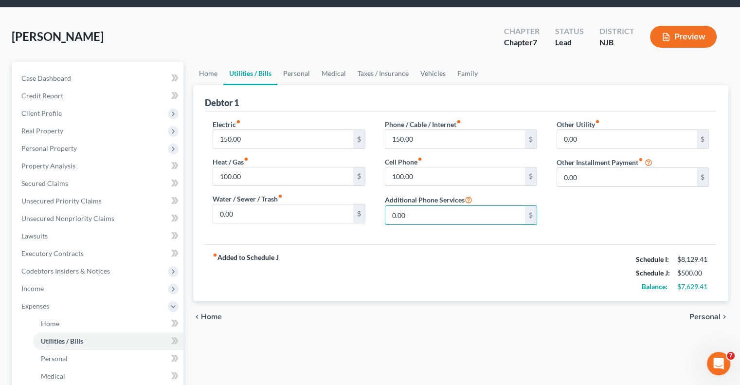
scroll to position [49, 0]
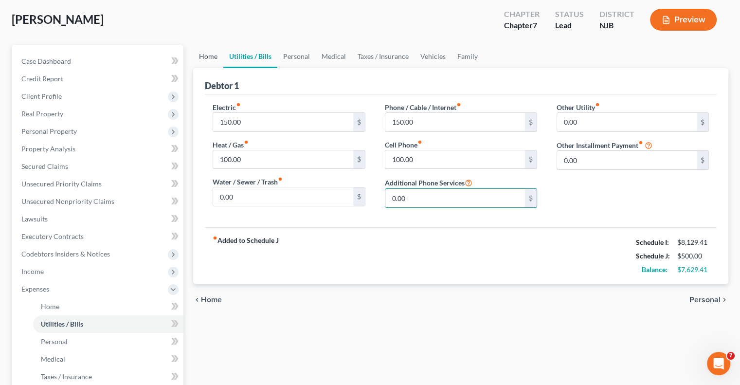
click at [212, 56] on link "Home" at bounding box center [208, 56] width 30 height 23
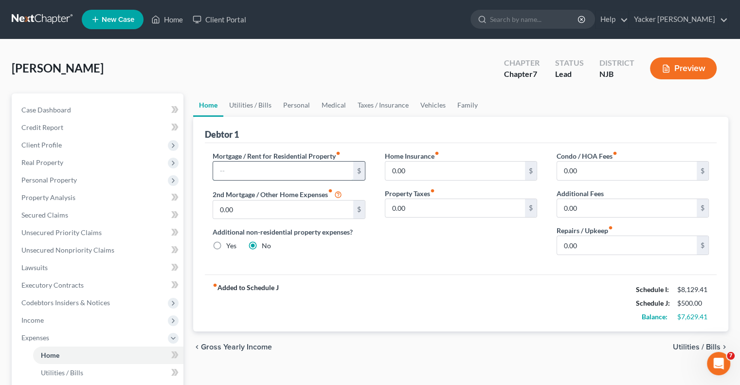
click at [288, 170] on input "text" at bounding box center [283, 171] width 140 height 18
type input "3,000"
click at [432, 171] on input "0.00" at bounding box center [455, 171] width 140 height 18
type input "50.00"
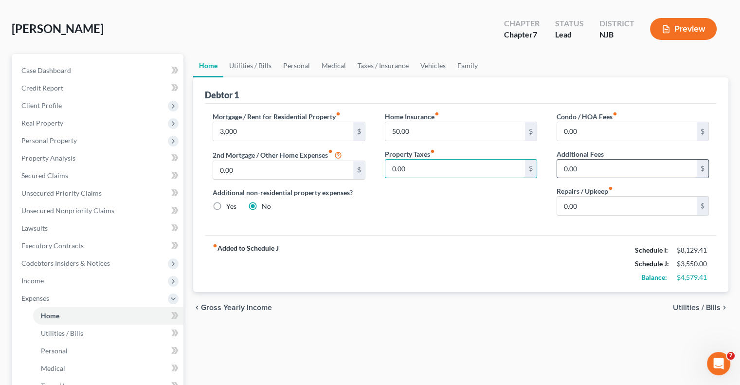
scroll to position [97, 0]
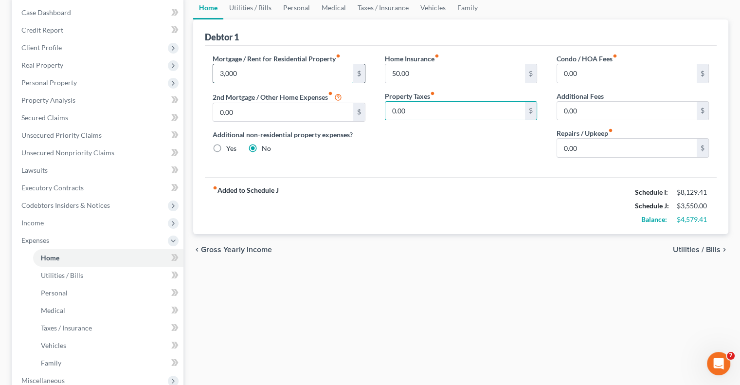
click at [258, 72] on input "3,000" at bounding box center [283, 73] width 140 height 18
type input "3,000.00"
click at [687, 247] on span "Utilities / Bills" at bounding box center [697, 250] width 48 height 8
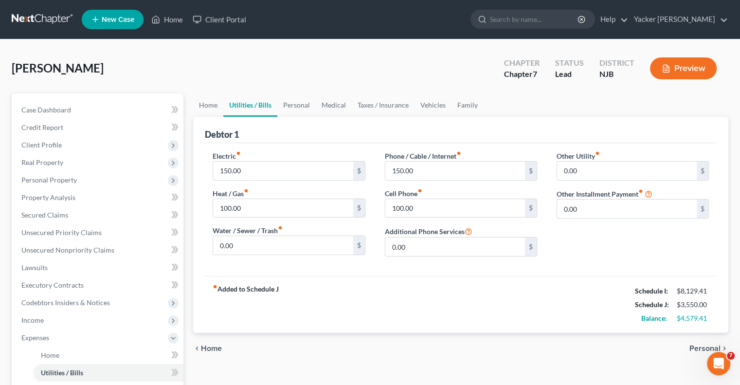
click at [706, 348] on span "Personal" at bounding box center [704, 348] width 31 height 8
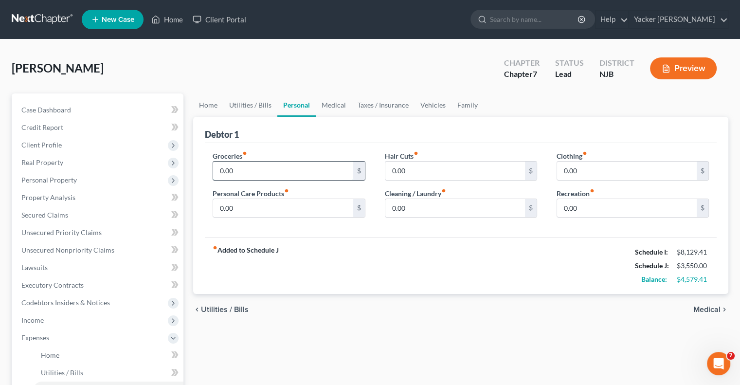
click at [296, 167] on input "0.00" at bounding box center [283, 171] width 140 height 18
type input "600.00"
type input "50.00"
type input "25.00"
type input "50.00"
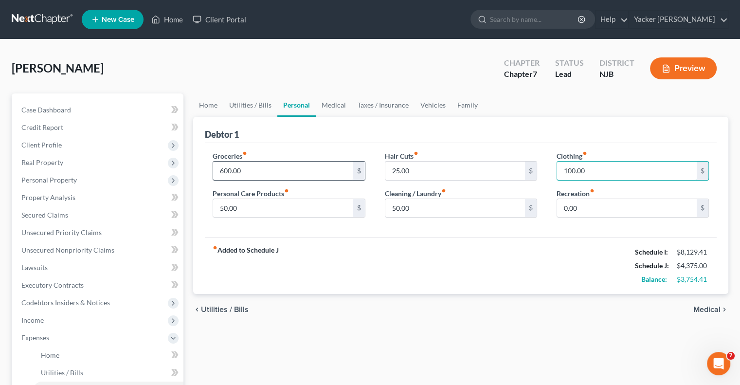
type input "100.00"
click at [701, 307] on span "Medical" at bounding box center [706, 310] width 27 height 8
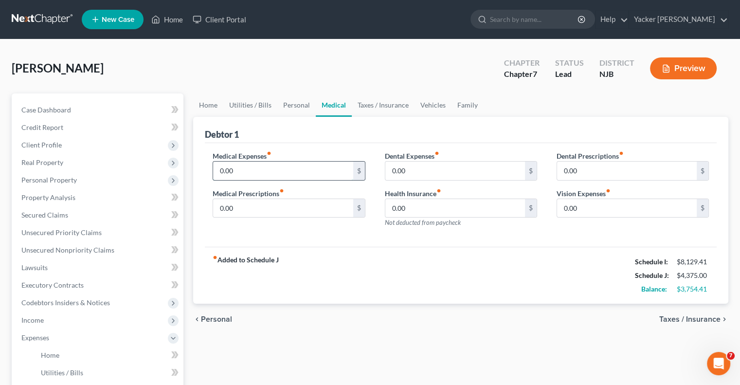
click at [329, 176] on input "0.00" at bounding box center [283, 171] width 140 height 18
click at [705, 320] on span "Taxes / Insurance" at bounding box center [689, 319] width 61 height 8
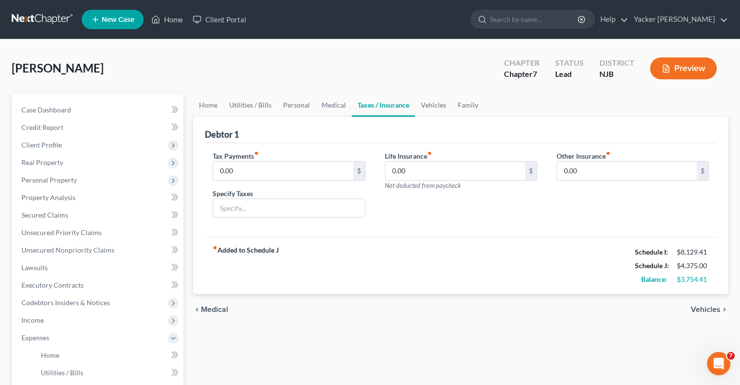
click at [701, 307] on span "Vehicles" at bounding box center [706, 310] width 30 height 8
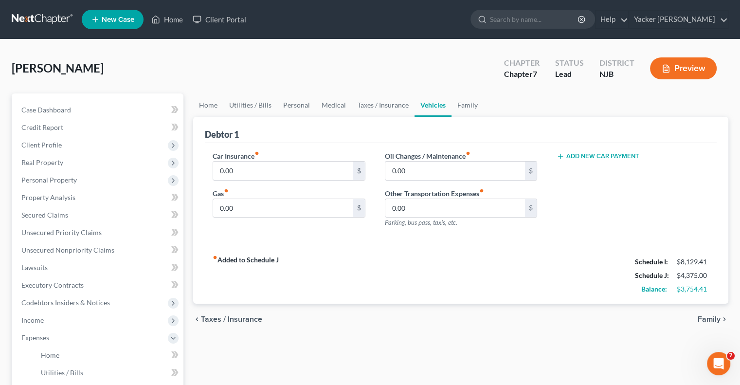
click at [706, 319] on span "Family" at bounding box center [709, 319] width 23 height 8
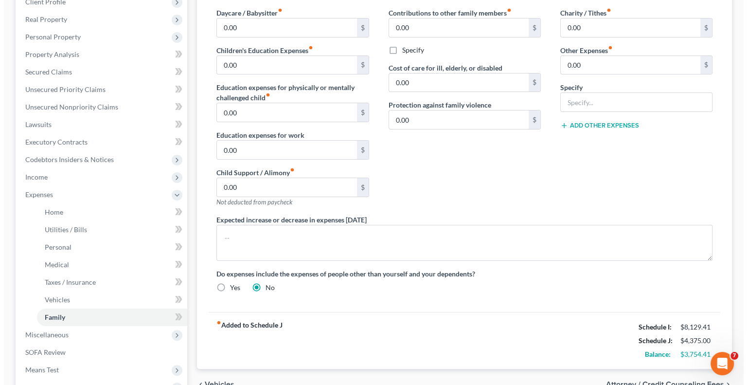
scroll to position [243, 0]
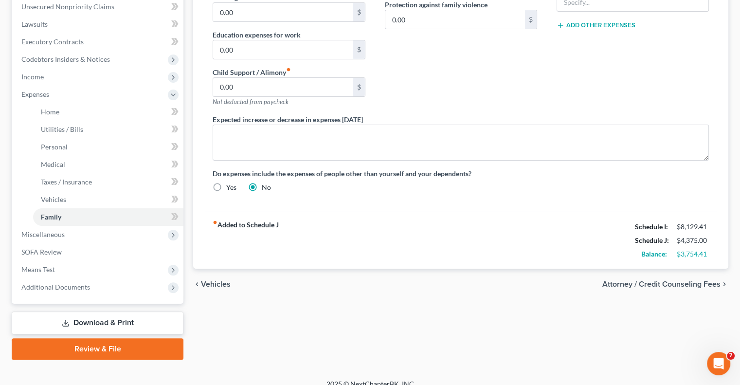
click at [699, 282] on span "Attorney / Credit Counseling Fees" at bounding box center [661, 284] width 118 height 8
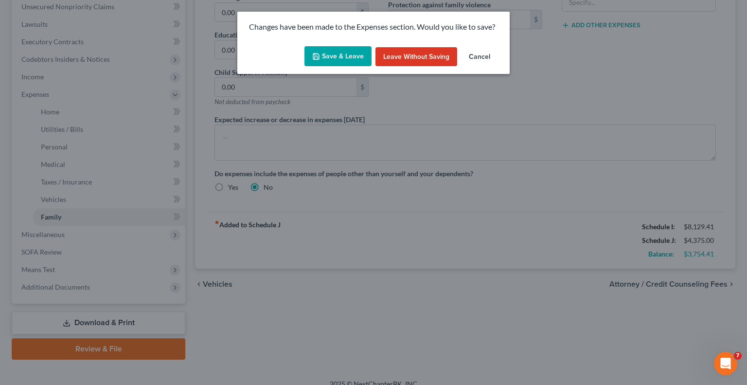
click at [337, 56] on button "Save & Leave" at bounding box center [338, 56] width 67 height 20
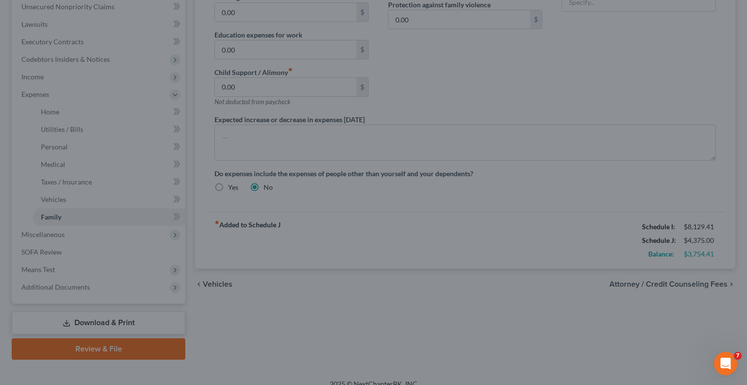
select select "0"
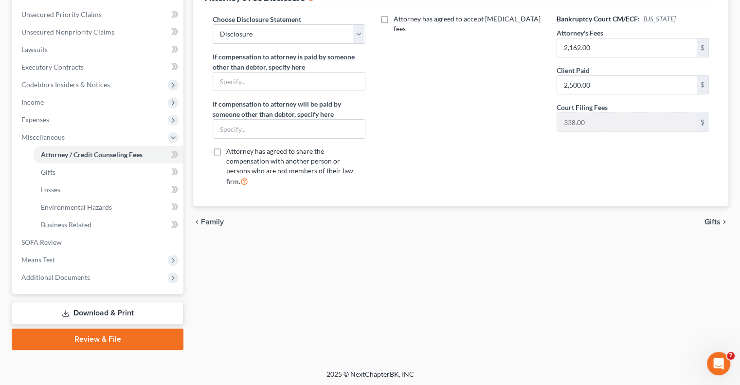
scroll to position [219, 0]
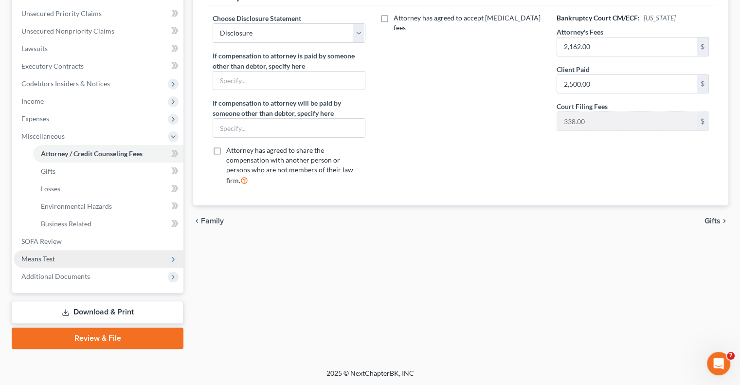
click at [48, 258] on span "Means Test" at bounding box center [38, 258] width 34 height 8
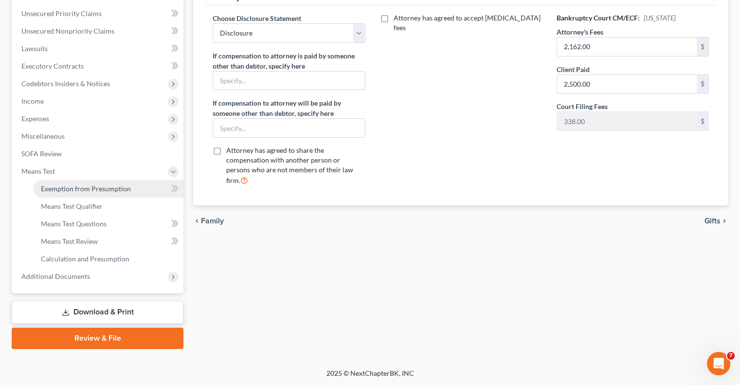
click at [95, 191] on span "Exemption from Presumption" at bounding box center [86, 188] width 90 height 8
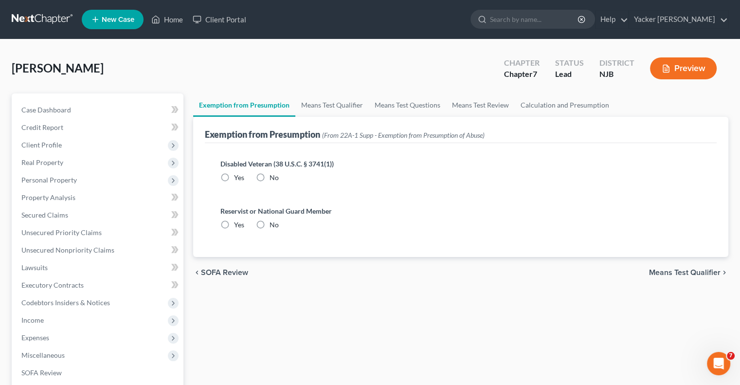
click at [270, 177] on label "No" at bounding box center [274, 178] width 9 height 10
click at [273, 177] on input "No" at bounding box center [276, 176] width 6 height 6
radio input "true"
click at [270, 222] on label "No" at bounding box center [274, 225] width 9 height 10
click at [273, 222] on input "No" at bounding box center [276, 223] width 6 height 6
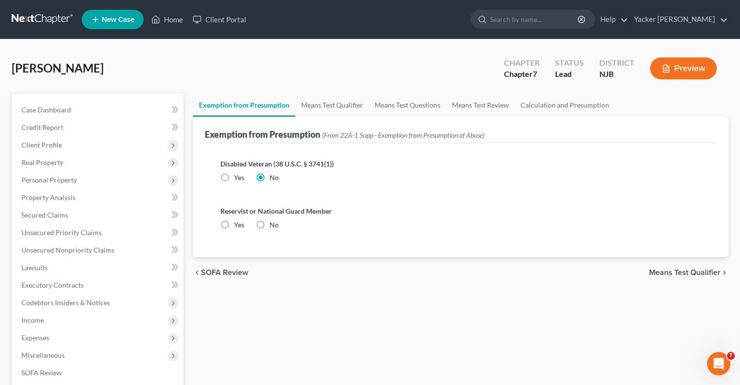
radio input "true"
click at [655, 270] on span "Means Test Qualifier" at bounding box center [685, 273] width 72 height 8
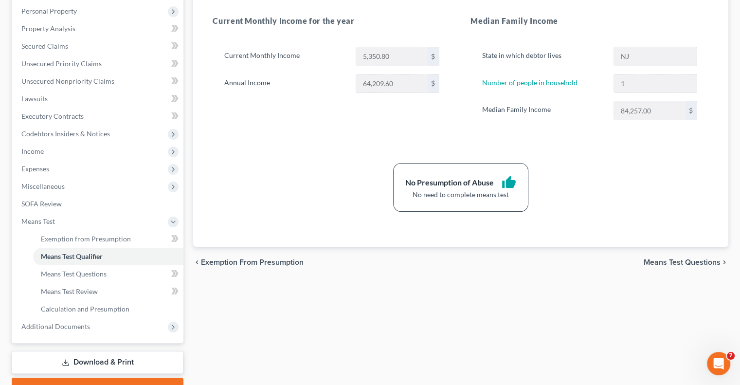
scroll to position [219, 0]
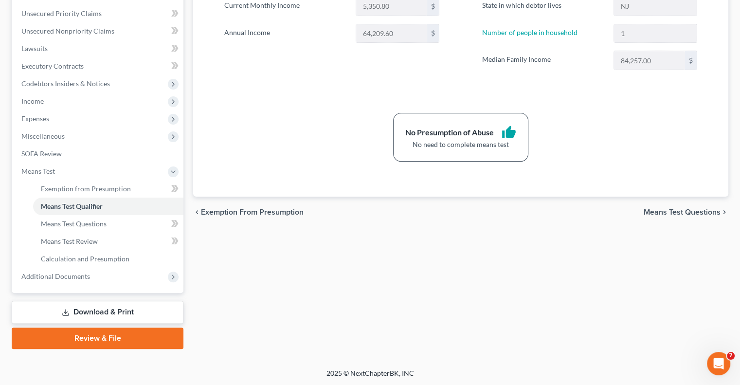
click at [658, 209] on span "Means Test Questions" at bounding box center [682, 212] width 77 height 8
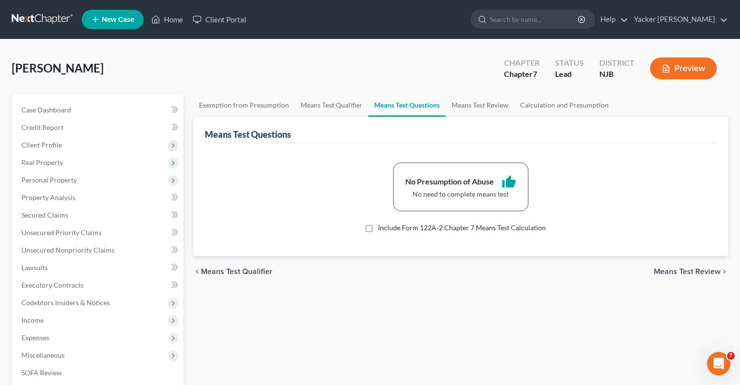
click at [378, 227] on label "Include Form 122A-2 Chapter 7 Means Test Calculation" at bounding box center [462, 228] width 168 height 10
click at [382, 227] on input "Include Form 122A-2 Chapter 7 Means Test Calculation" at bounding box center [385, 226] width 6 height 6
checkbox input "true"
select select "0"
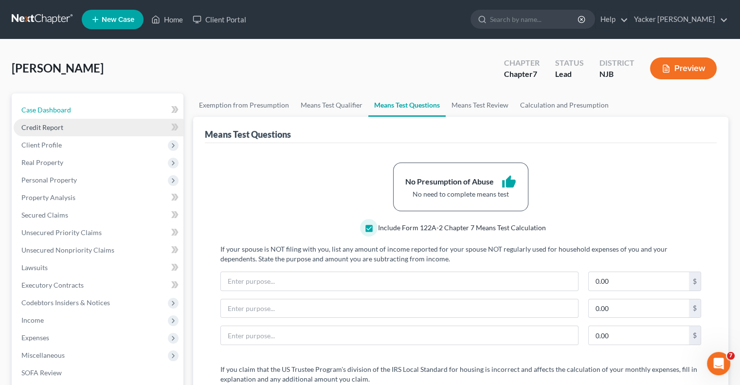
drag, startPoint x: 36, startPoint y: 108, endPoint x: 161, endPoint y: 118, distance: 125.9
click at [36, 108] on span "Case Dashboard" at bounding box center [46, 110] width 50 height 8
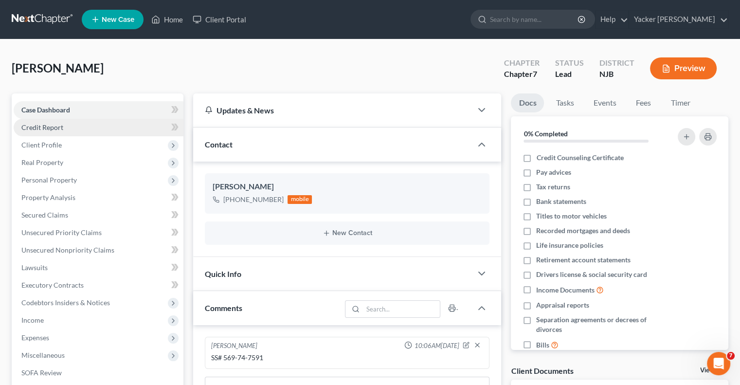
click at [67, 128] on link "Credit Report" at bounding box center [99, 128] width 170 height 18
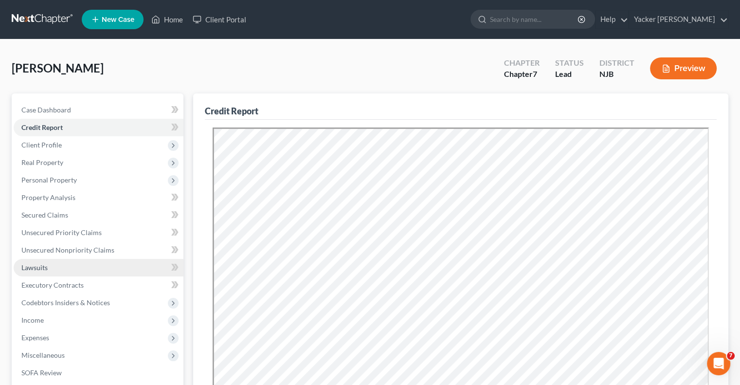
scroll to position [49, 0]
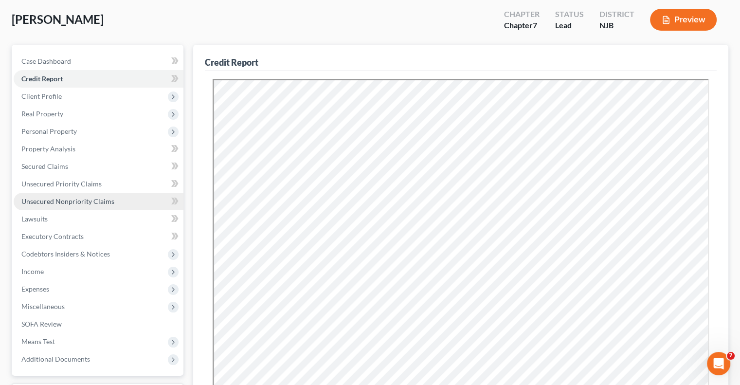
click at [75, 204] on span "Unsecured Nonpriority Claims" at bounding box center [67, 201] width 93 height 8
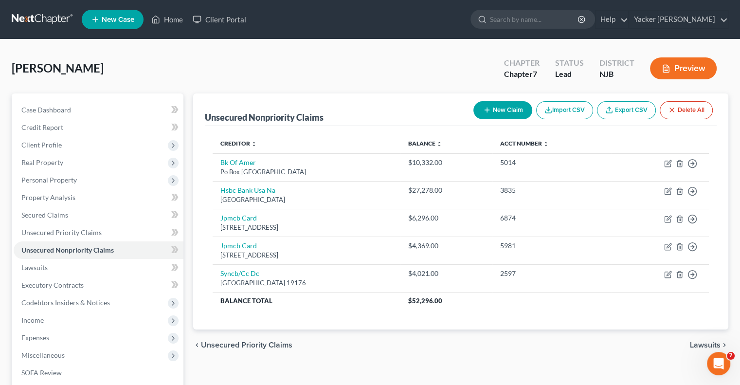
click at [503, 111] on button "New Claim" at bounding box center [502, 110] width 59 height 18
select select "0"
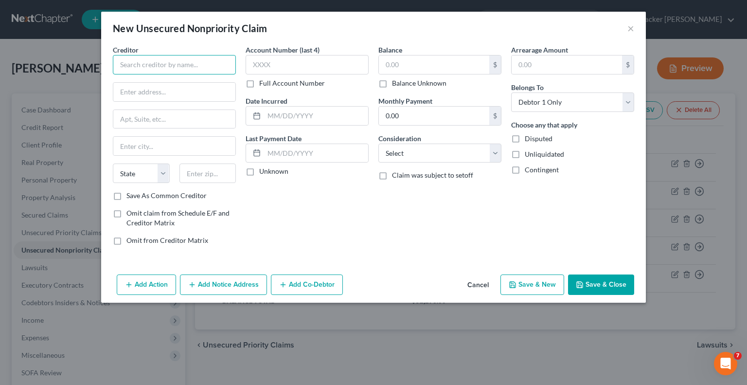
click at [136, 67] on input "text" at bounding box center [174, 64] width 123 height 19
type input "Affirm"
click at [411, 60] on input "text" at bounding box center [434, 64] width 110 height 18
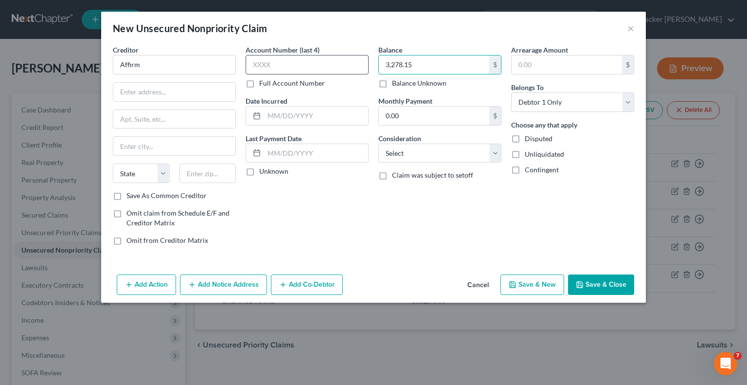
type input "3,278.15"
click at [300, 62] on input "text" at bounding box center [307, 64] width 123 height 19
click at [259, 85] on label "Full Account Number" at bounding box center [292, 83] width 66 height 10
click at [263, 85] on input "Full Account Number" at bounding box center [266, 81] width 6 height 6
click at [263, 70] on input "text" at bounding box center [307, 64] width 123 height 19
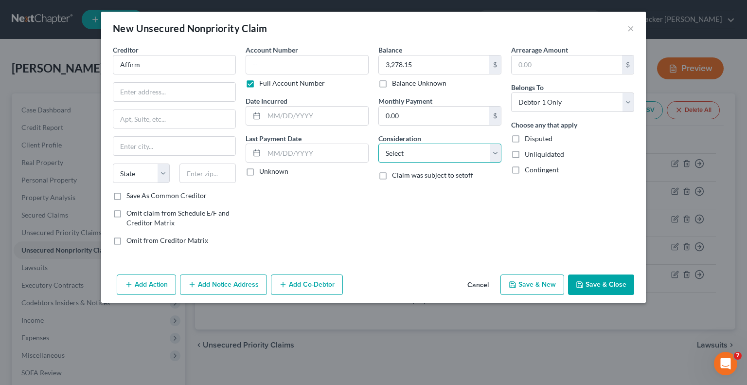
click at [494, 153] on select "Select Cable / Satellite Services Collection Agency Credit Card Debt Debt Couns…" at bounding box center [440, 153] width 123 height 19
select select "2"
click at [379, 144] on select "Select Cable / Satellite Services Collection Agency Credit Card Debt Debt Couns…" at bounding box center [440, 153] width 123 height 19
click at [301, 66] on input "text" at bounding box center [307, 64] width 123 height 19
drag, startPoint x: 516, startPoint y: 21, endPoint x: 538, endPoint y: 18, distance: 21.6
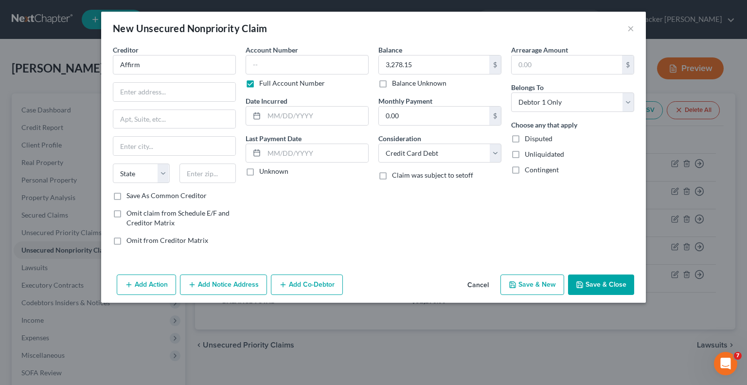
click at [538, 18] on div "New Unsecured Nonpriority Claim ×" at bounding box center [373, 28] width 545 height 33
click at [127, 197] on label "Save As Common Creditor" at bounding box center [167, 196] width 80 height 10
click at [130, 197] on input "Save As Common Creditor" at bounding box center [133, 194] width 6 height 6
click at [581, 284] on icon "button" at bounding box center [580, 285] width 8 height 8
checkbox input "false"
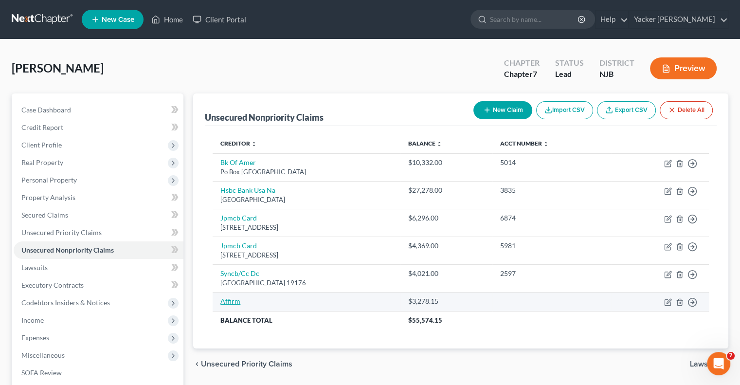
click at [238, 299] on link "Affirm" at bounding box center [230, 301] width 20 height 8
select select "2"
select select "0"
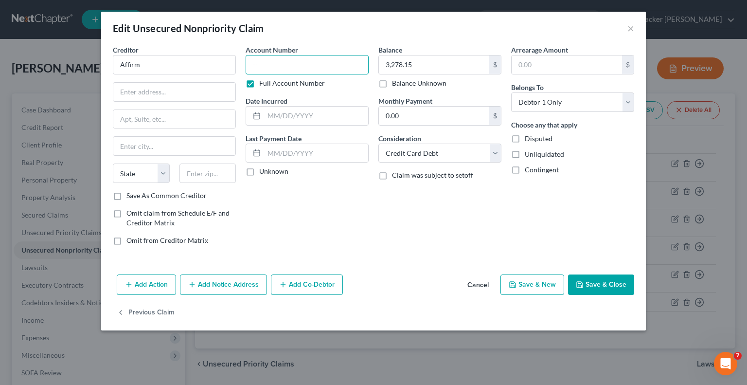
click at [285, 65] on input "text" at bounding box center [307, 64] width 123 height 19
paste input "8CUG-9W7Q"
type input "8CUG-9W7Q"
click at [585, 280] on button "Save & Close" at bounding box center [601, 284] width 66 height 20
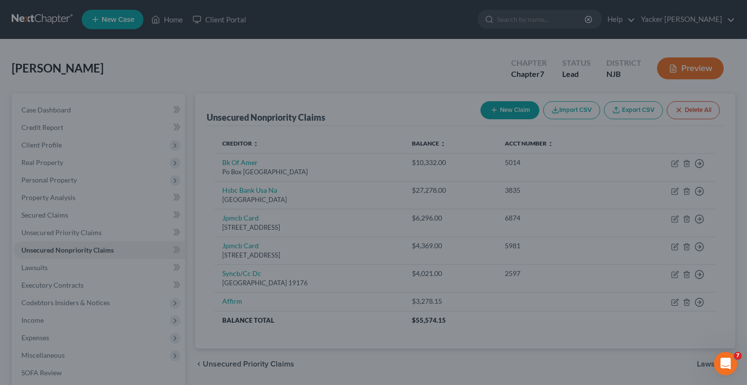
type input "0"
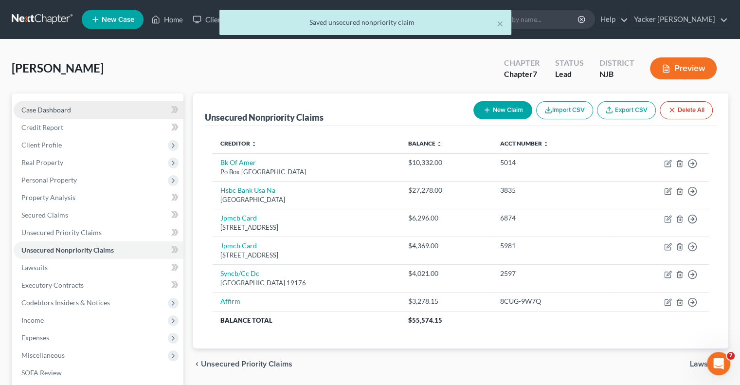
click at [62, 110] on span "Case Dashboard" at bounding box center [46, 110] width 50 height 8
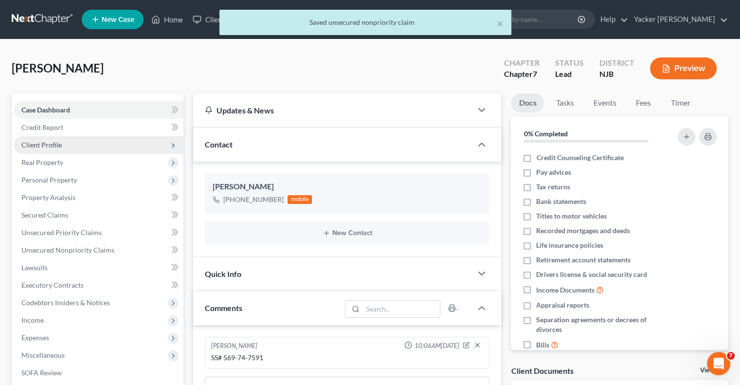
click at [58, 144] on span "Client Profile" at bounding box center [41, 145] width 40 height 8
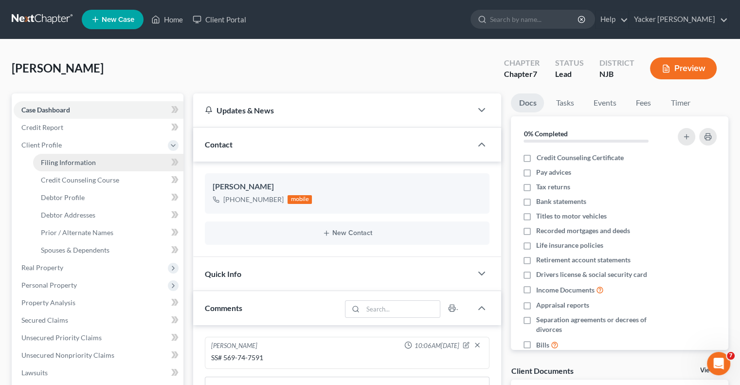
click at [66, 163] on span "Filing Information" at bounding box center [68, 162] width 55 height 8
select select "1"
select select "0"
select select "51"
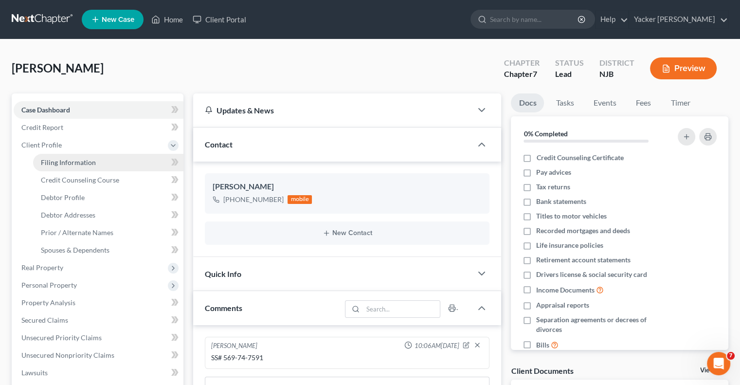
select select "0"
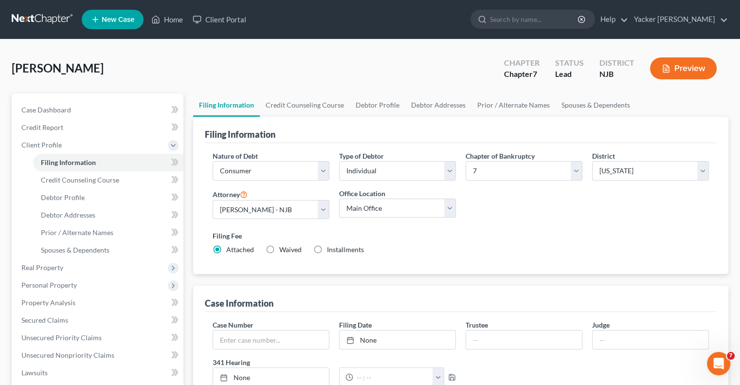
scroll to position [97, 0]
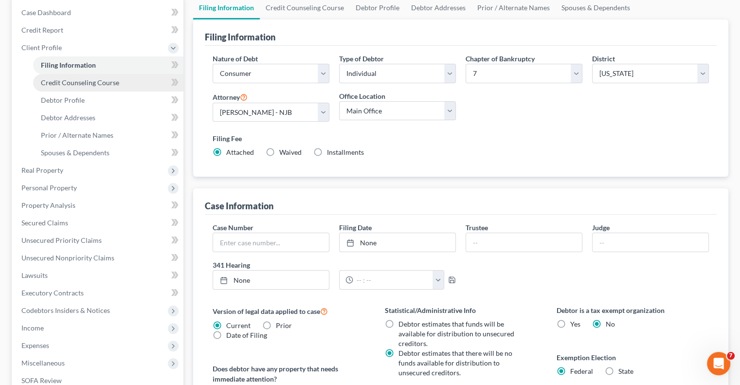
click at [83, 83] on span "Credit Counseling Course" at bounding box center [80, 82] width 78 height 8
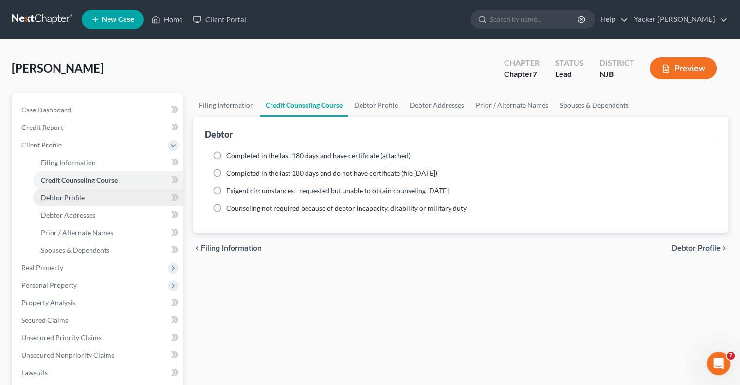
click at [72, 193] on span "Debtor Profile" at bounding box center [63, 197] width 44 height 8
select select "0"
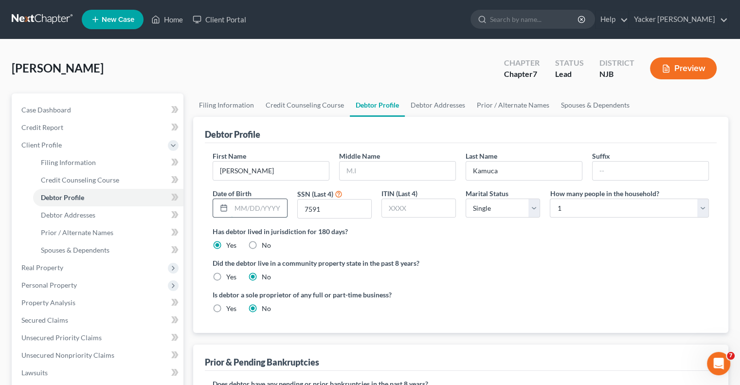
click at [272, 205] on input "text" at bounding box center [258, 208] width 55 height 18
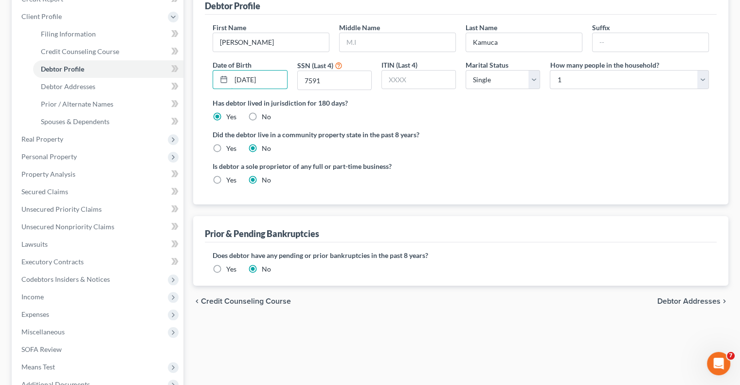
scroll to position [146, 0]
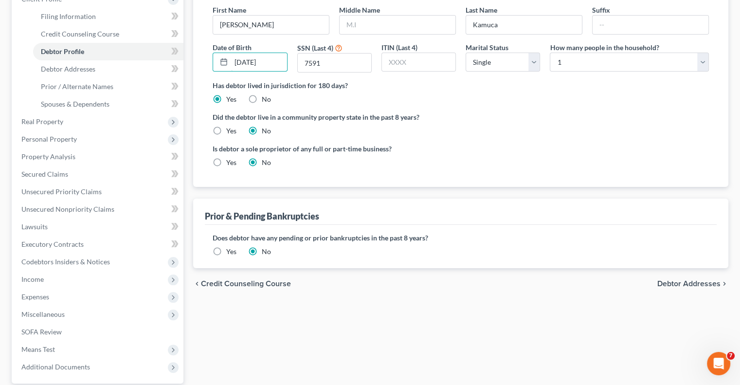
type input "[DATE]"
click at [671, 281] on span "Debtor Addresses" at bounding box center [688, 284] width 63 height 8
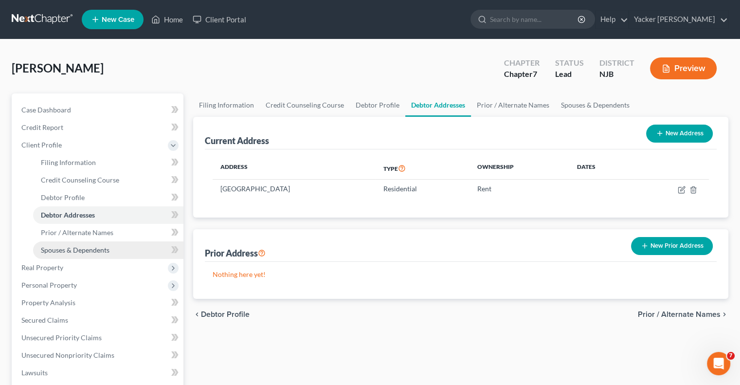
click at [87, 247] on span "Spouses & Dependents" at bounding box center [75, 250] width 69 height 8
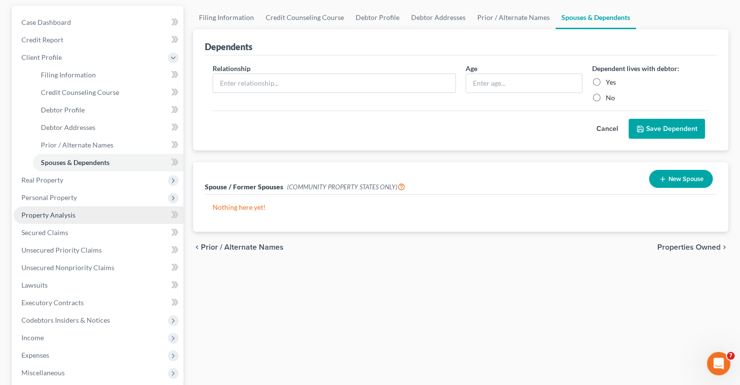
scroll to position [97, 0]
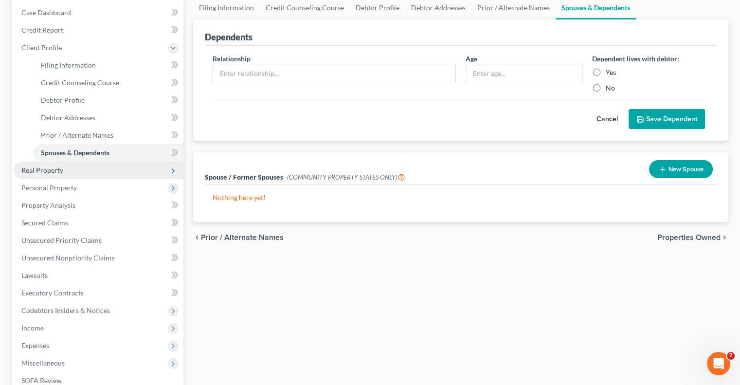
click at [49, 173] on span "Real Property" at bounding box center [42, 170] width 42 height 8
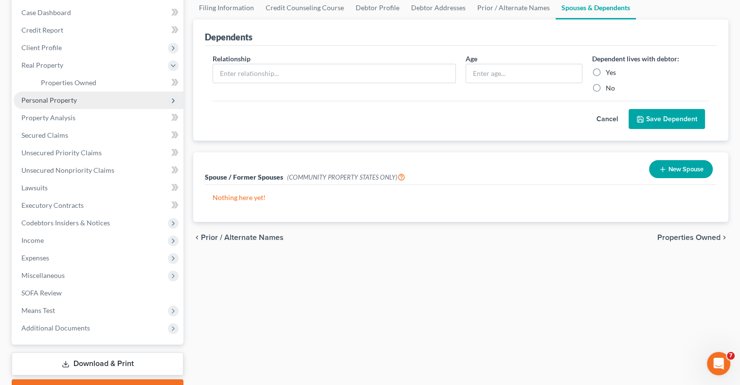
click at [54, 96] on span "Personal Property" at bounding box center [48, 100] width 55 height 8
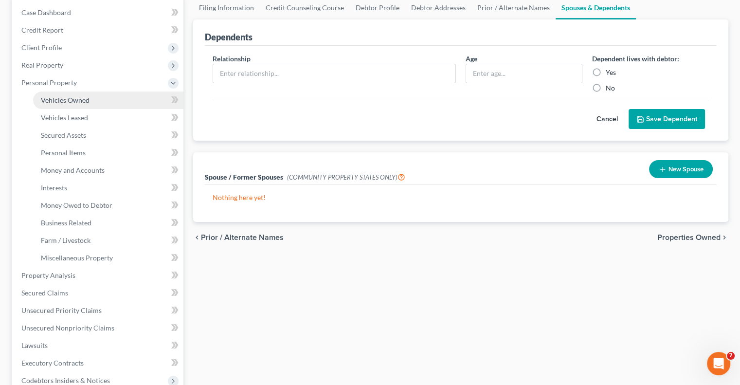
click at [58, 101] on span "Vehicles Owned" at bounding box center [65, 100] width 49 height 8
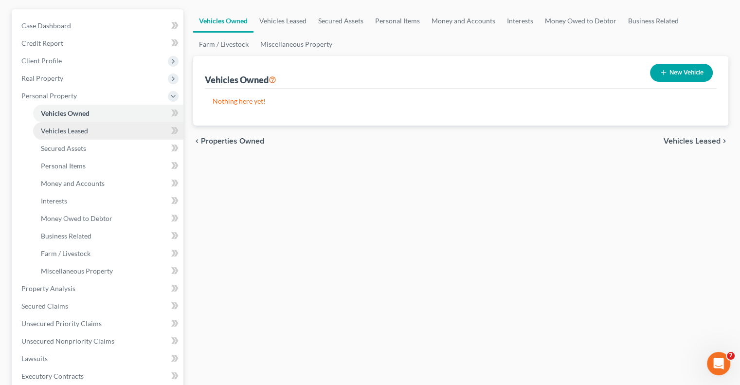
scroll to position [97, 0]
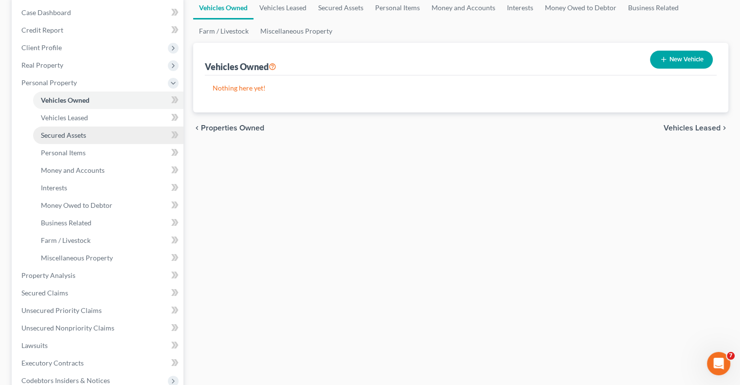
click at [78, 134] on span "Secured Assets" at bounding box center [63, 135] width 45 height 8
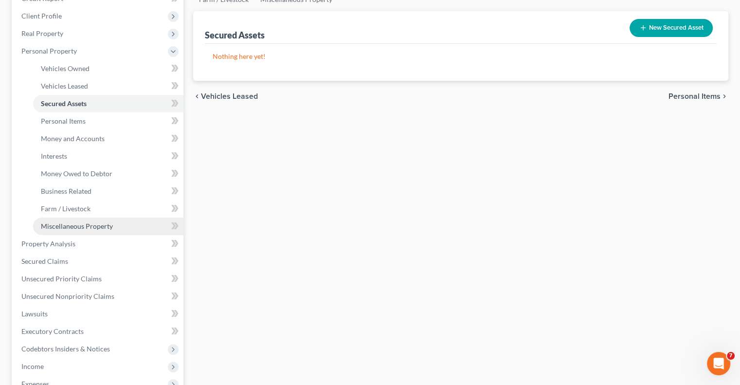
scroll to position [146, 0]
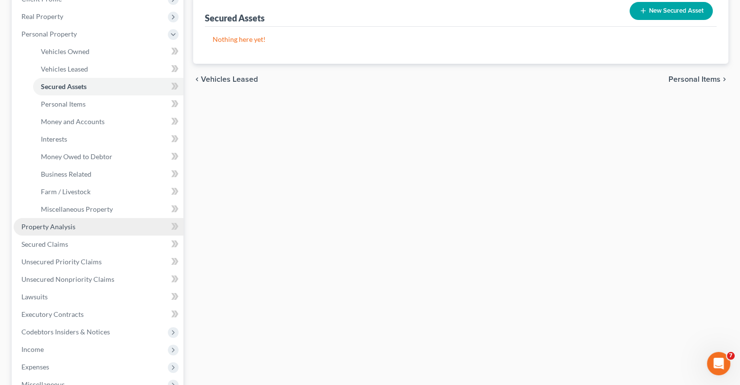
click at [48, 231] on link "Property Analysis" at bounding box center [99, 227] width 170 height 18
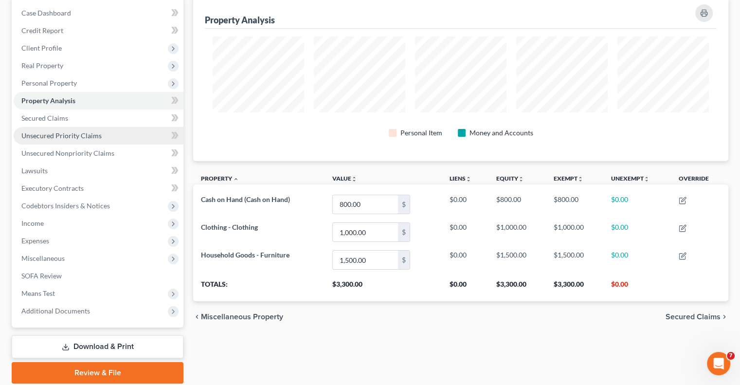
scroll to position [97, 0]
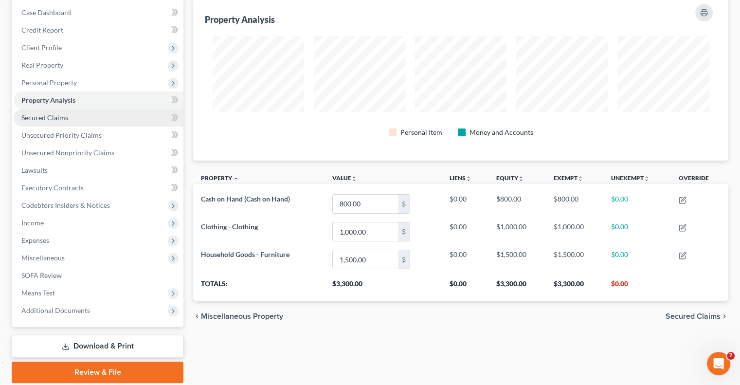
click at [59, 121] on span "Secured Claims" at bounding box center [44, 117] width 47 height 8
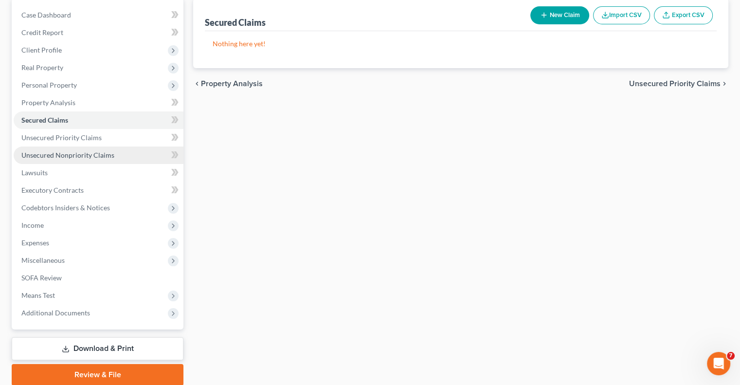
scroll to position [97, 0]
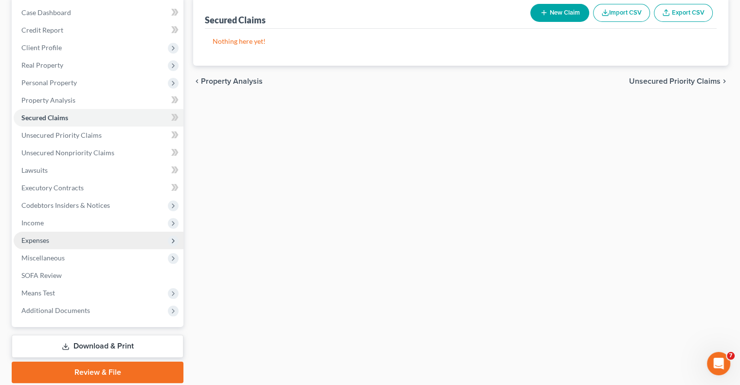
click at [44, 242] on span "Expenses" at bounding box center [35, 240] width 28 height 8
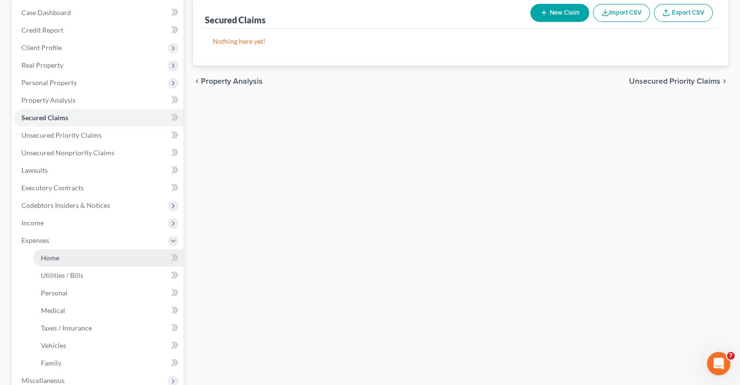
click at [57, 259] on span "Home" at bounding box center [50, 257] width 18 height 8
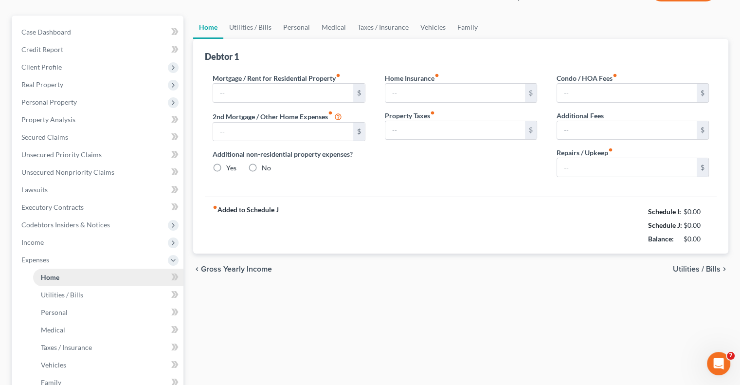
type input "3,000.00"
type input "0.00"
radio input "true"
type input "50.00"
type input "0.00"
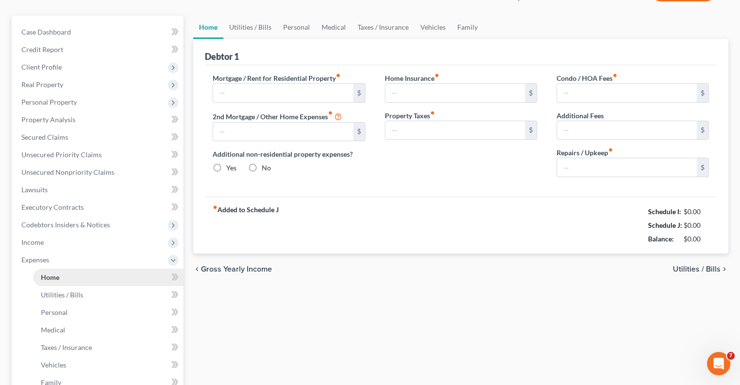
type input "0.00"
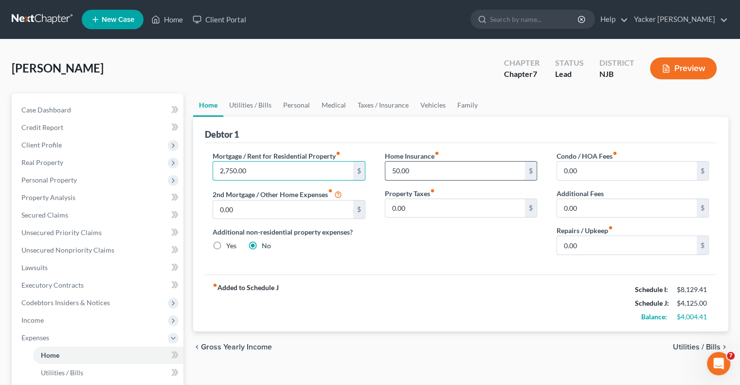
type input "2,750.00"
click at [434, 173] on input "50.00" at bounding box center [455, 171] width 140 height 18
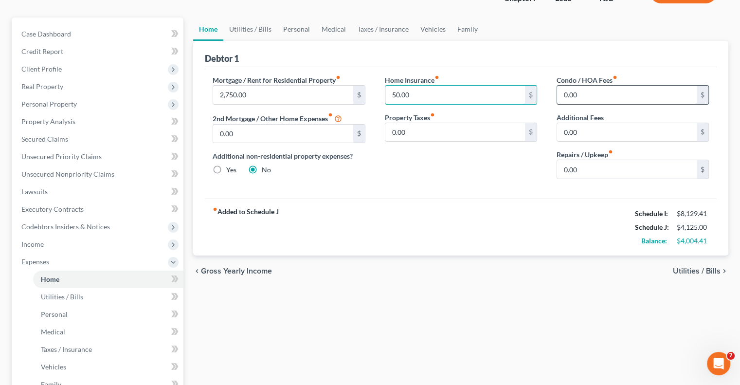
scroll to position [97, 0]
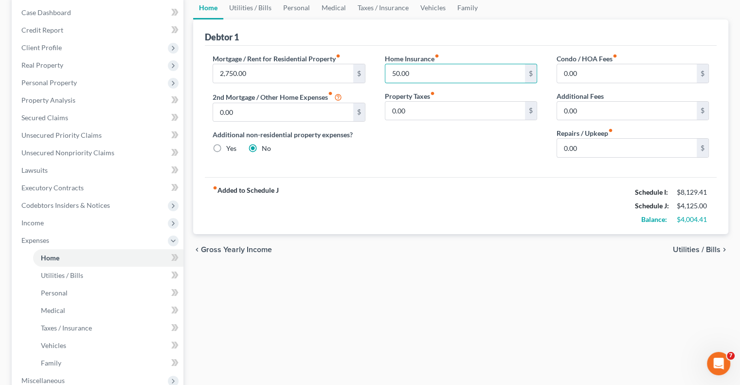
click at [685, 249] on span "Utilities / Bills" at bounding box center [697, 250] width 48 height 8
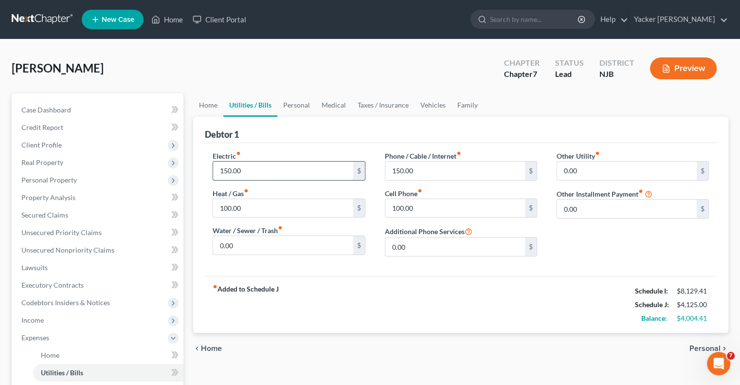
click at [269, 172] on input "150.00" at bounding box center [283, 171] width 140 height 18
click at [263, 177] on input "150.00" at bounding box center [283, 171] width 140 height 18
drag, startPoint x: 263, startPoint y: 177, endPoint x: 215, endPoint y: 176, distance: 47.7
click at [215, 176] on input "150.00" at bounding box center [283, 171] width 140 height 18
type input "100.00"
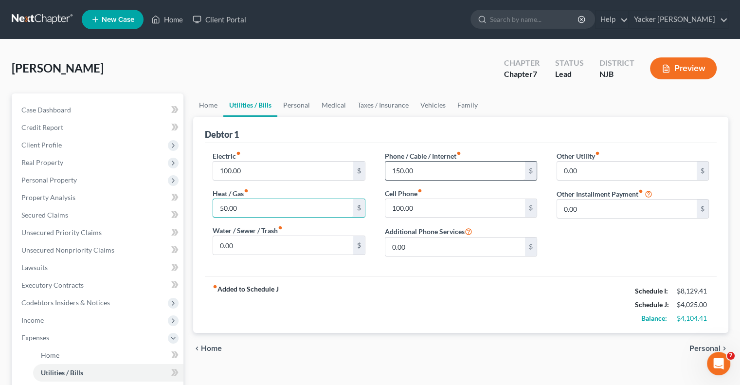
type input "50.00"
click at [420, 173] on input "150.00" at bounding box center [455, 171] width 140 height 18
type input "50.00"
click at [422, 208] on input "100.00" at bounding box center [455, 208] width 140 height 18
type input "50.00"
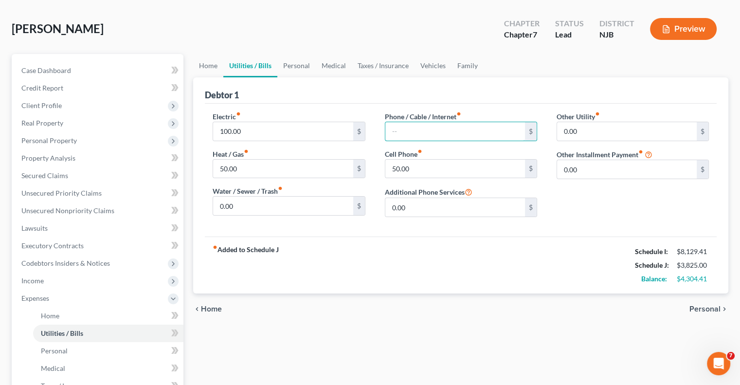
scroll to position [97, 0]
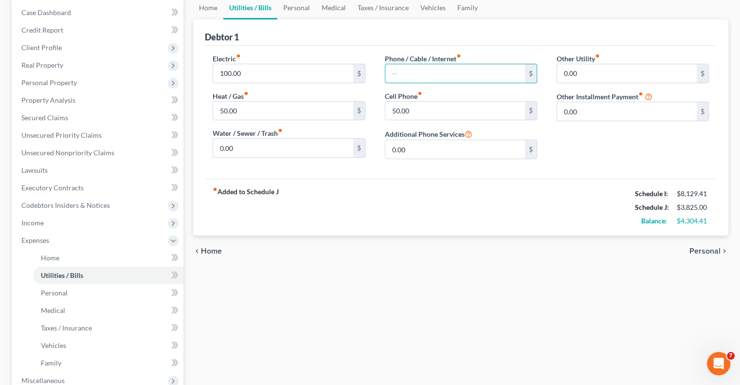
click at [696, 249] on span "Personal" at bounding box center [704, 251] width 31 height 8
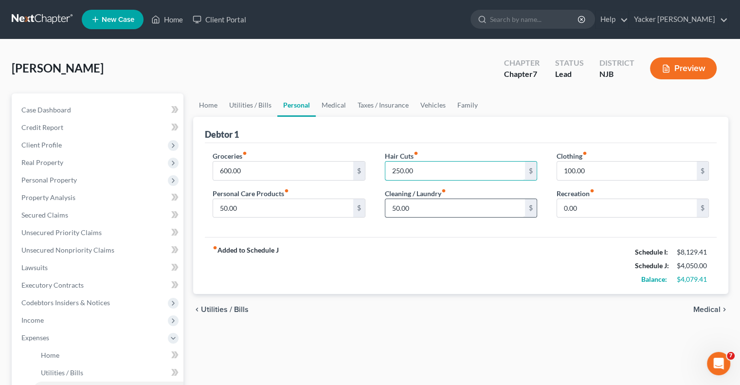
type input "250.00"
click at [425, 206] on input "50.00" at bounding box center [455, 208] width 140 height 18
click at [605, 170] on input "100.00" at bounding box center [627, 171] width 140 height 18
click at [710, 306] on span "Medical" at bounding box center [706, 310] width 27 height 8
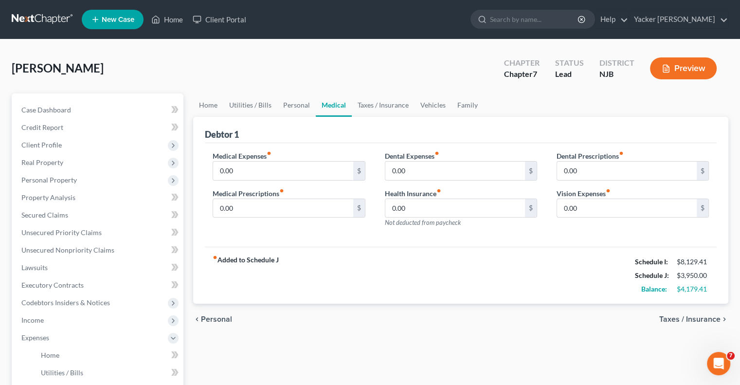
click at [697, 319] on span "Taxes / Insurance" at bounding box center [689, 319] width 61 height 8
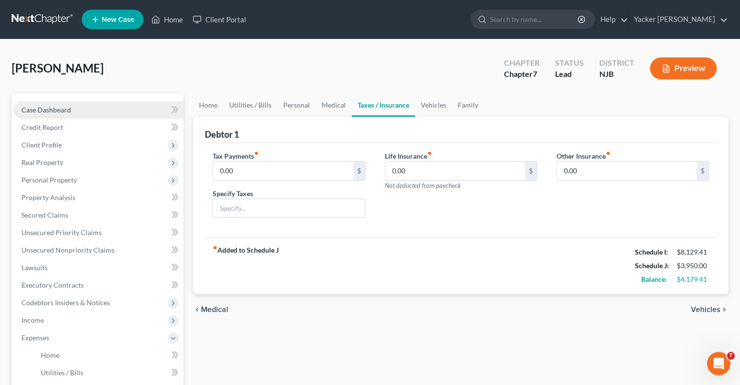
click at [42, 110] on span "Case Dashboard" at bounding box center [46, 110] width 50 height 8
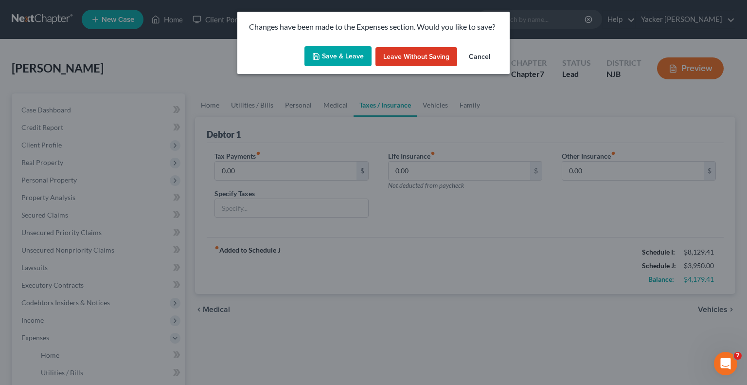
click at [343, 60] on button "Save & Leave" at bounding box center [338, 56] width 67 height 20
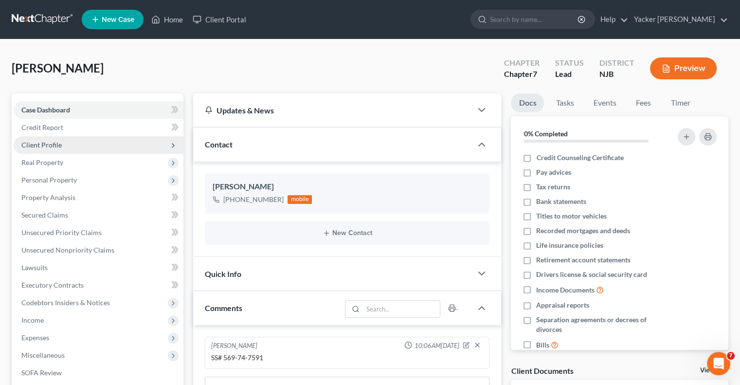
click at [50, 143] on span "Client Profile" at bounding box center [41, 145] width 40 height 8
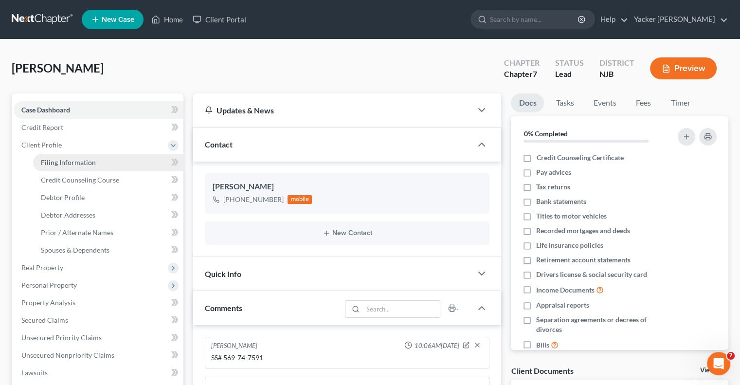
click at [57, 159] on span "Filing Information" at bounding box center [68, 162] width 55 height 8
select select "1"
select select "0"
select select "51"
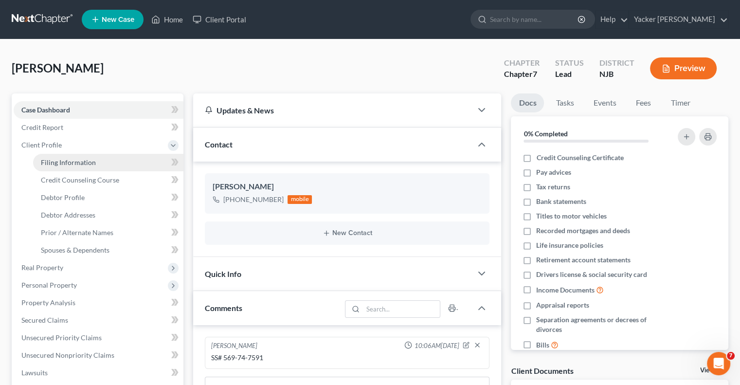
select select "0"
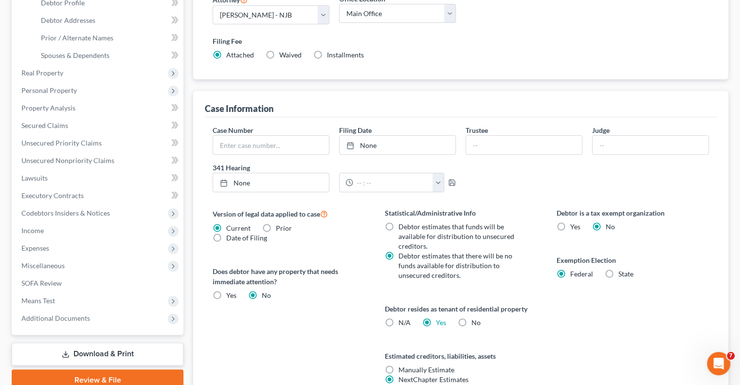
scroll to position [243, 0]
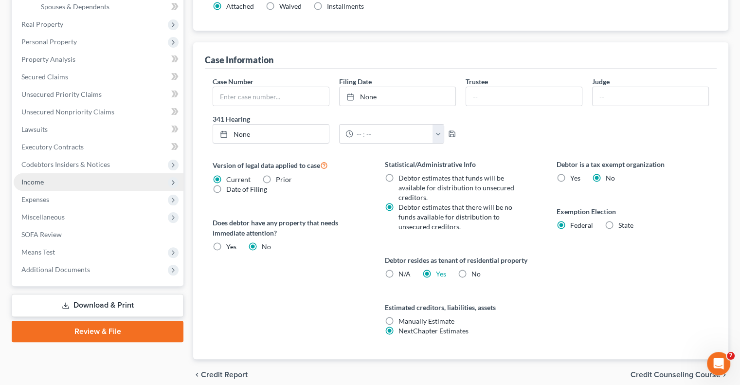
click at [54, 179] on span "Income" at bounding box center [99, 182] width 170 height 18
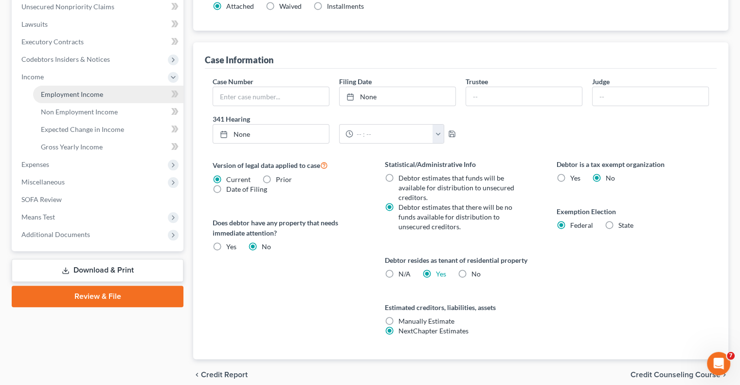
click at [74, 95] on span "Employment Income" at bounding box center [72, 94] width 62 height 8
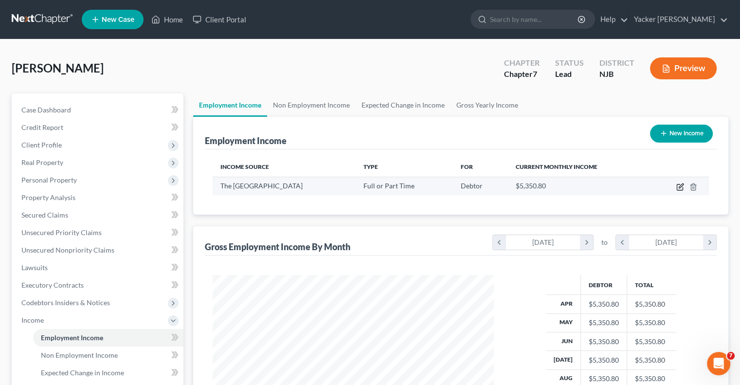
click at [680, 186] on icon "button" at bounding box center [681, 185] width 4 height 4
select select "0"
select select "35"
select select "2"
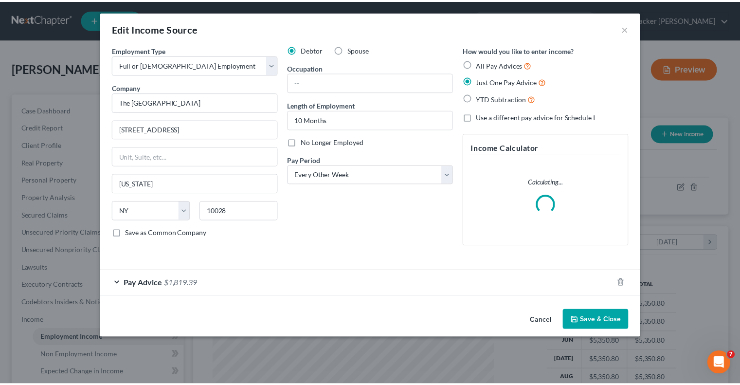
scroll to position [173, 304]
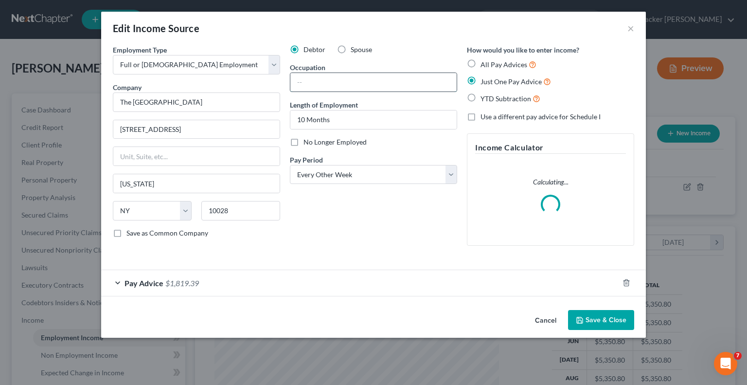
click at [340, 84] on input "text" at bounding box center [373, 82] width 166 height 18
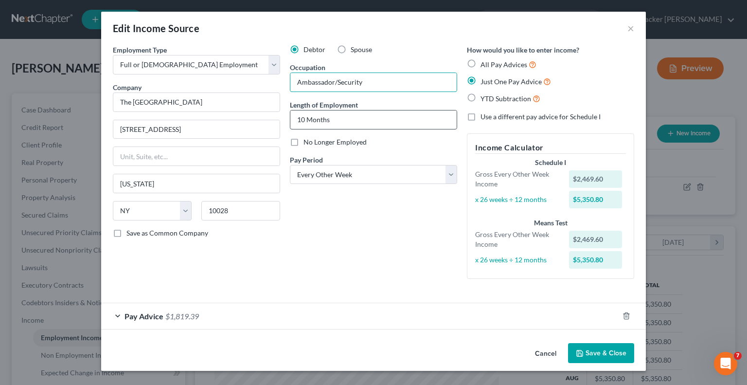
type input "Ambassador/Security"
drag, startPoint x: 341, startPoint y: 118, endPoint x: 276, endPoint y: 116, distance: 64.8
click at [276, 116] on div "Employment Type * Select Full or [DEMOGRAPHIC_DATA] Employment Self Employment …" at bounding box center [373, 170] width 531 height 250
click at [309, 118] on input "18 Monhs" at bounding box center [373, 119] width 166 height 18
type input "18 Monhs"
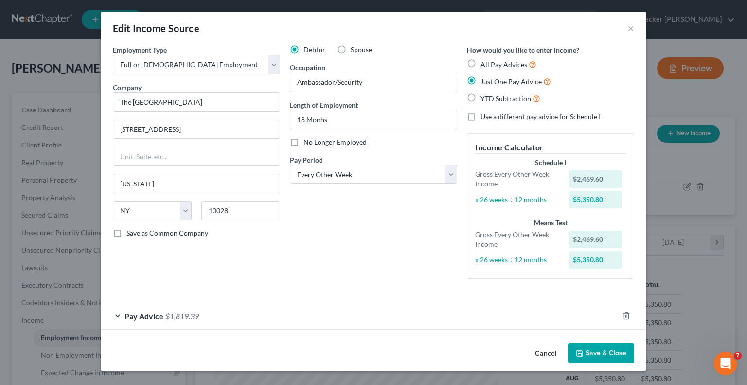
click at [599, 354] on button "Save & Close" at bounding box center [601, 353] width 66 height 20
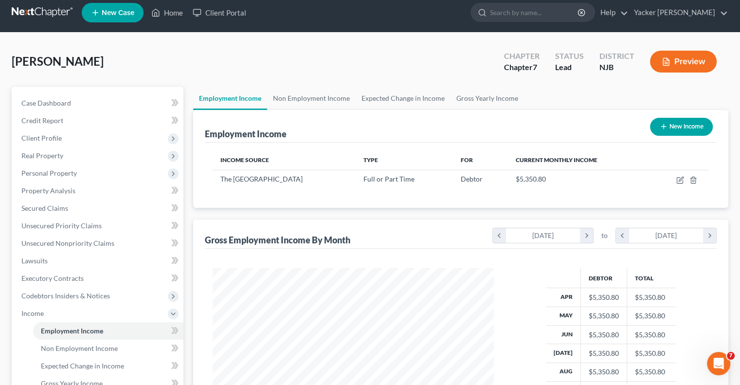
scroll to position [201, 0]
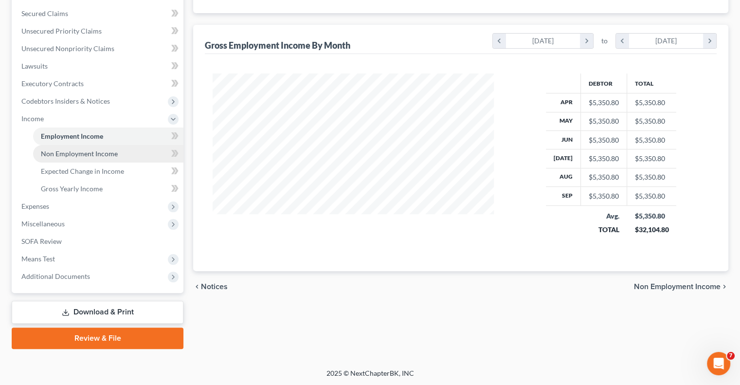
click at [65, 158] on link "Non Employment Income" at bounding box center [108, 154] width 150 height 18
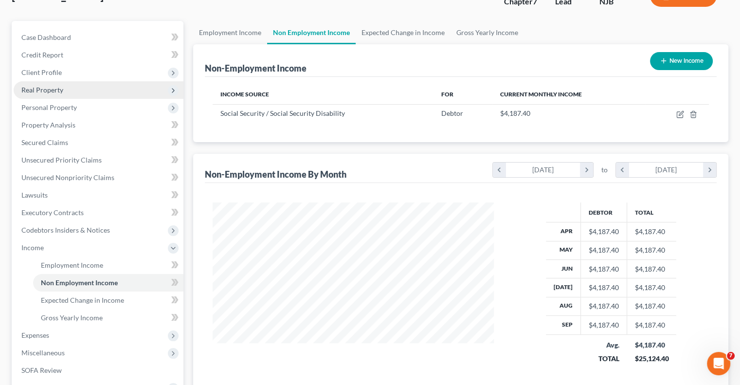
scroll to position [146, 0]
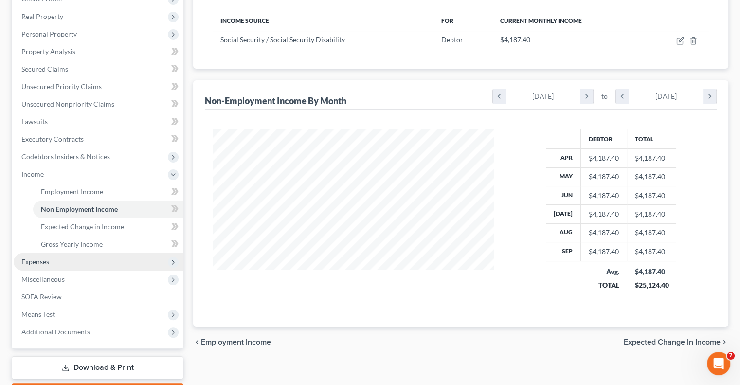
click at [43, 258] on span "Expenses" at bounding box center [35, 261] width 28 height 8
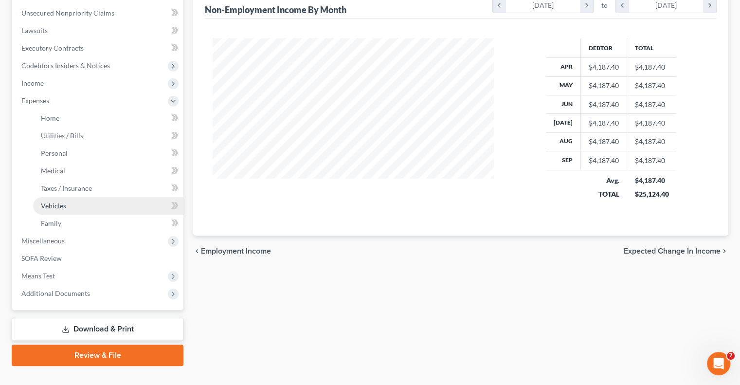
scroll to position [243, 0]
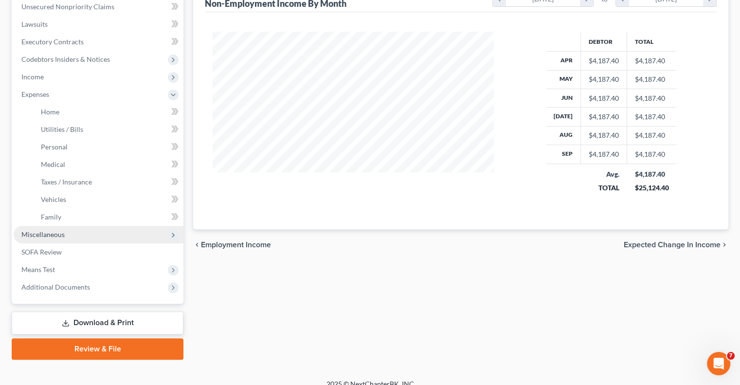
click at [58, 237] on span "Miscellaneous" at bounding box center [42, 234] width 43 height 8
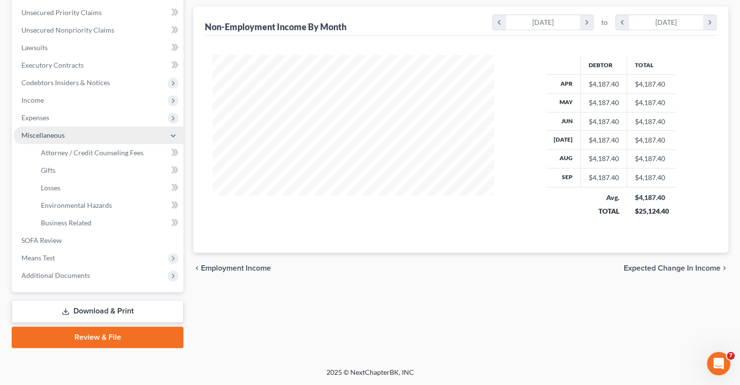
scroll to position [219, 0]
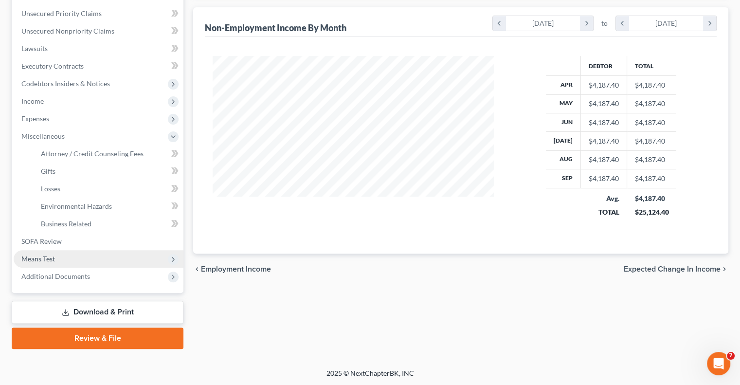
click at [49, 256] on span "Means Test" at bounding box center [38, 258] width 34 height 8
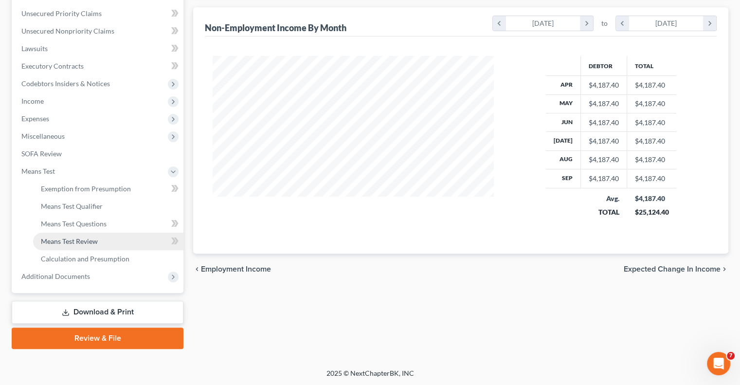
click at [74, 239] on span "Means Test Review" at bounding box center [69, 241] width 57 height 8
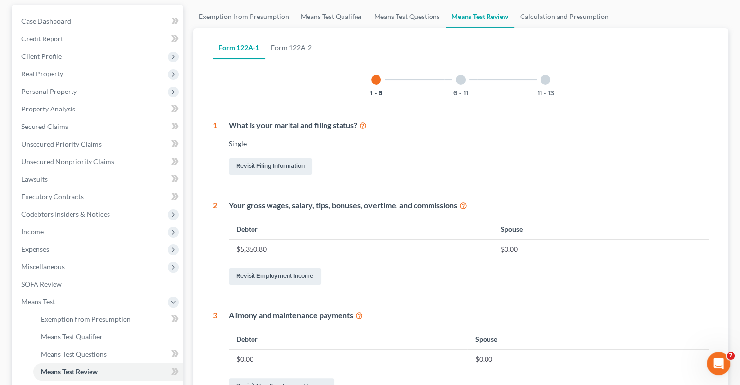
scroll to position [146, 0]
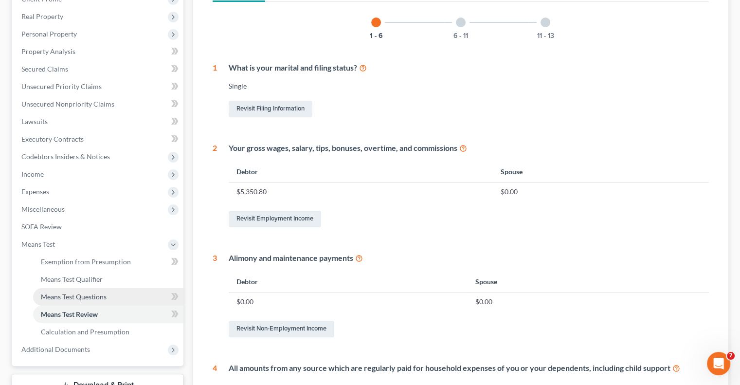
click at [69, 296] on span "Means Test Questions" at bounding box center [74, 296] width 66 height 8
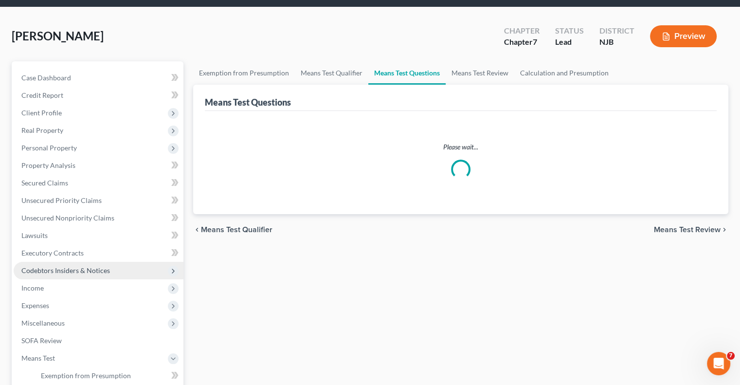
select select "0"
